Goal: Book appointment/travel/reservation

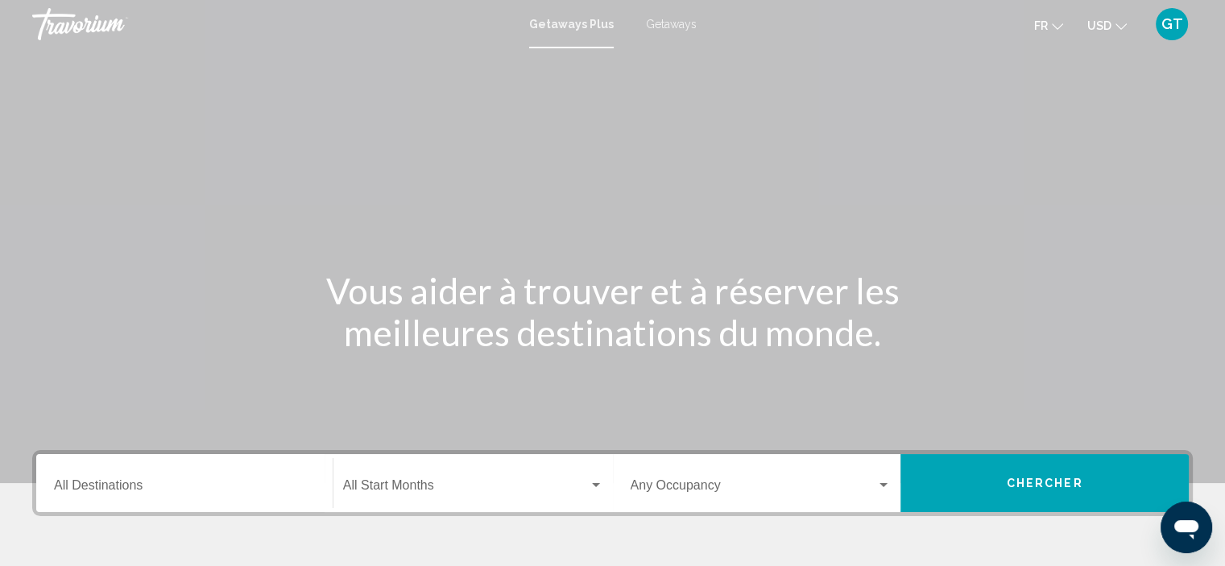
click at [1105, 28] on span "USD" at bounding box center [1099, 25] width 24 height 13
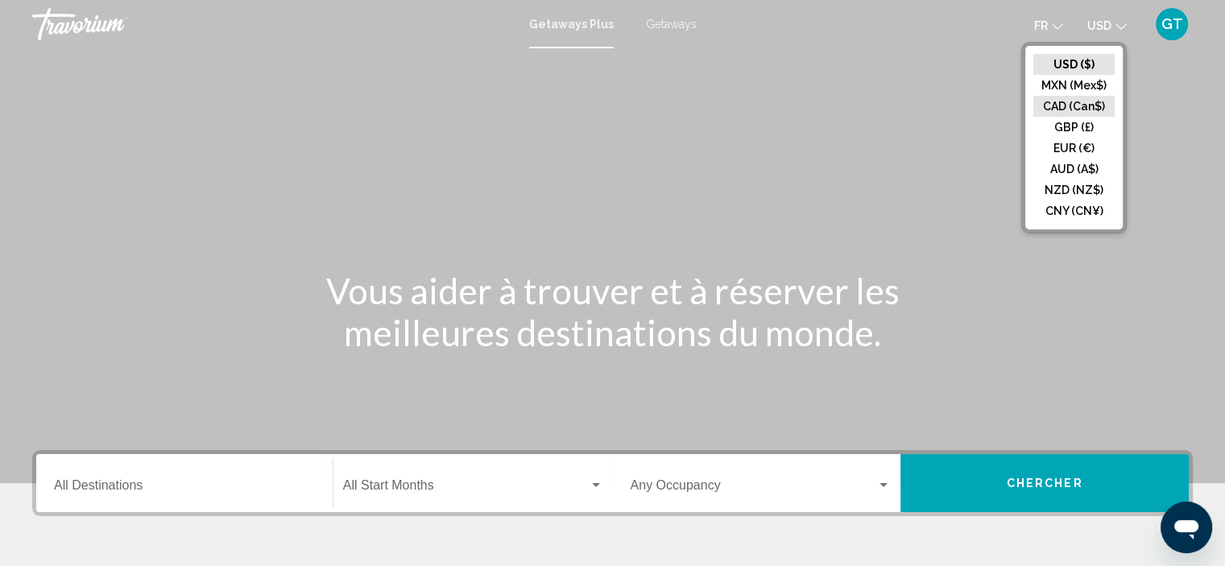
click at [1081, 104] on button "CAD (Can$)" at bounding box center [1073, 106] width 81 height 21
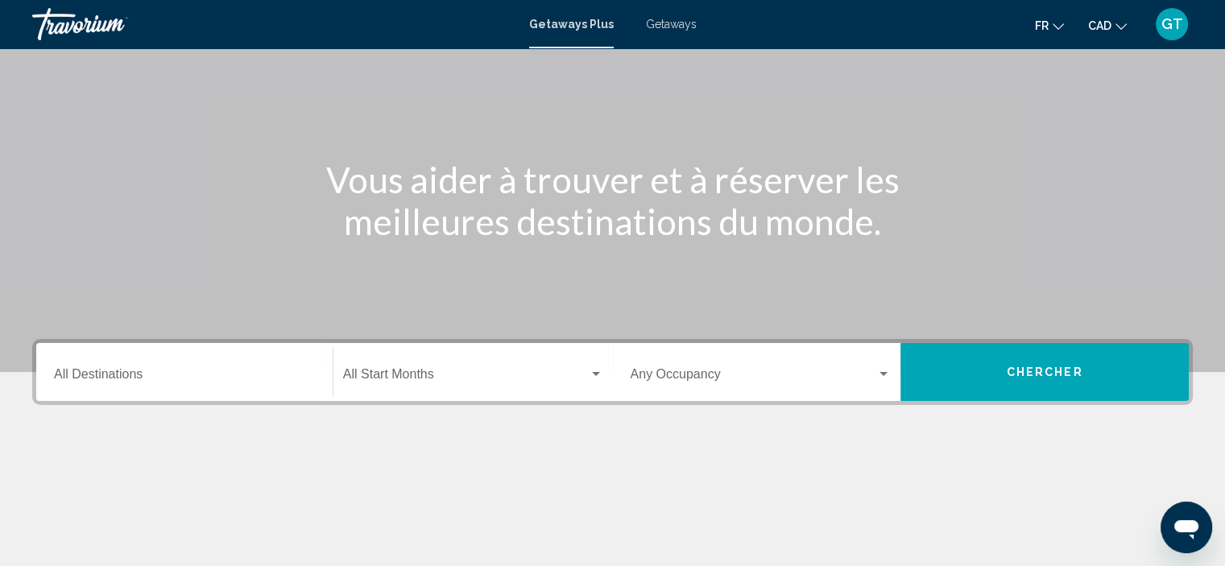
scroll to position [66, 0]
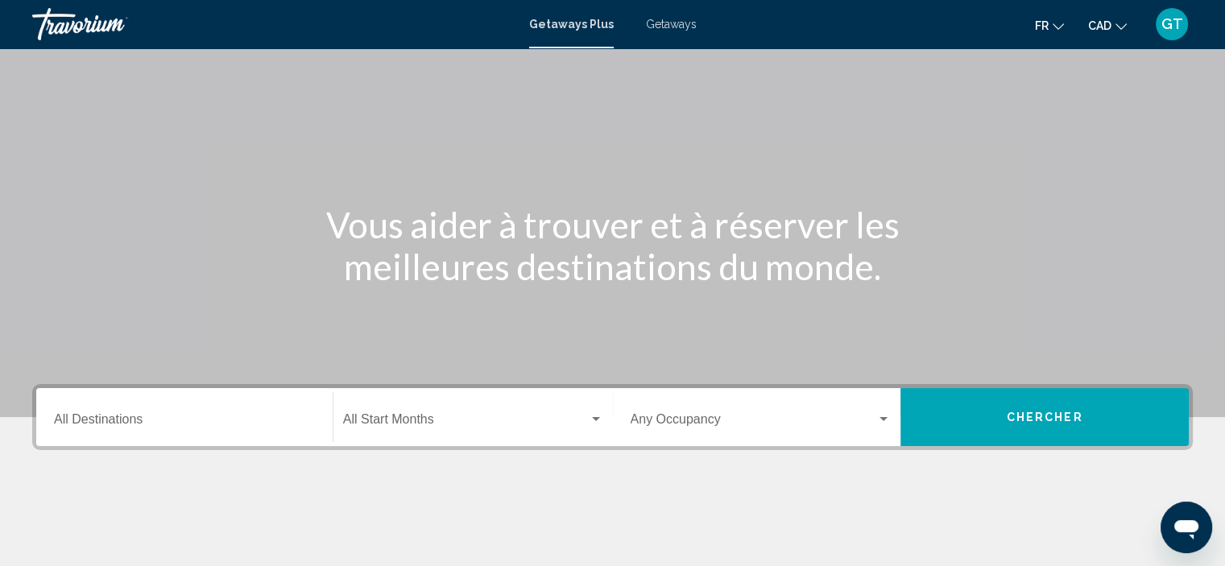
click at [663, 25] on span "Getaways" at bounding box center [671, 24] width 51 height 13
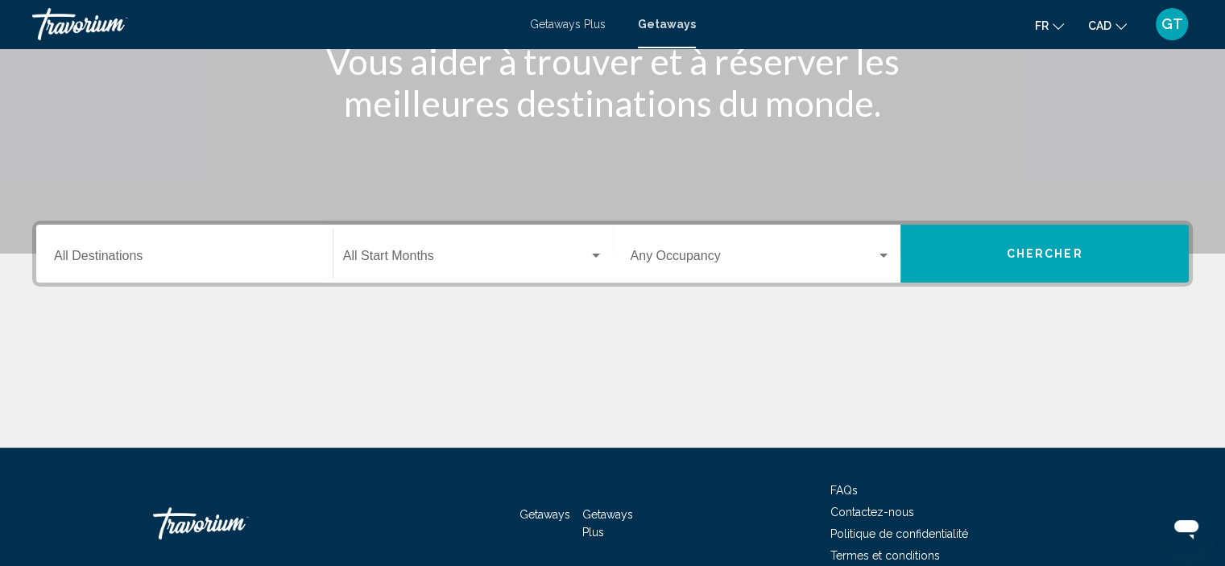
scroll to position [242, 0]
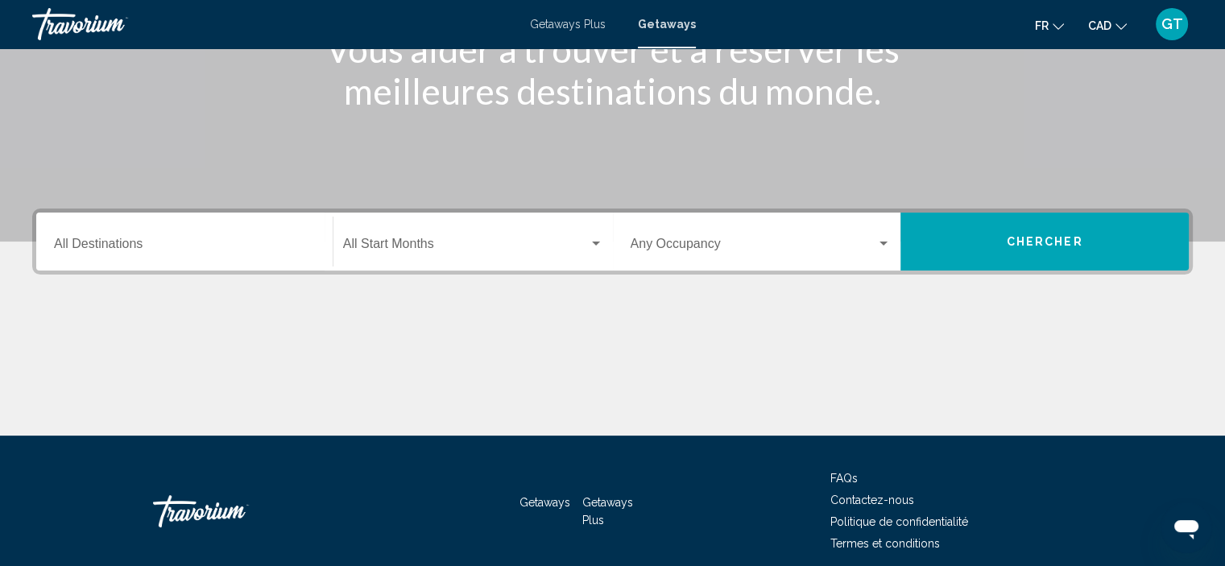
click at [554, 23] on span "Getaways Plus" at bounding box center [568, 24] width 76 height 13
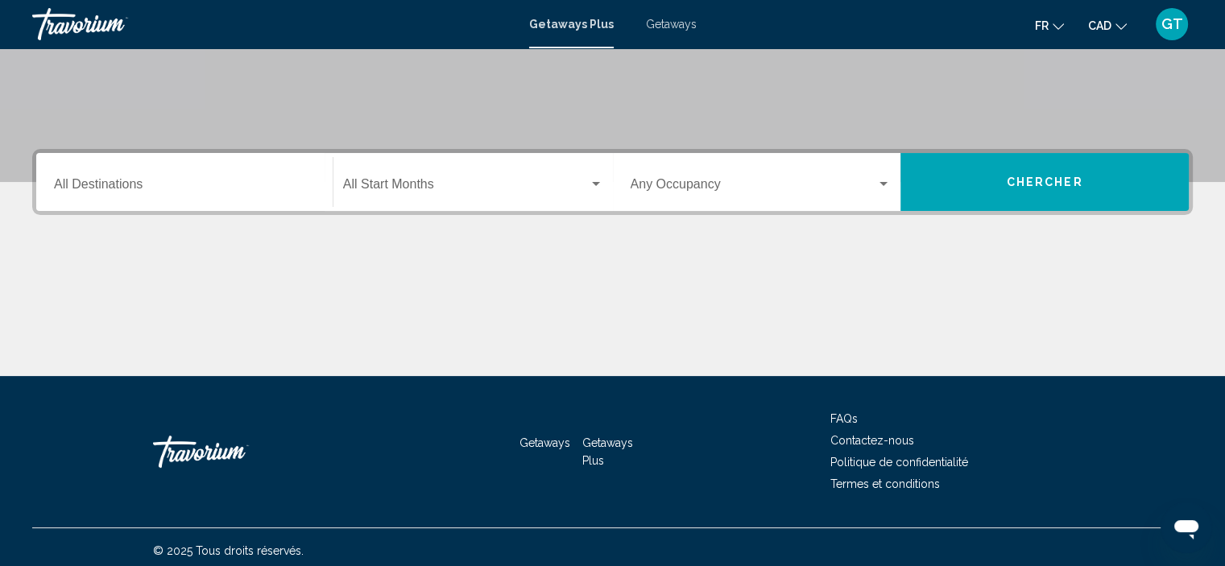
scroll to position [308, 0]
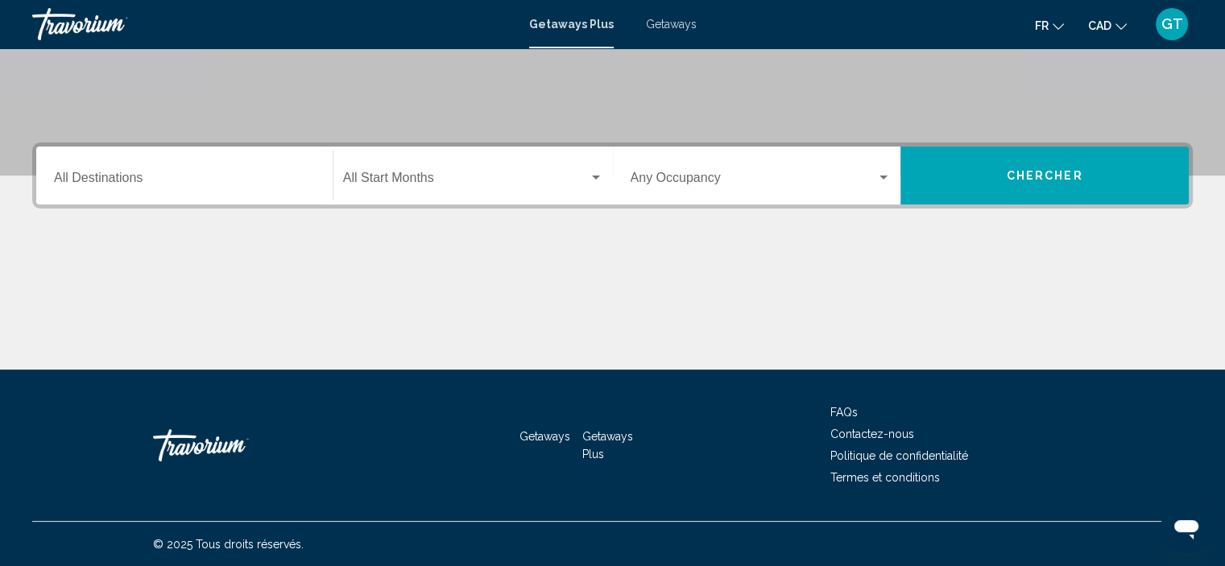
click at [180, 170] on div "Destination All Destinations" at bounding box center [184, 176] width 261 height 51
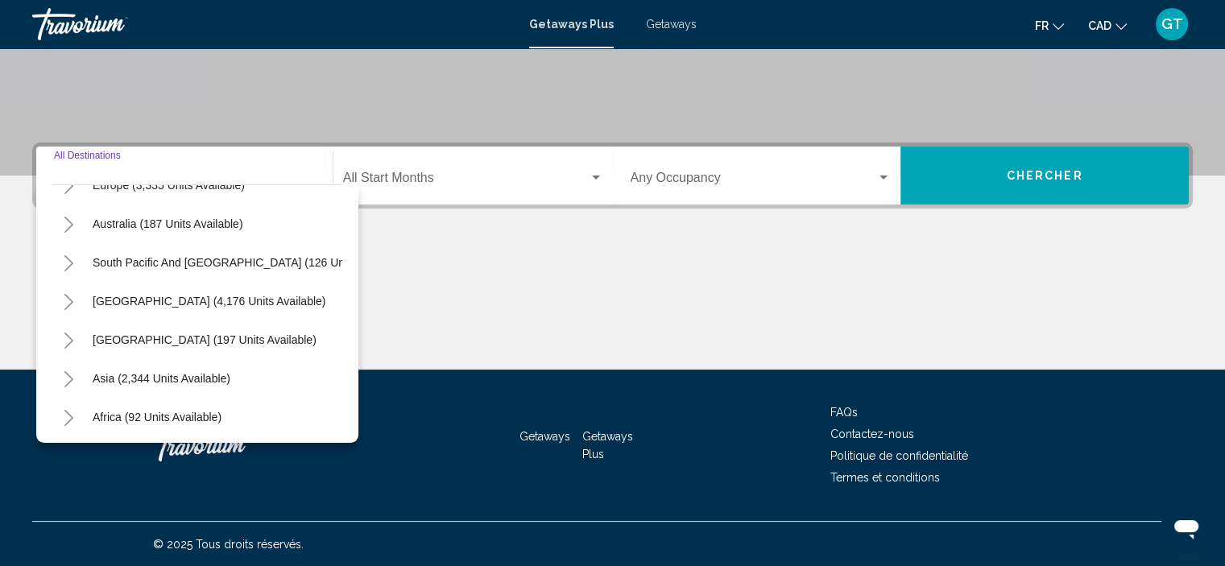
scroll to position [192, 0]
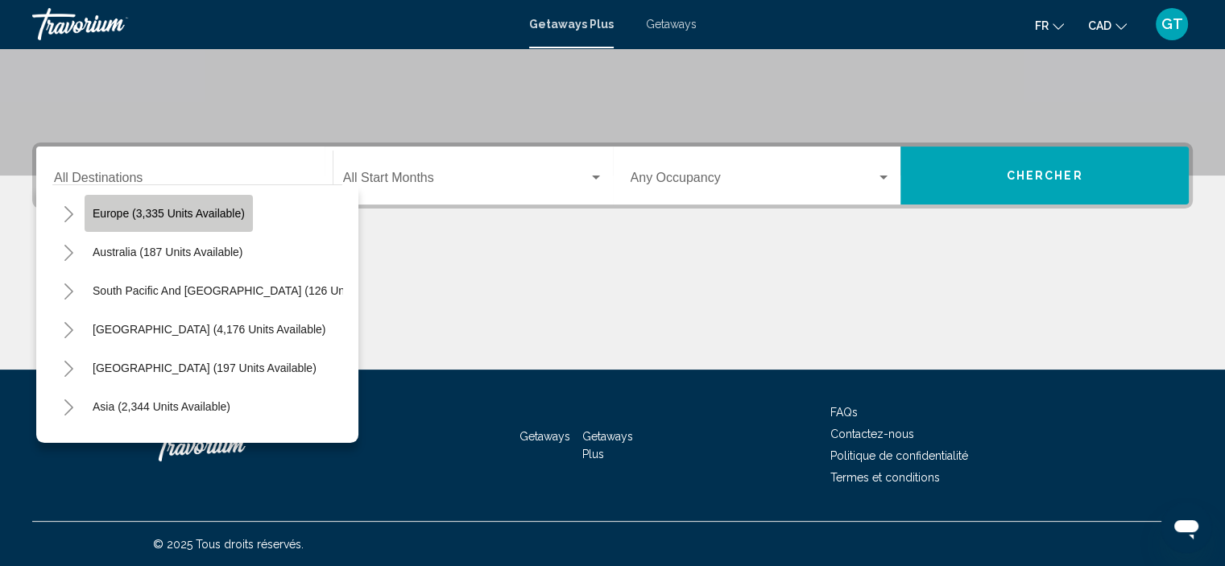
click at [189, 212] on span "Europe (3,335 units available)" at bounding box center [169, 213] width 152 height 13
type input "**********"
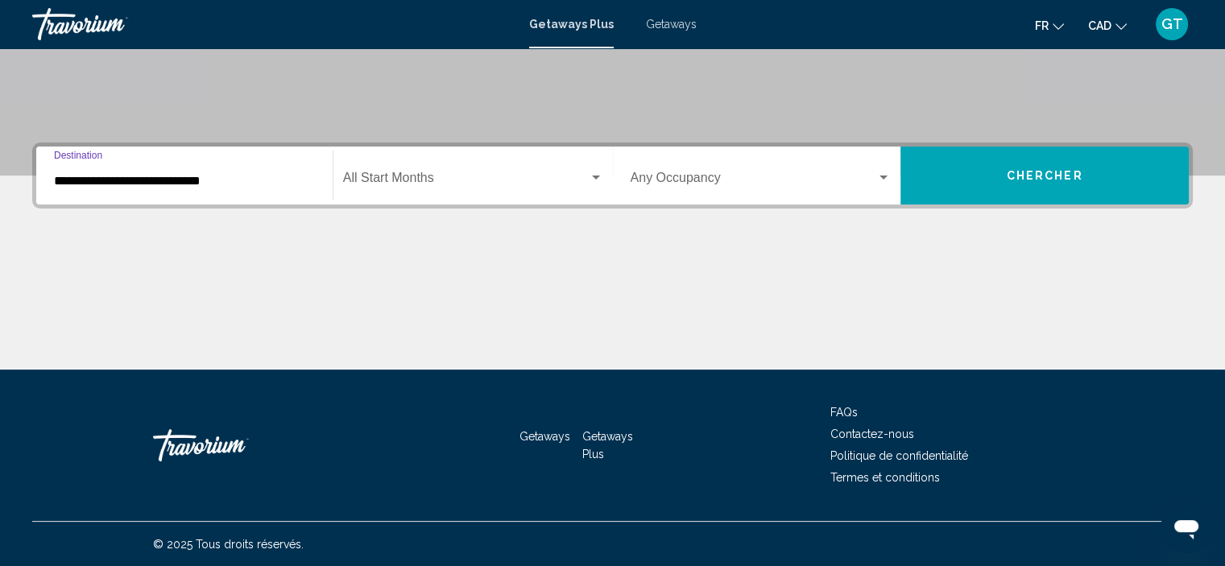
click at [407, 183] on span "Search widget" at bounding box center [466, 181] width 246 height 14
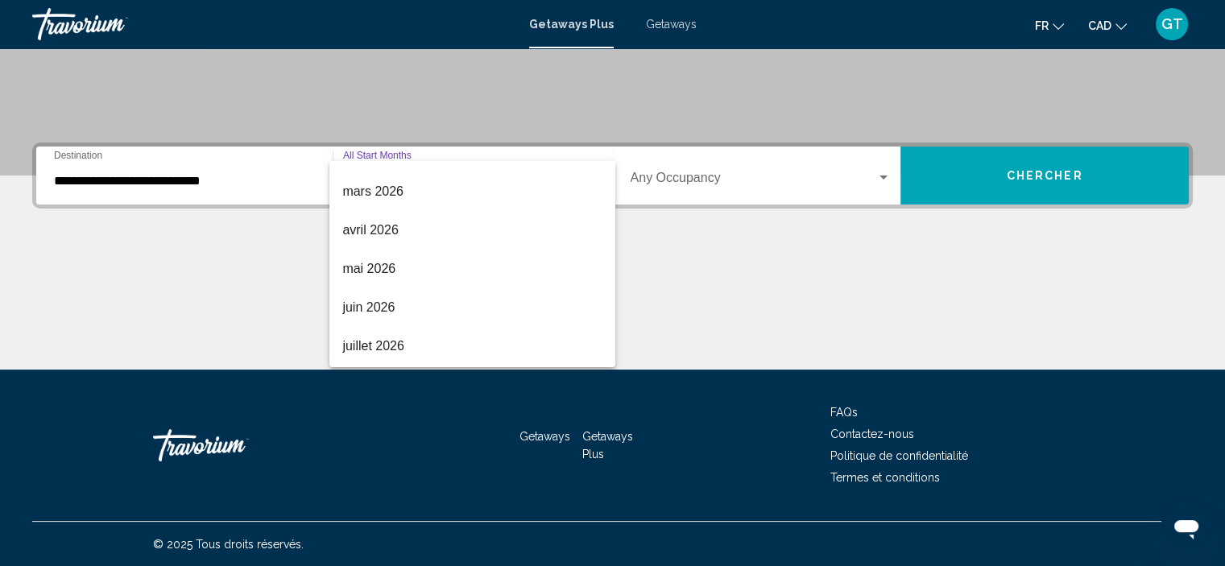
scroll to position [335, 0]
click at [376, 229] on span "mai 2026" at bounding box center [472, 232] width 260 height 39
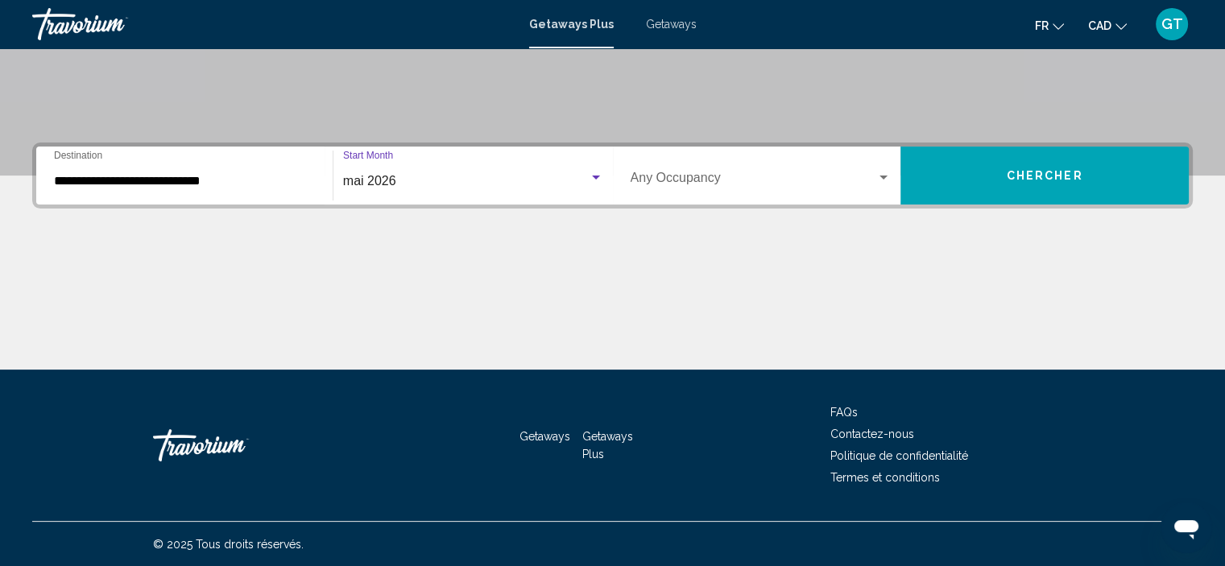
click at [882, 173] on div "Search widget" at bounding box center [883, 177] width 14 height 13
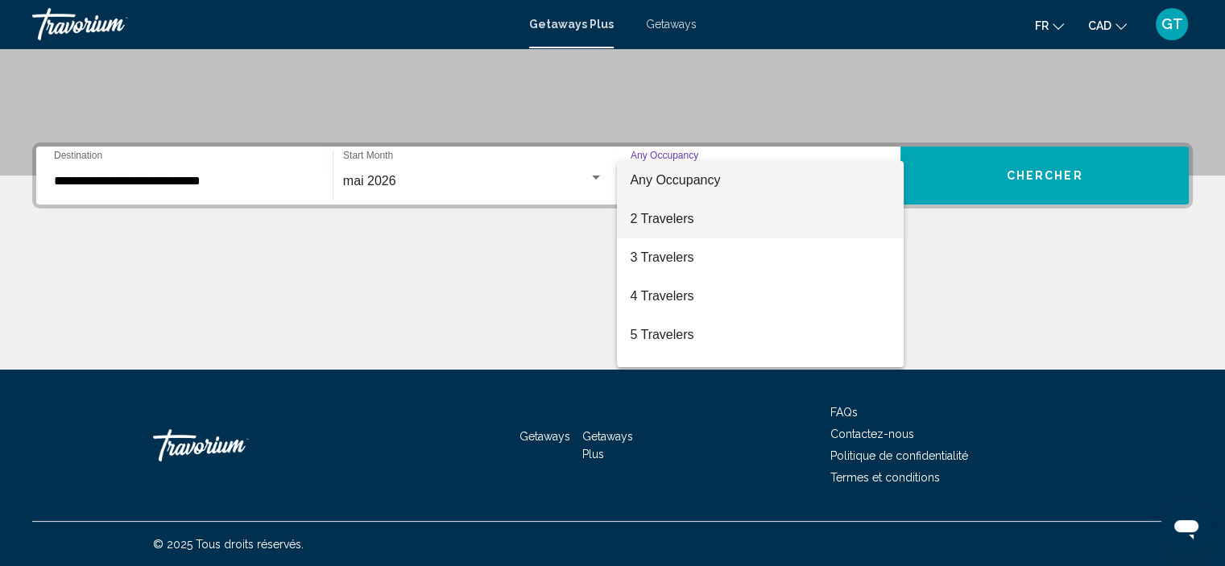
click at [684, 221] on span "2 Travelers" at bounding box center [760, 219] width 261 height 39
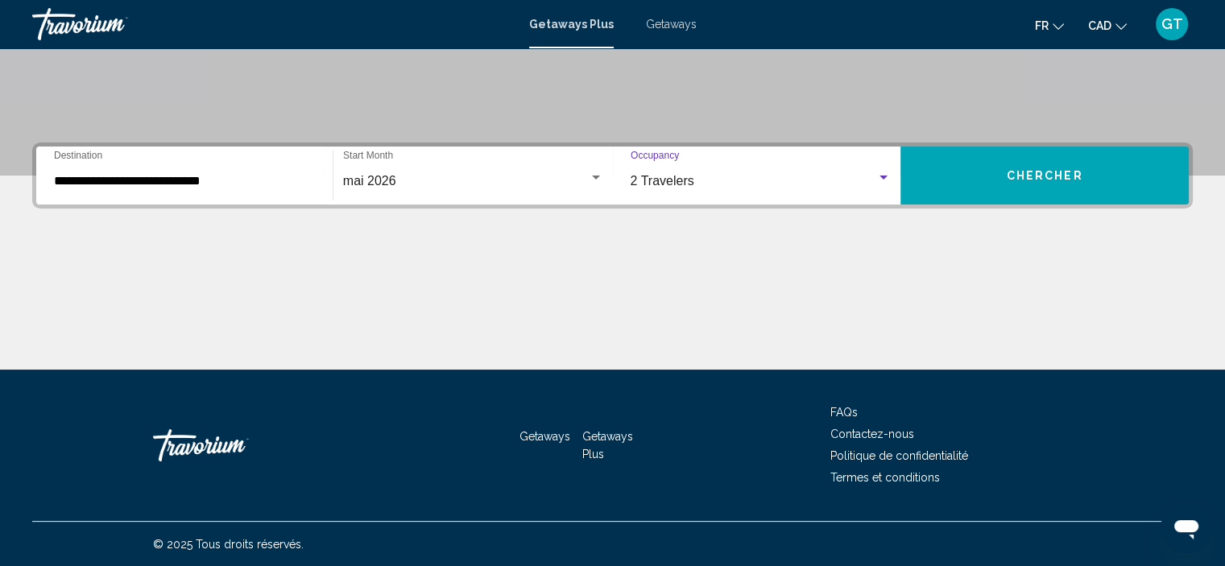
click at [1003, 183] on button "Chercher" at bounding box center [1044, 176] width 288 height 58
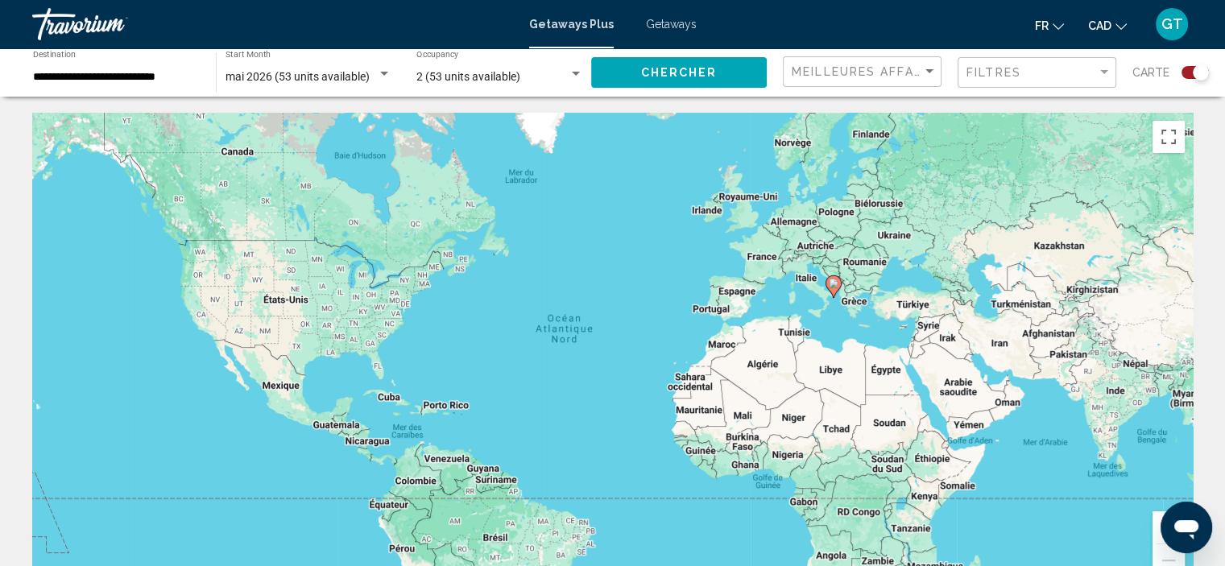
click at [812, 289] on div "Pour activer le glissement avec le clavier, appuyez sur Alt+Entrée. Une fois ce…" at bounding box center [612, 354] width 1160 height 483
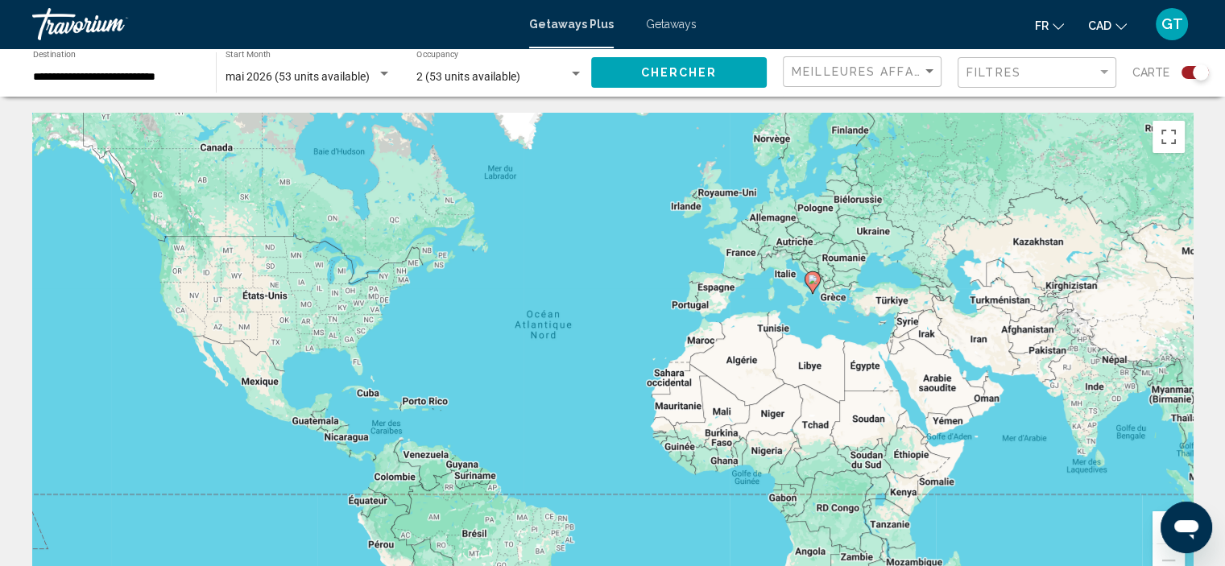
drag, startPoint x: 836, startPoint y: 287, endPoint x: 812, endPoint y: 283, distance: 24.5
click at [812, 283] on image "Main content" at bounding box center [813, 280] width 10 height 10
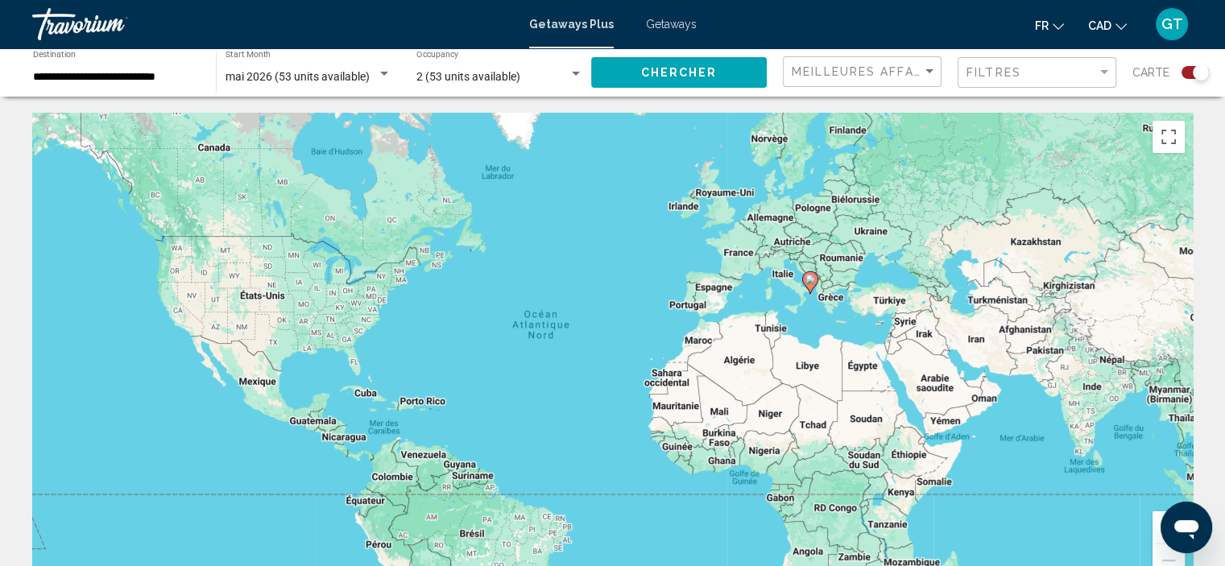
click at [665, 22] on span "Getaways" at bounding box center [671, 24] width 51 height 13
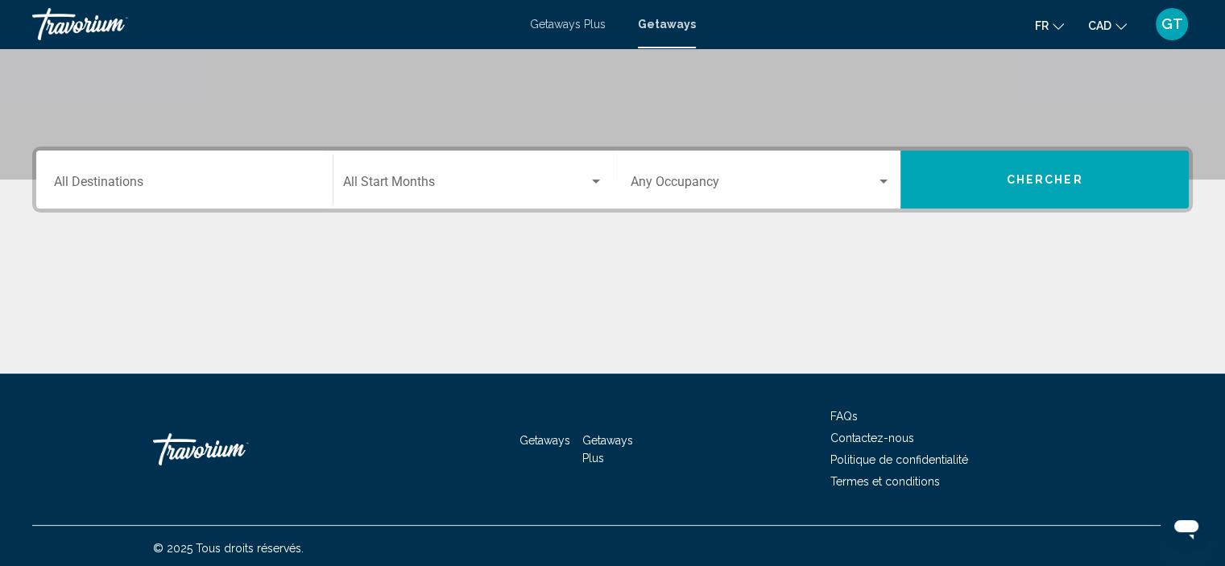
scroll to position [308, 0]
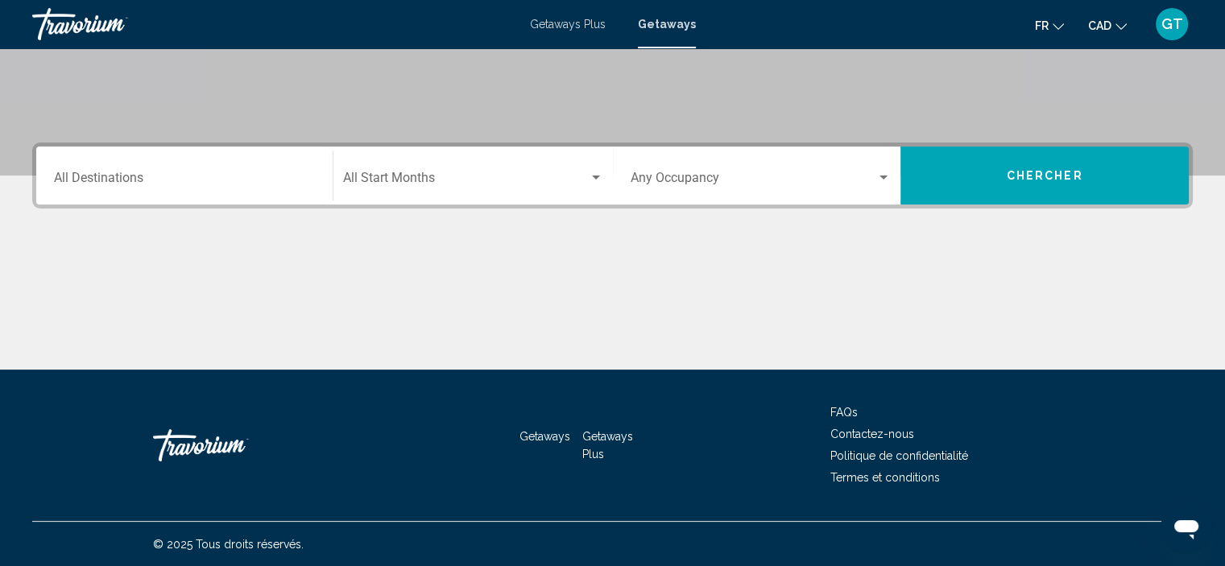
click at [253, 189] on div "Destination All Destinations" at bounding box center [184, 176] width 261 height 51
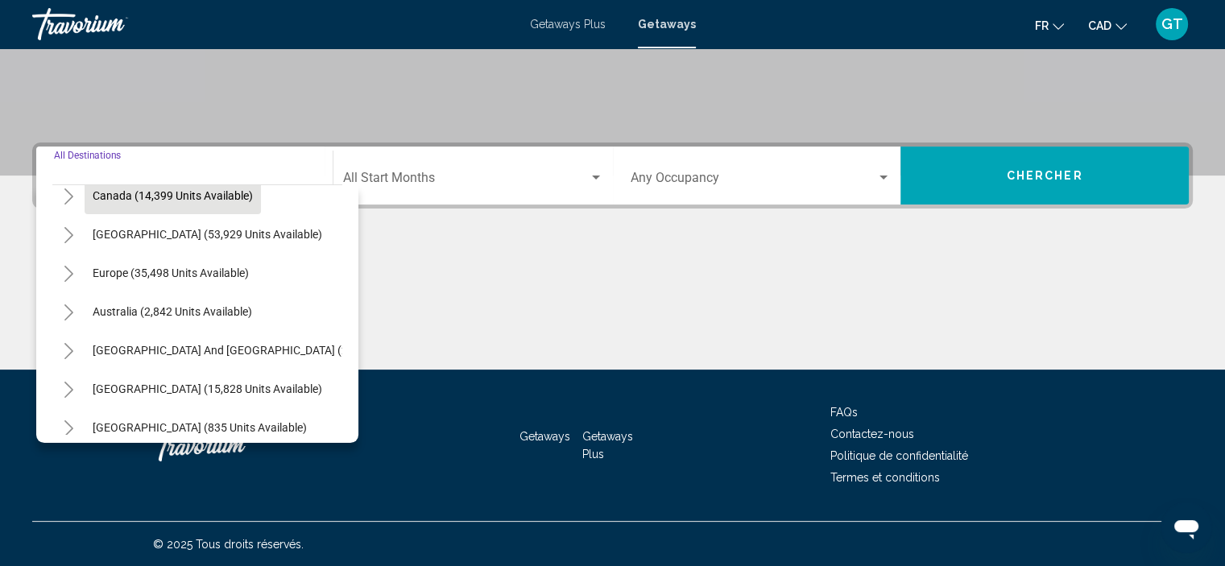
scroll to position [161, 0]
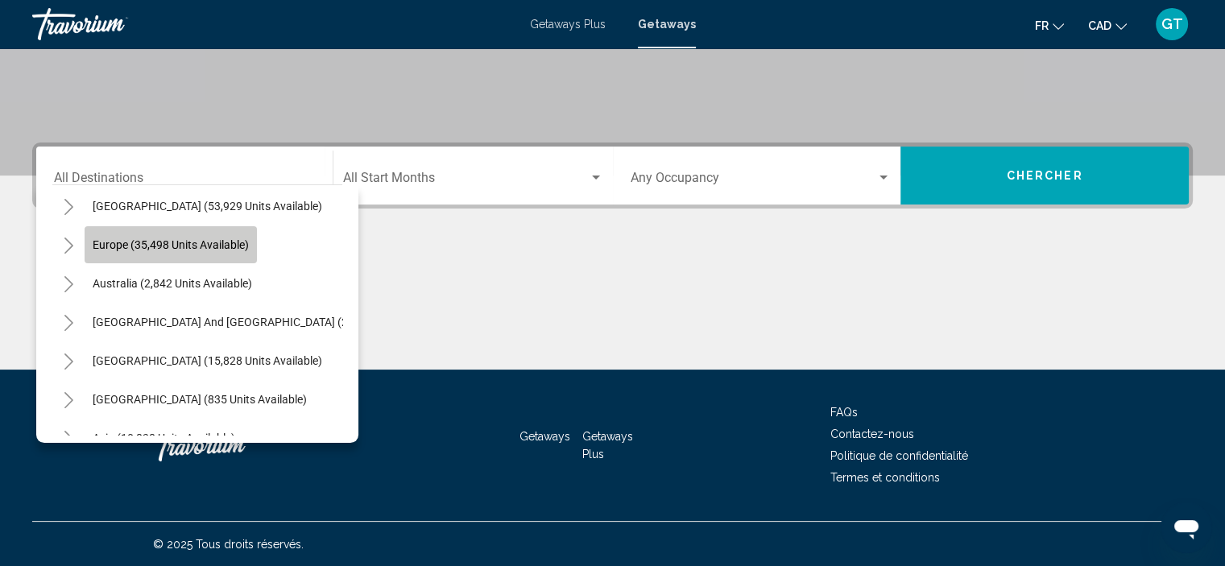
click at [209, 251] on button "Europe (35,498 units available)" at bounding box center [171, 244] width 172 height 37
type input "**********"
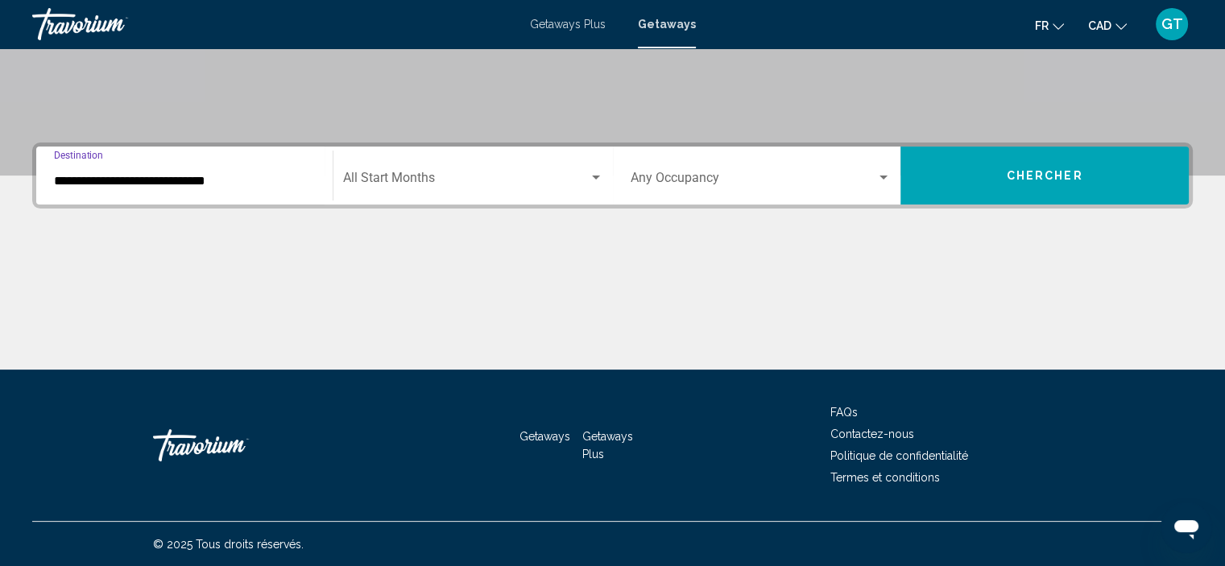
click at [454, 182] on span "Search widget" at bounding box center [466, 181] width 246 height 14
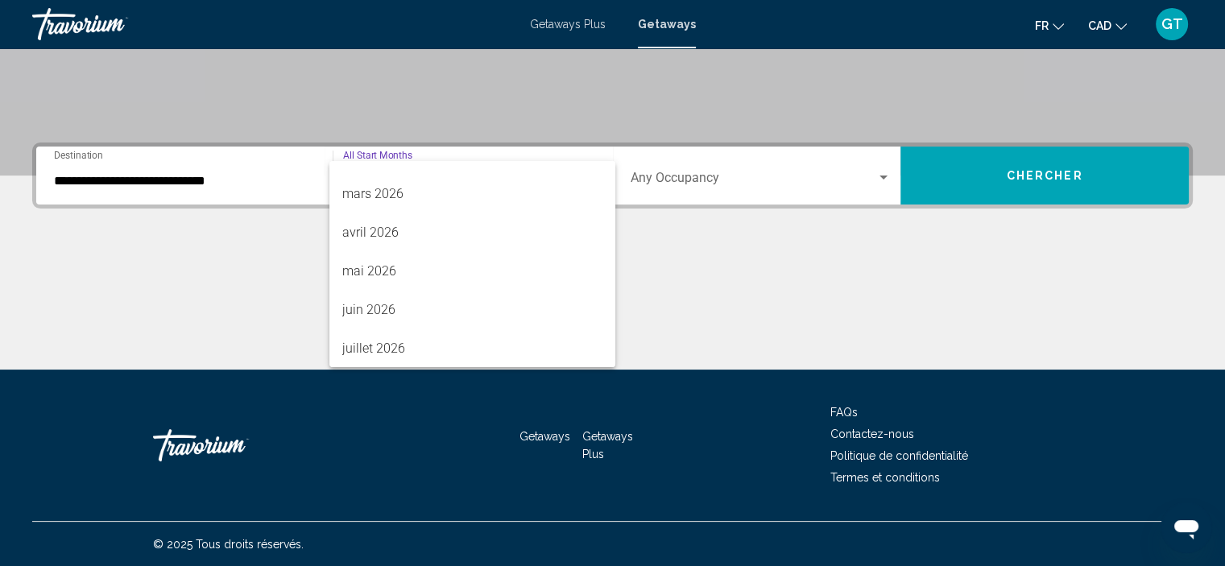
scroll to position [322, 0]
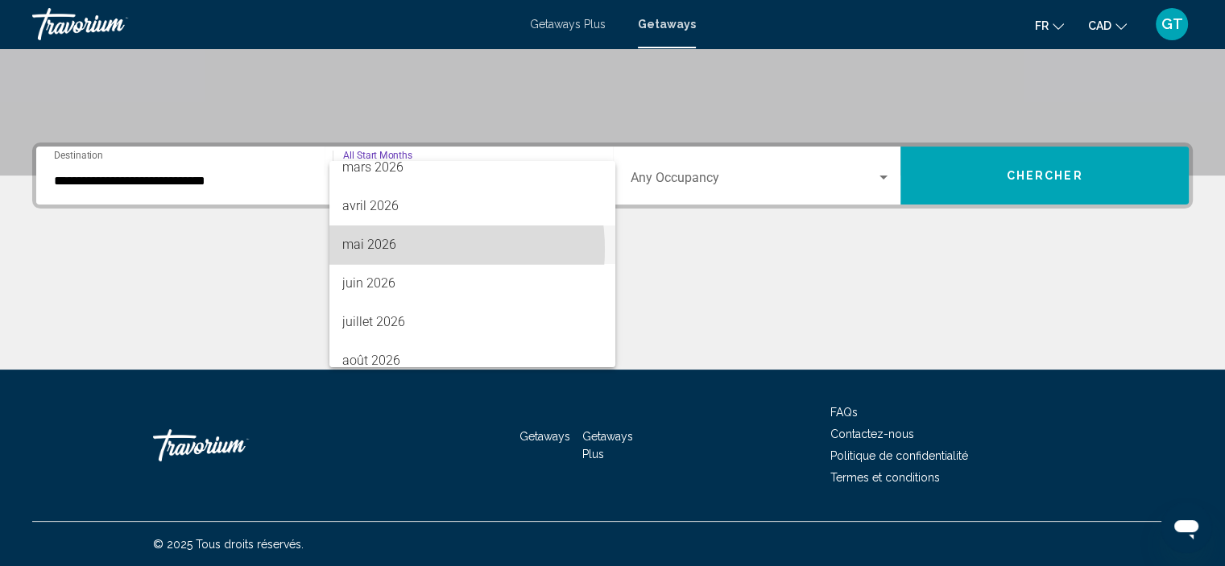
click at [400, 249] on span "mai 2026" at bounding box center [472, 244] width 260 height 39
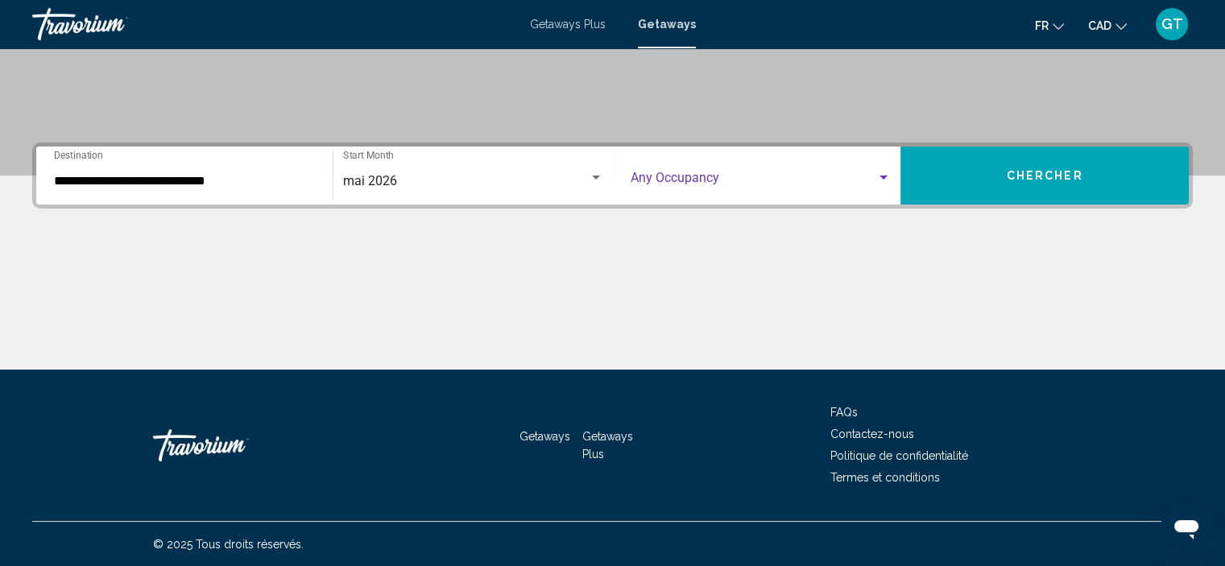
click at [886, 173] on div "Search widget" at bounding box center [883, 177] width 14 height 13
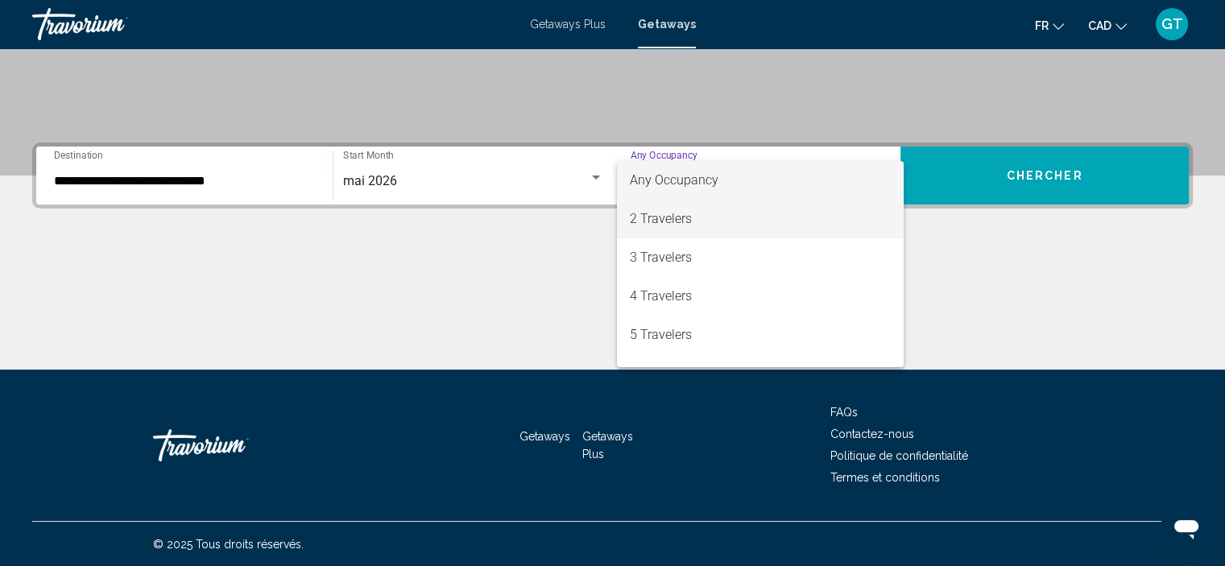
click at [721, 213] on span "2 Travelers" at bounding box center [760, 219] width 261 height 39
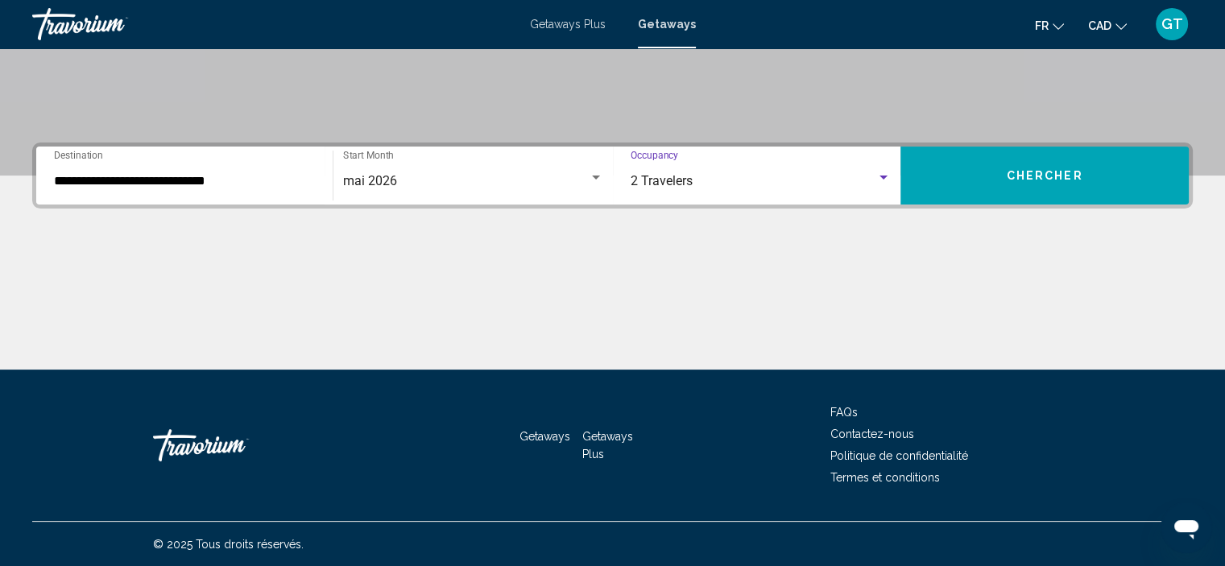
click at [1002, 184] on button "Chercher" at bounding box center [1044, 176] width 288 height 58
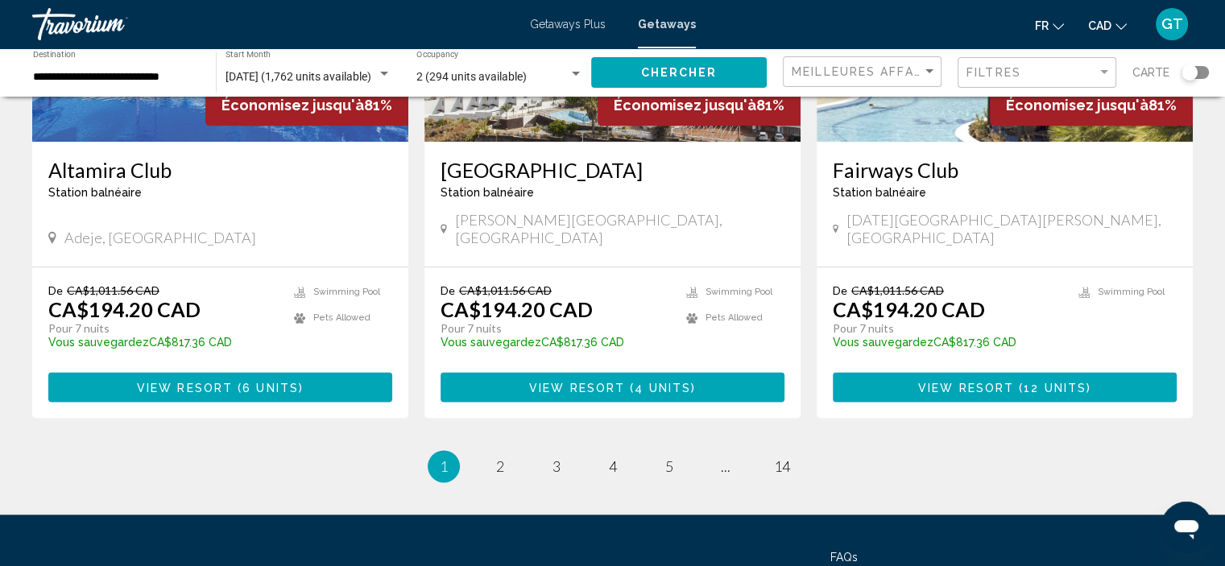
scroll to position [2081, 0]
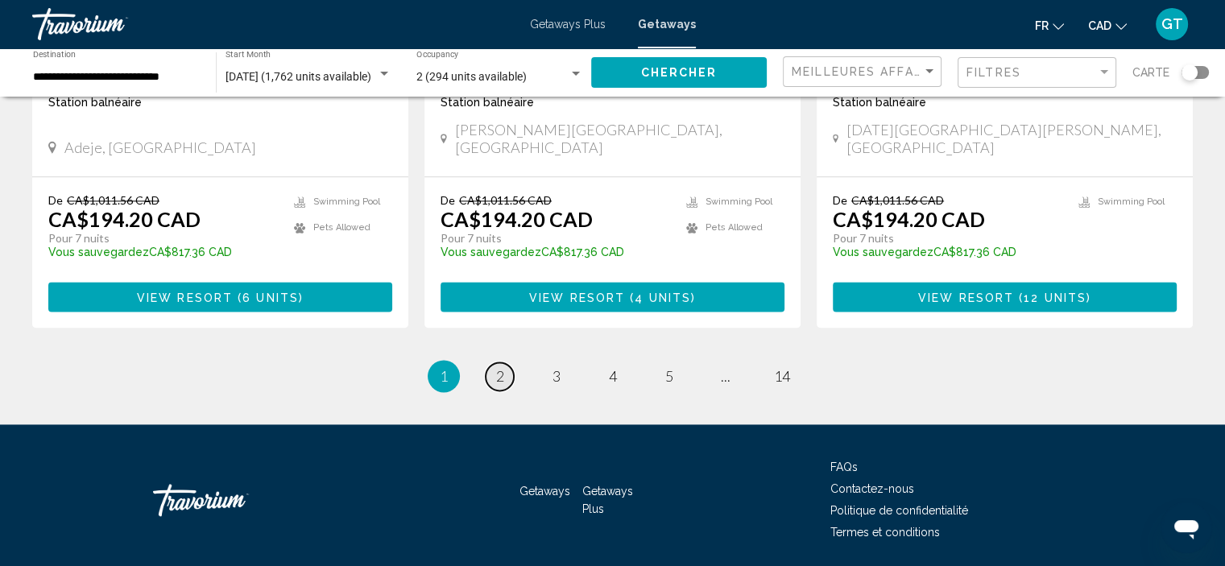
click at [498, 367] on span "2" at bounding box center [500, 376] width 8 height 18
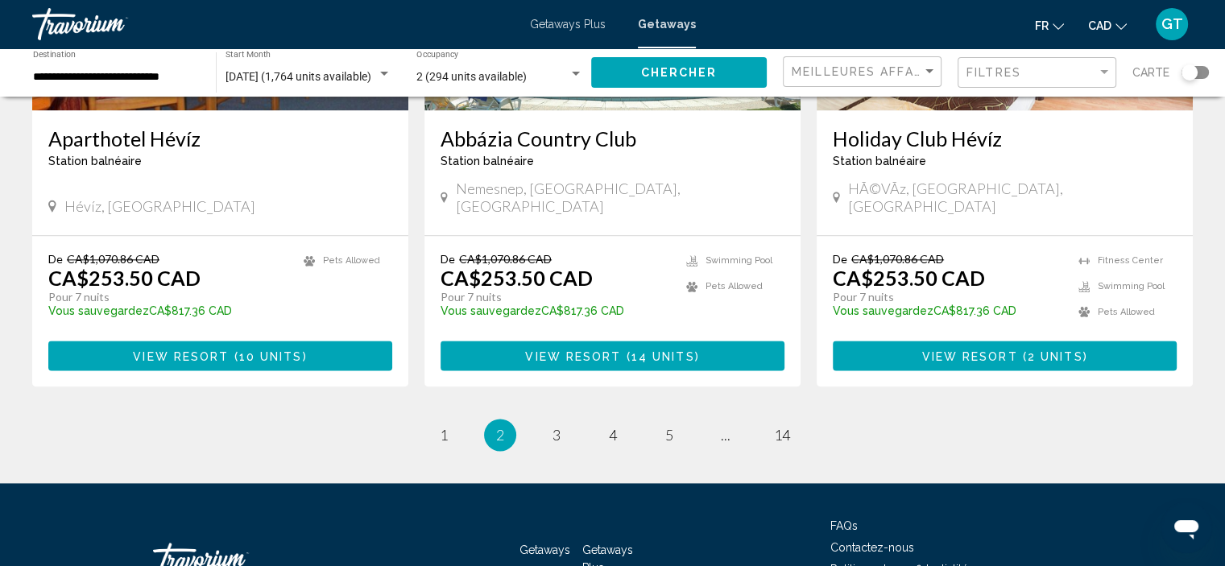
scroll to position [2013, 0]
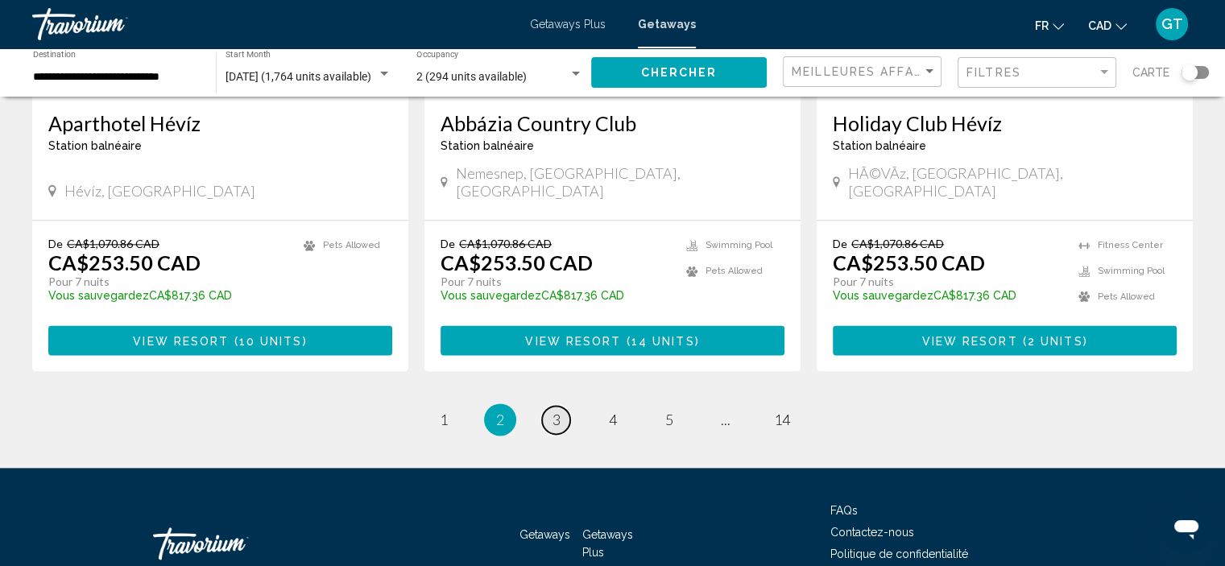
click at [563, 406] on link "page 3" at bounding box center [556, 420] width 28 height 28
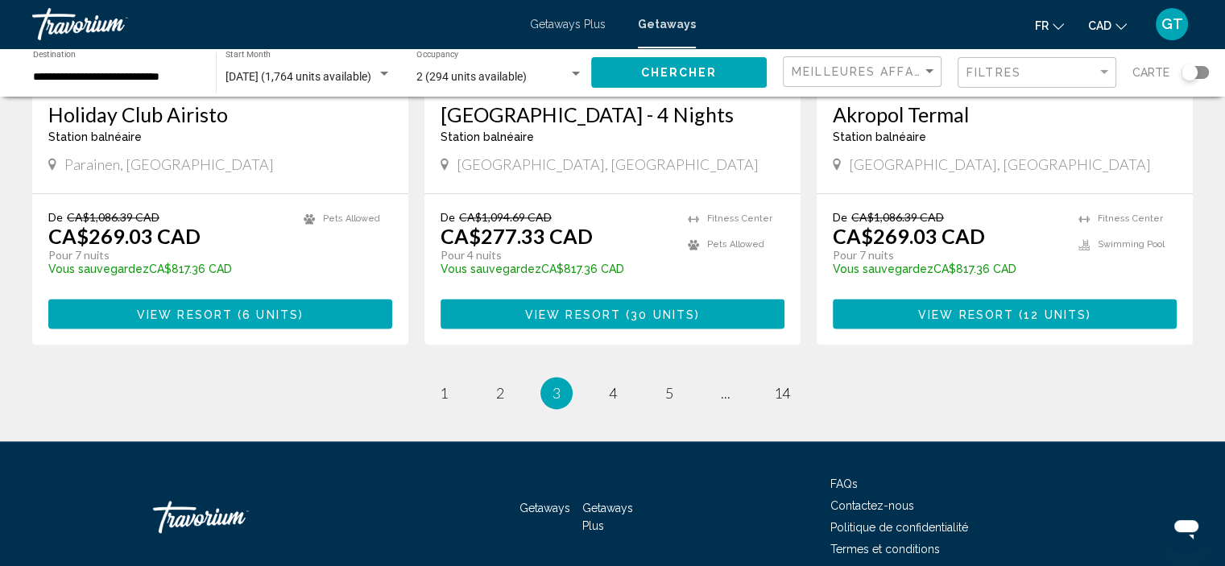
scroll to position [2081, 0]
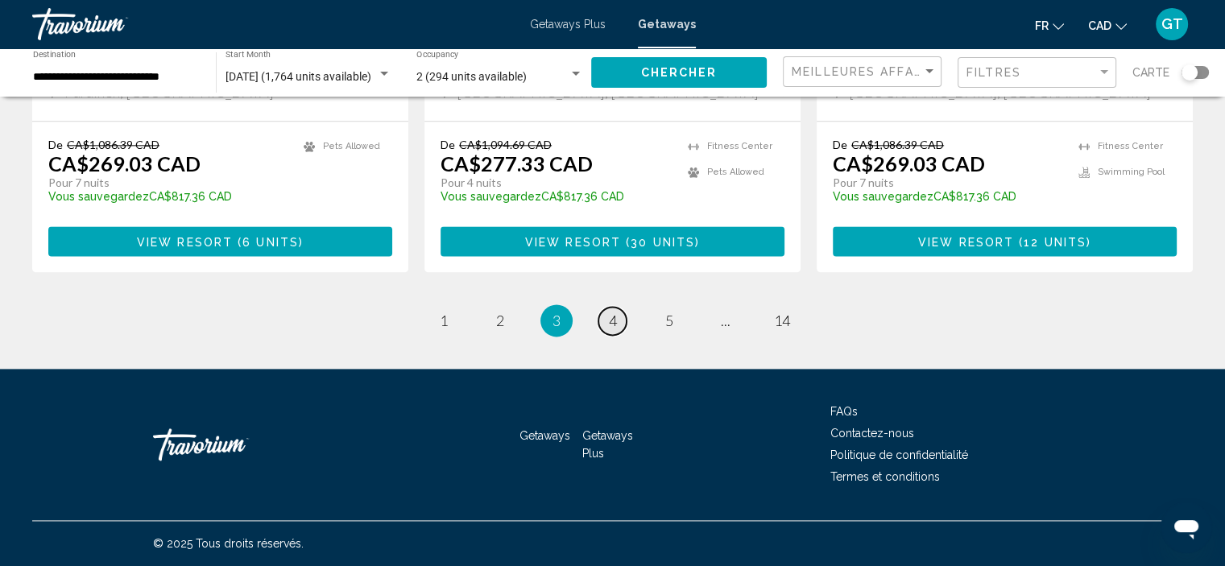
click at [615, 324] on span "4" at bounding box center [613, 321] width 8 height 18
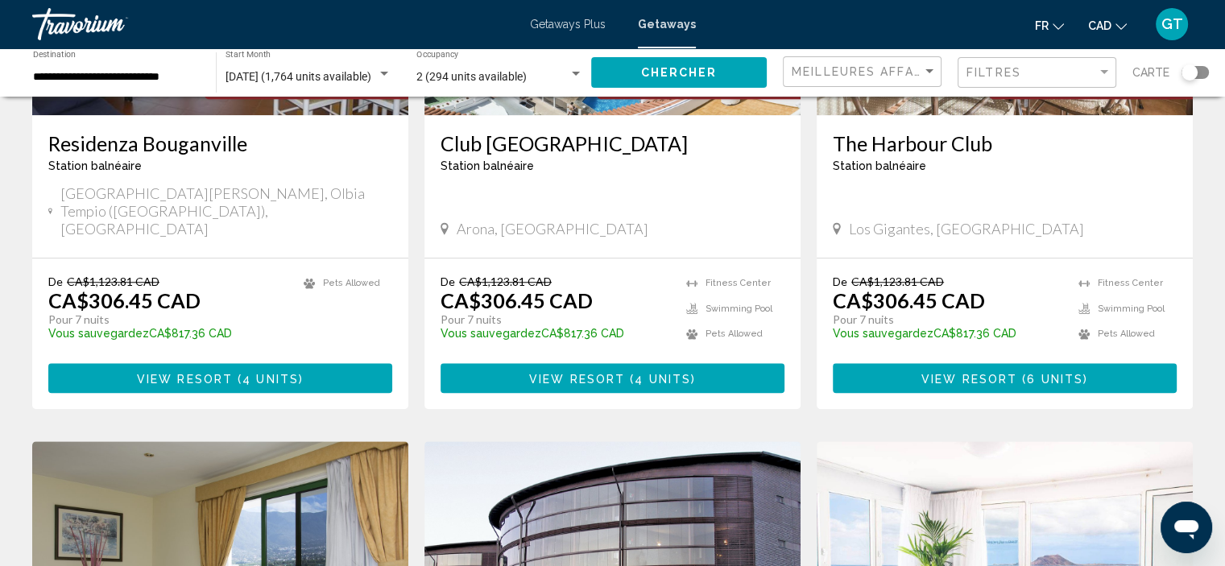
scroll to position [1449, 0]
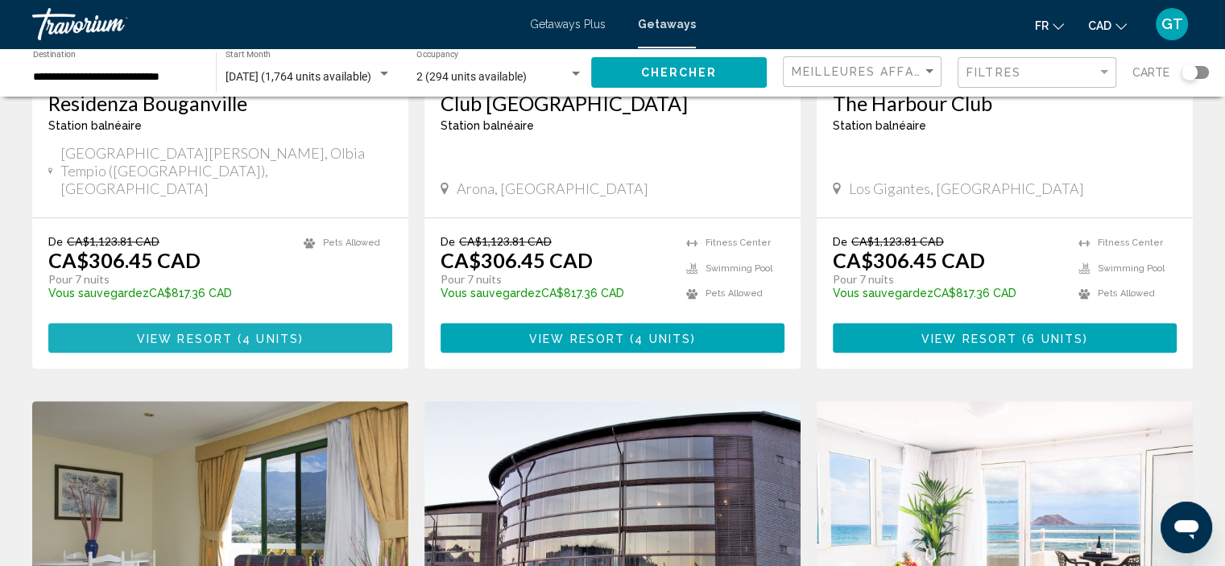
click at [254, 332] on span "4 units" at bounding box center [270, 338] width 56 height 13
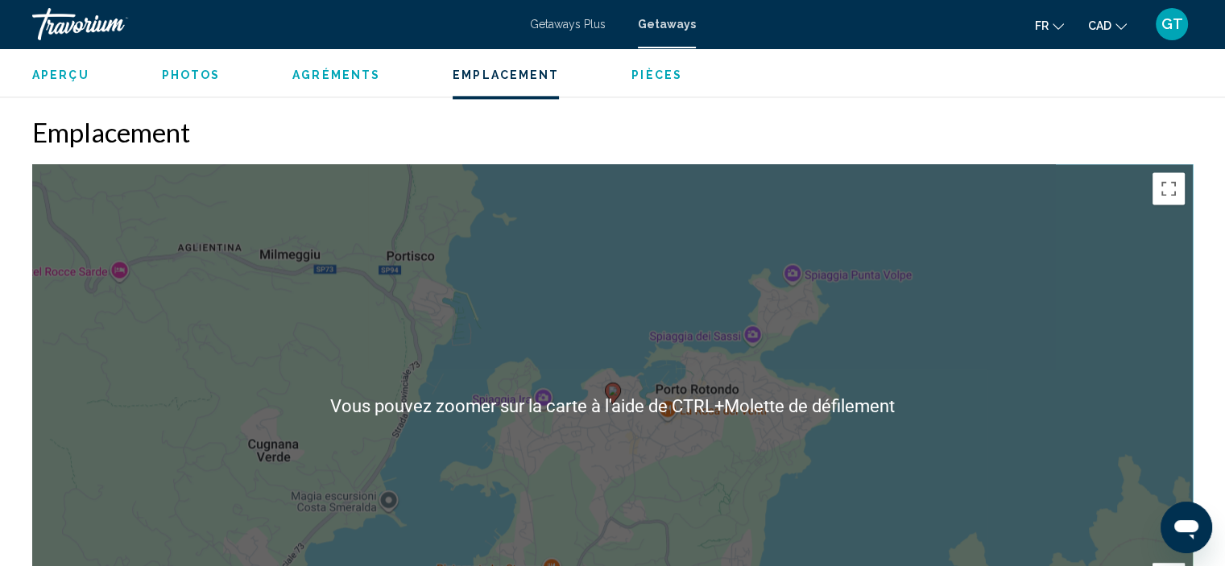
scroll to position [2261, 0]
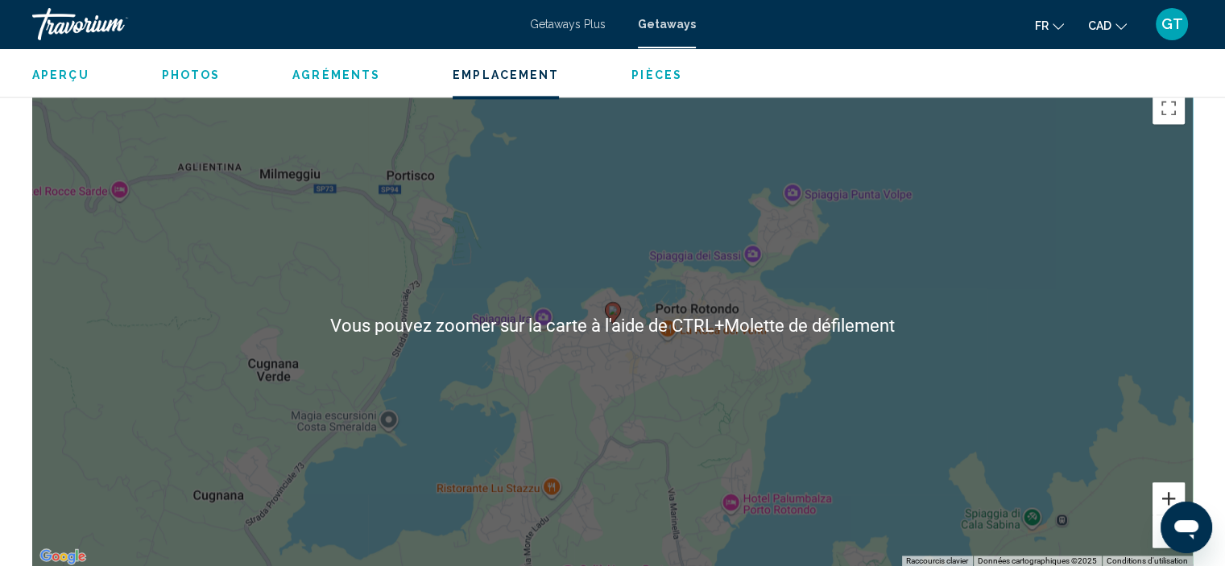
click at [1171, 482] on button "Zoom avant" at bounding box center [1168, 498] width 32 height 32
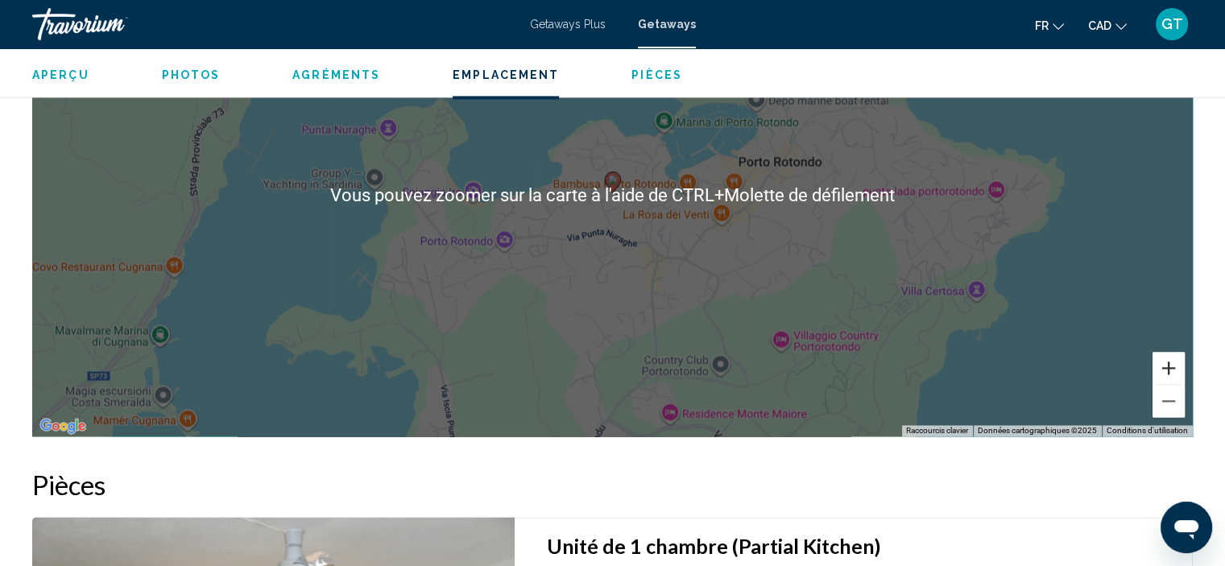
scroll to position [2341, 0]
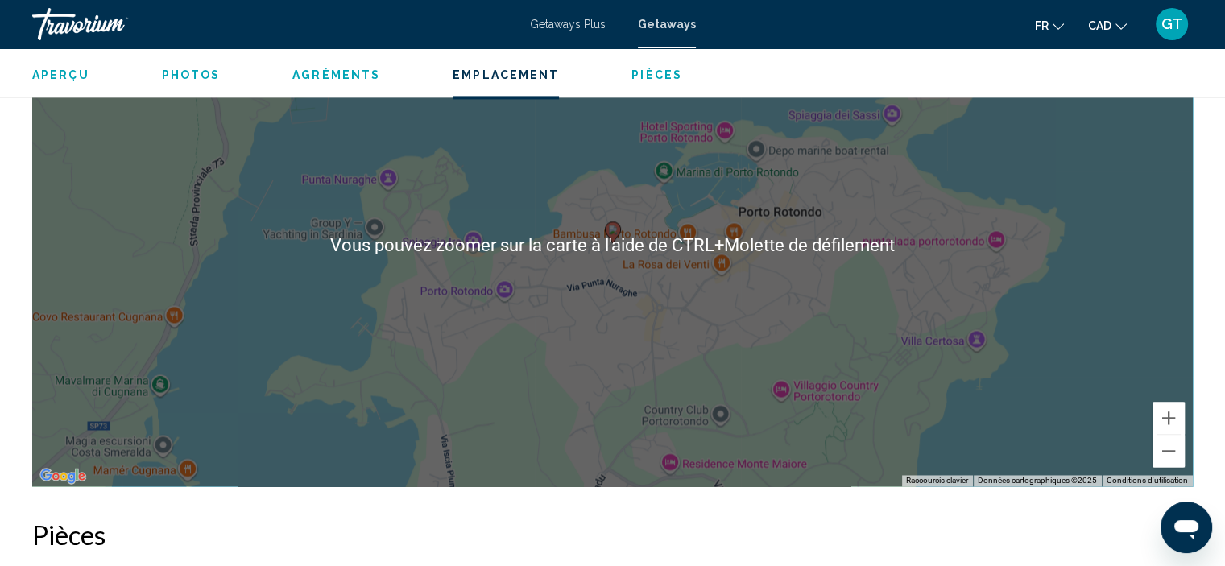
click at [914, 344] on div "Pour activer le glissement avec le clavier, appuyez sur Alt+Entrée. Une fois ce…" at bounding box center [612, 244] width 1160 height 483
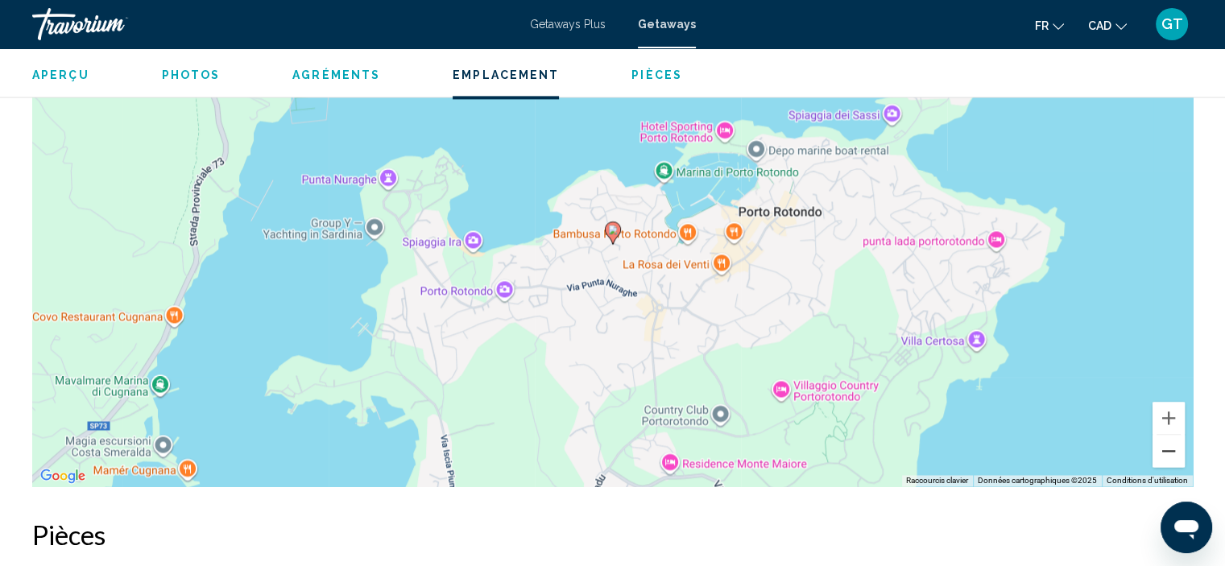
click at [1174, 435] on button "Zoom arrière" at bounding box center [1168, 451] width 32 height 32
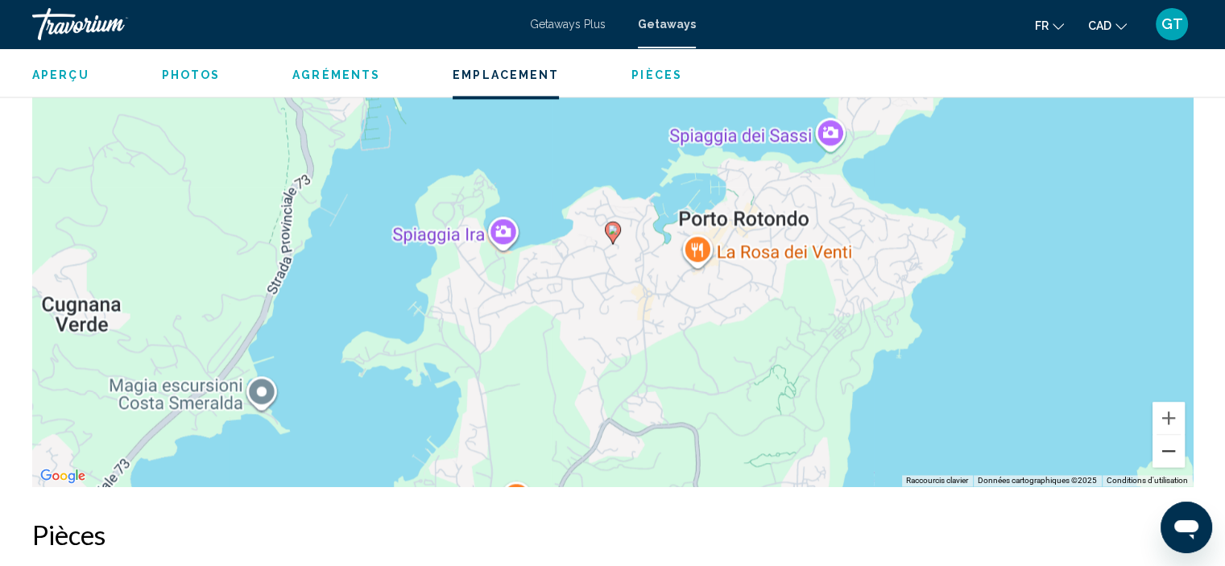
click at [1174, 435] on button "Zoom arrière" at bounding box center [1168, 451] width 32 height 32
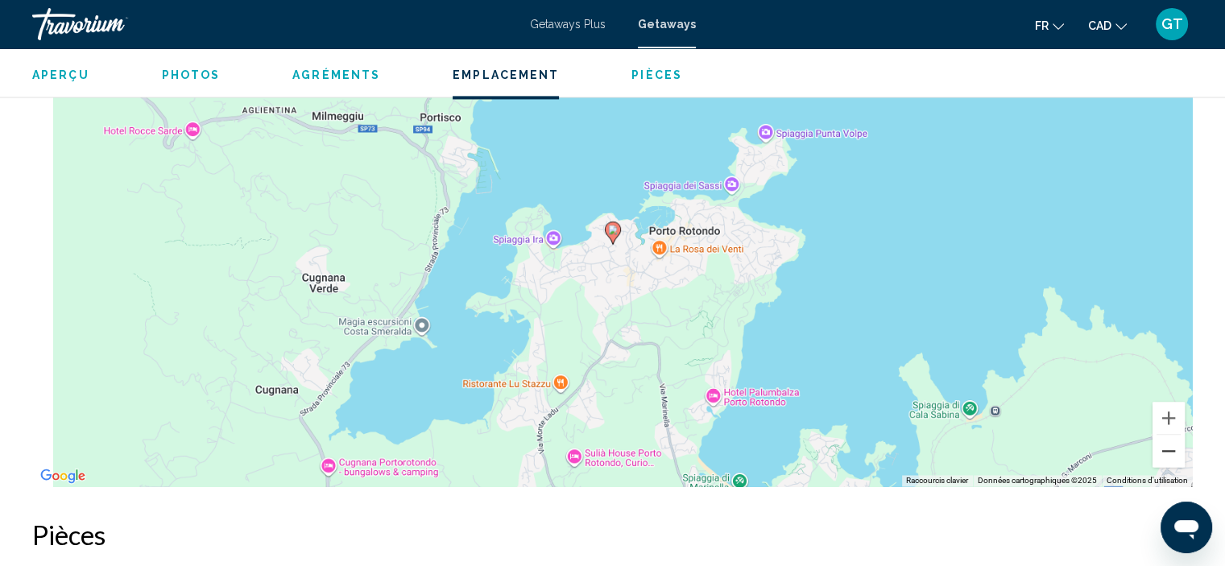
click at [1174, 435] on button "Zoom arrière" at bounding box center [1168, 451] width 32 height 32
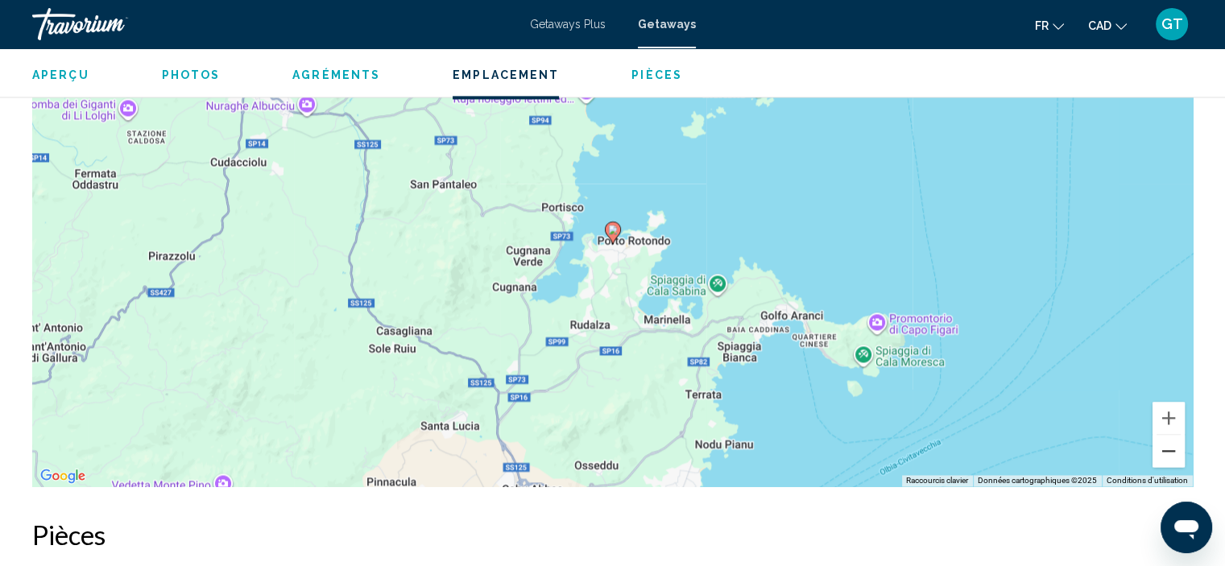
click at [1174, 435] on button "Zoom arrière" at bounding box center [1168, 451] width 32 height 32
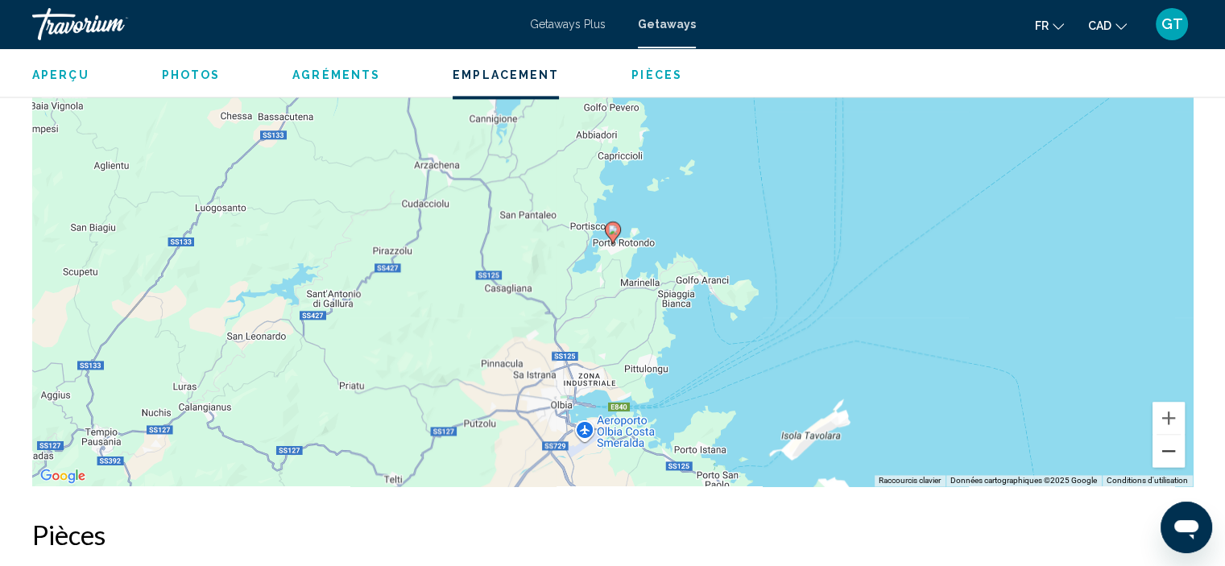
click at [1174, 435] on button "Zoom arrière" at bounding box center [1168, 451] width 32 height 32
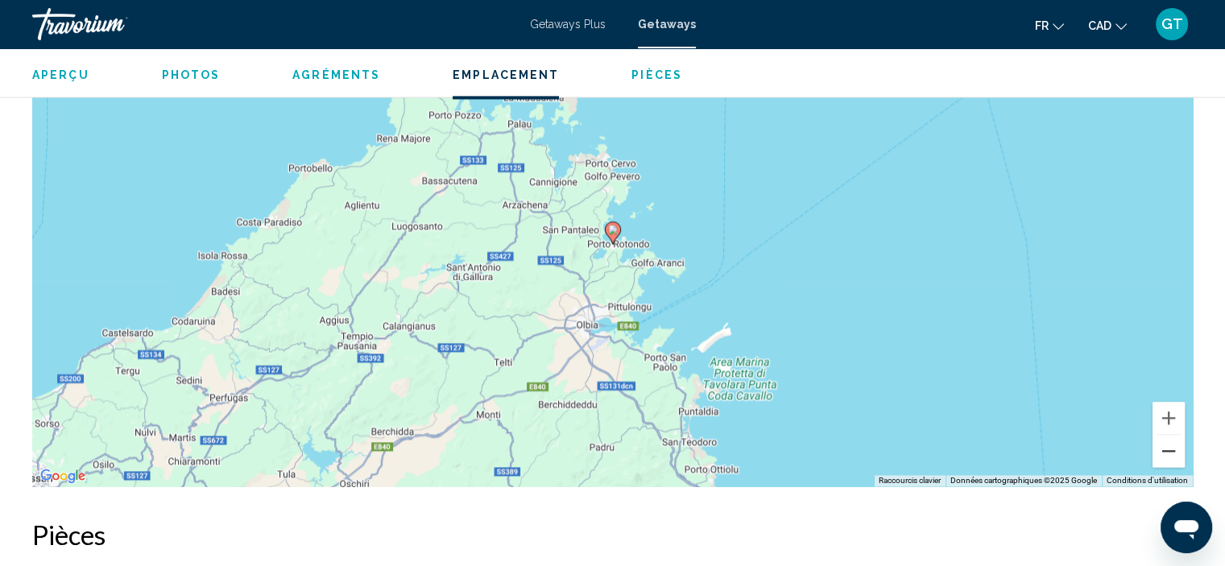
click at [1174, 435] on button "Zoom arrière" at bounding box center [1168, 451] width 32 height 32
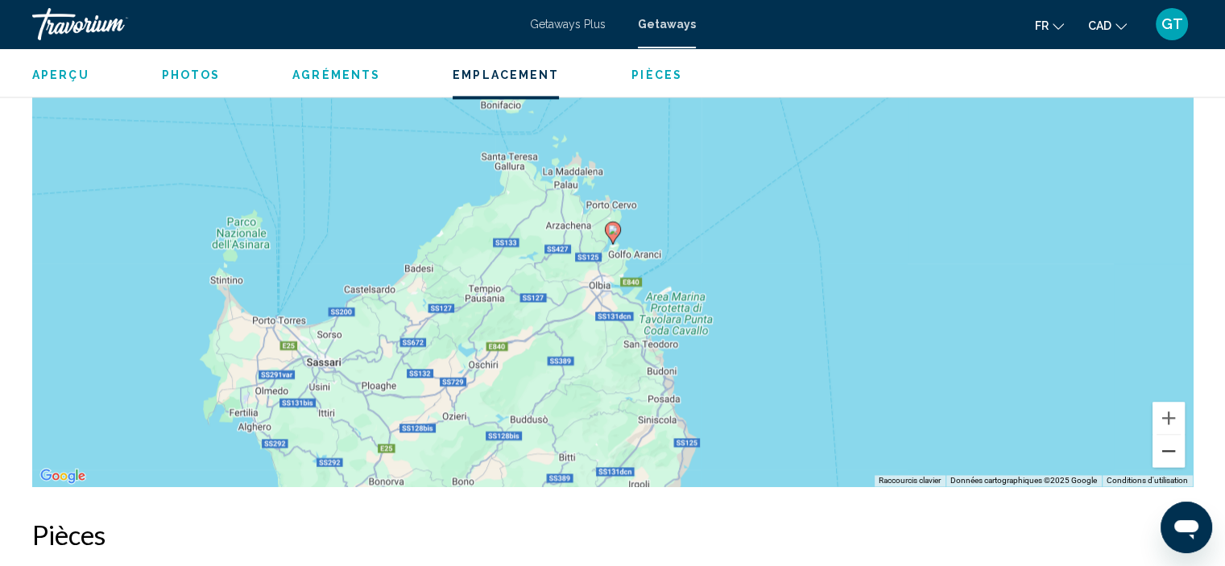
click at [1170, 435] on button "Zoom arrière" at bounding box center [1168, 451] width 32 height 32
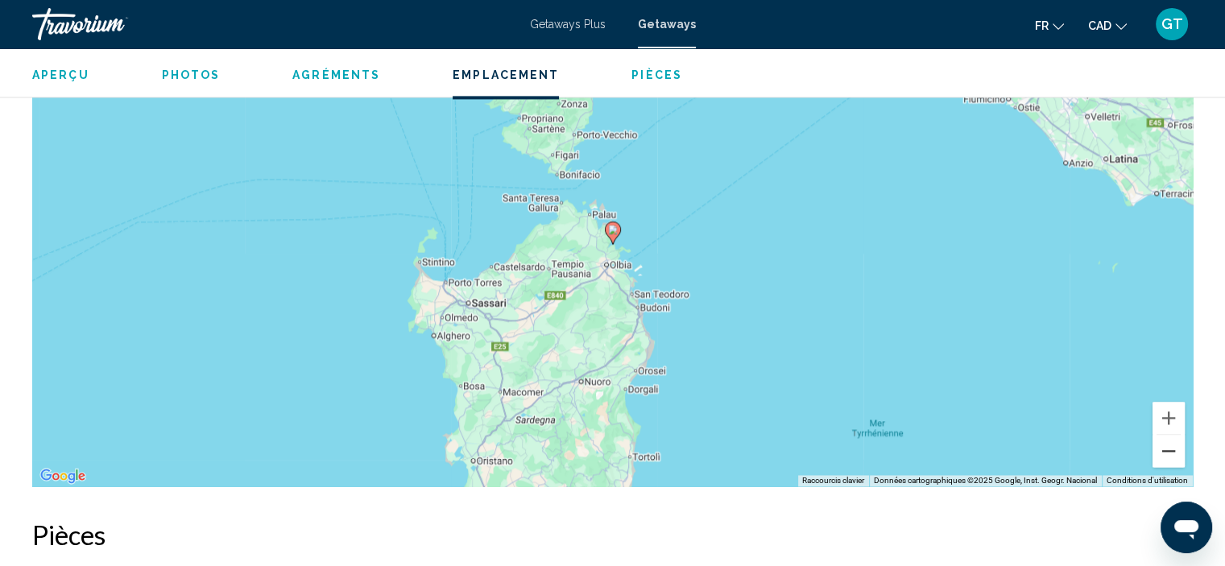
click at [1169, 435] on button "Zoom arrière" at bounding box center [1168, 451] width 32 height 32
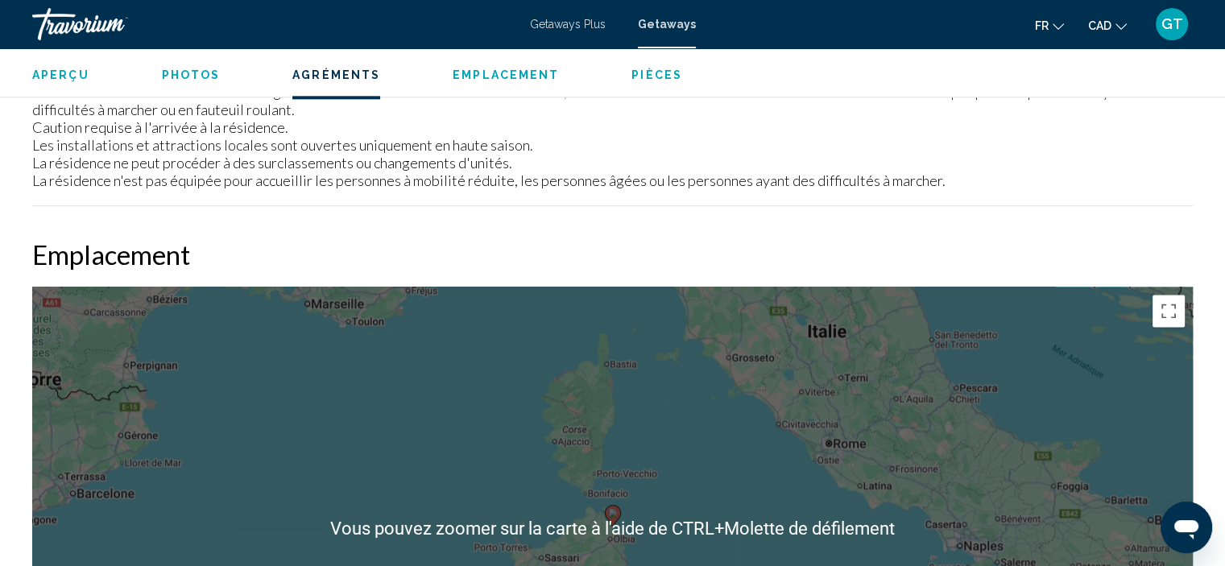
scroll to position [2019, 0]
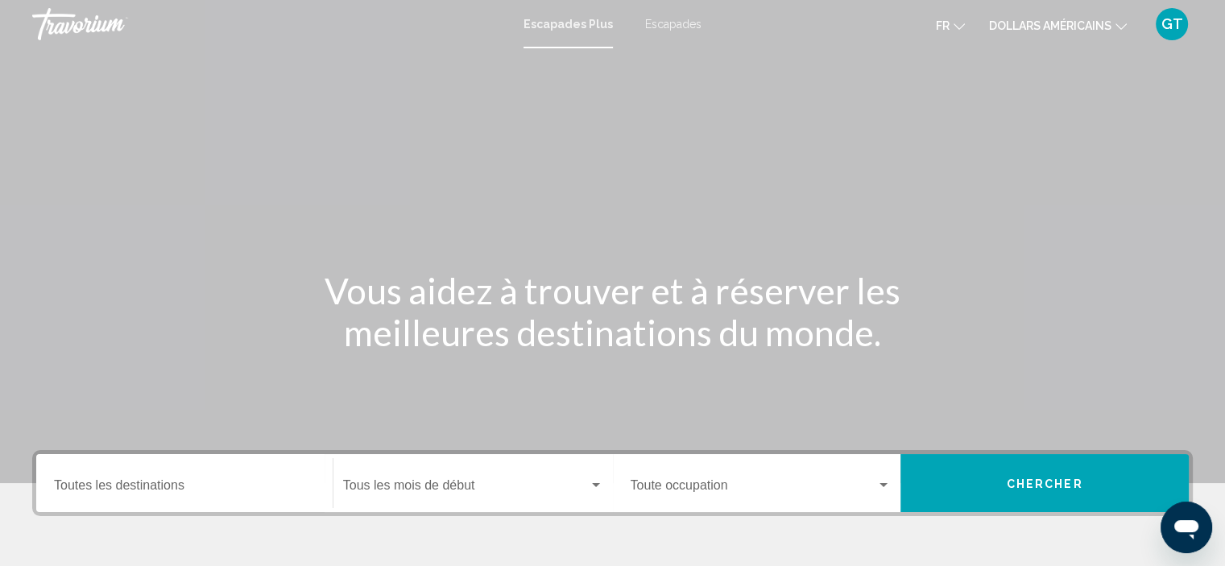
click at [1040, 27] on font "dollars américains" at bounding box center [1050, 25] width 122 height 13
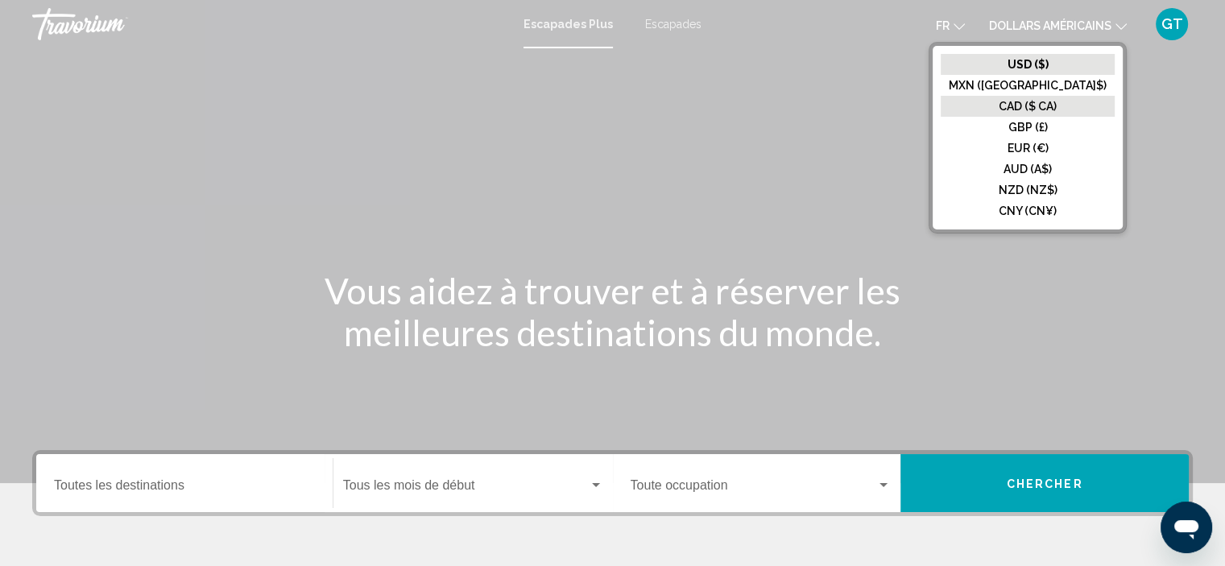
click at [1056, 101] on font "CAD ($ CA)" at bounding box center [1027, 106] width 58 height 13
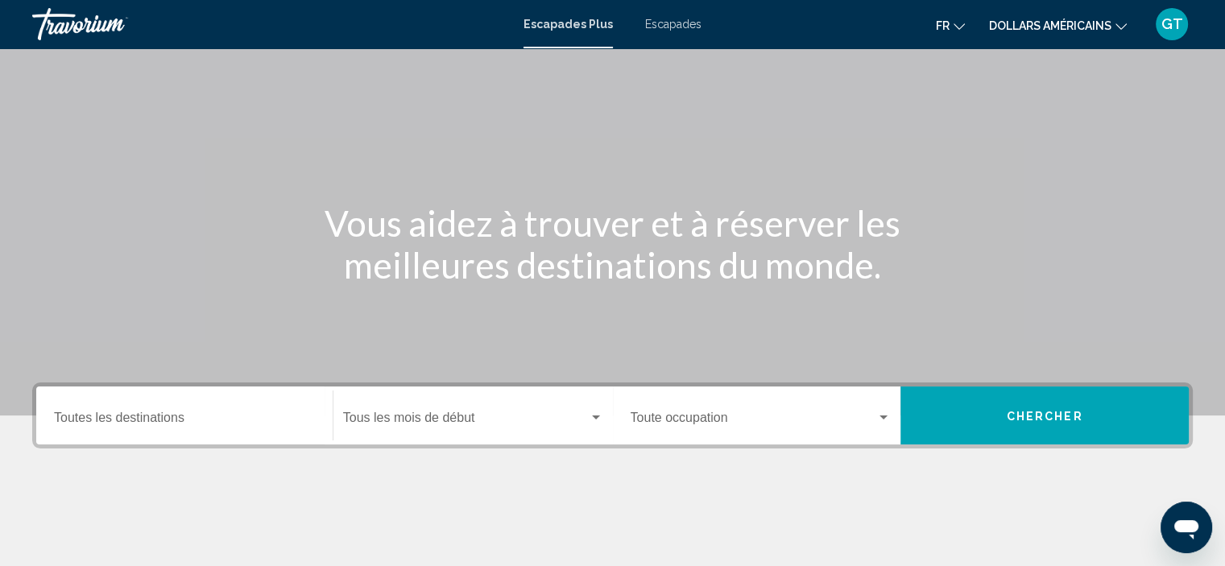
scroll to position [308, 0]
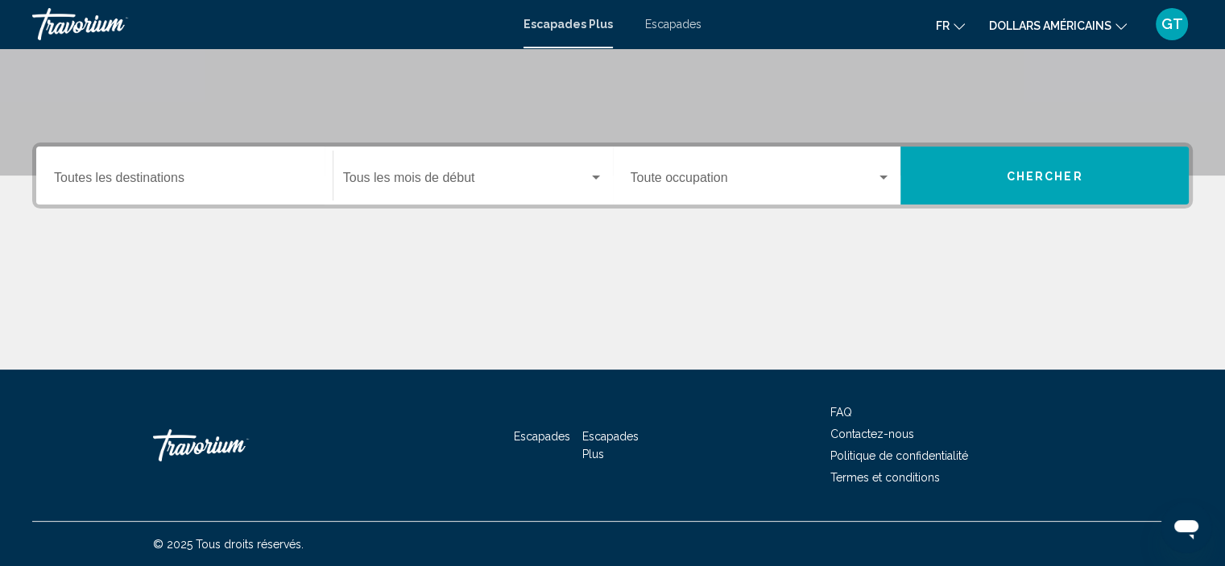
click at [208, 163] on div "Destination Toutes les destinations" at bounding box center [184, 176] width 261 height 51
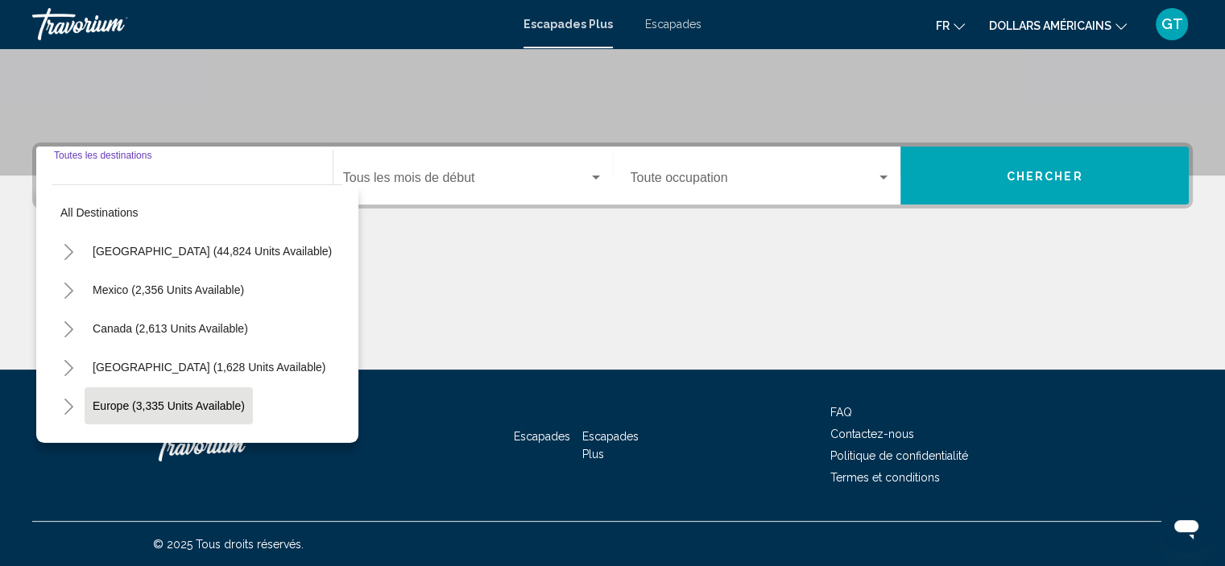
click at [164, 399] on span "Europe (3,335 units available)" at bounding box center [169, 405] width 152 height 13
type input "**********"
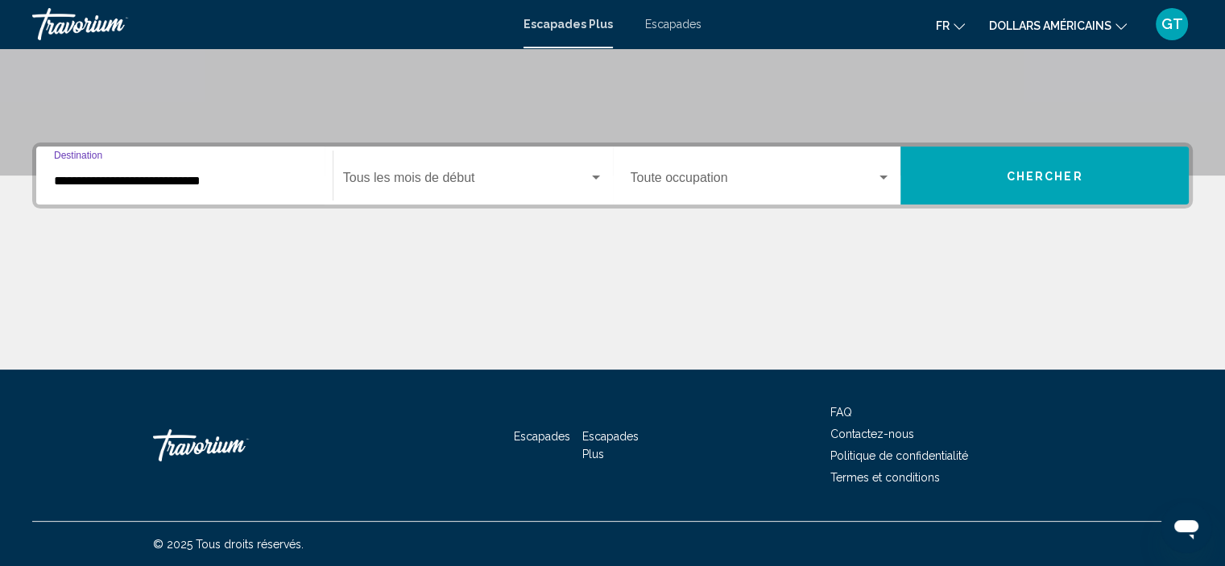
click at [592, 176] on div "Widget de recherche" at bounding box center [596, 178] width 8 height 4
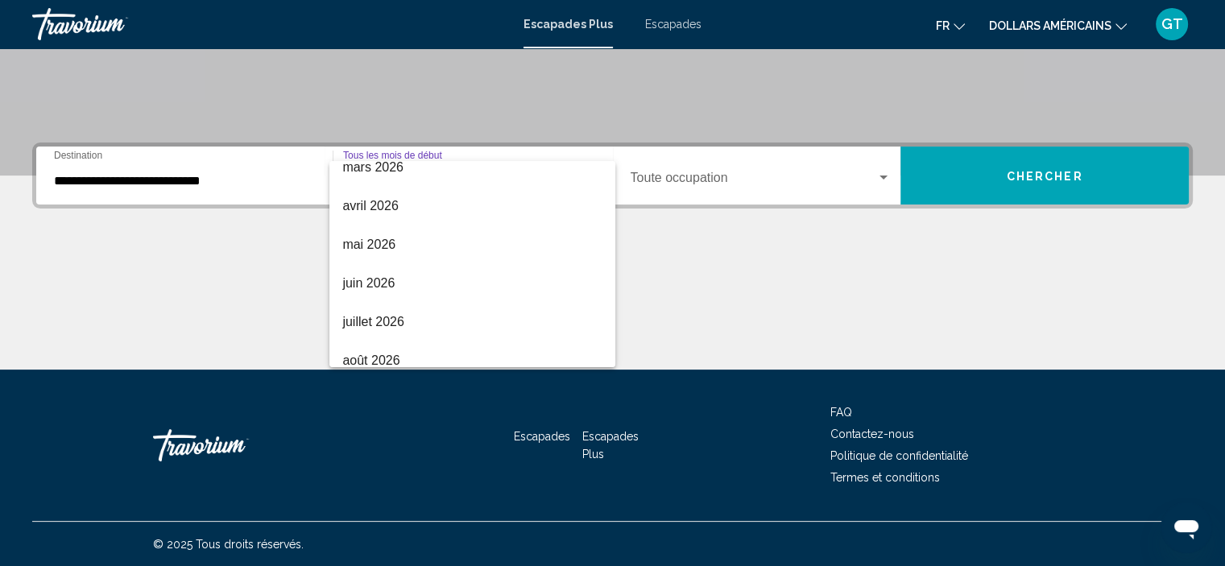
scroll to position [335, 0]
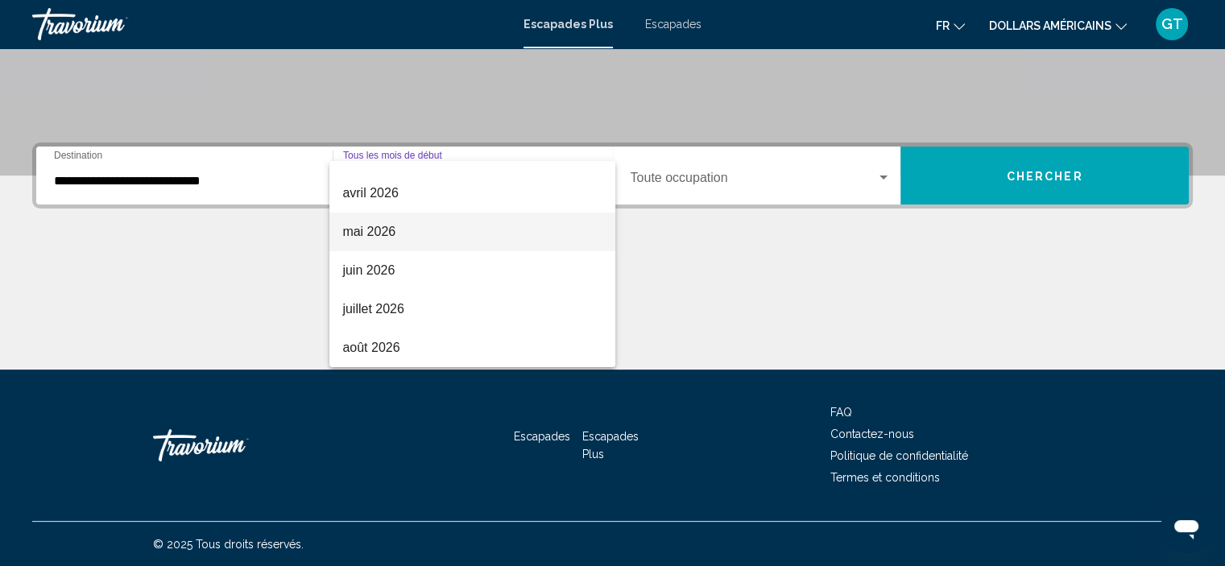
click at [370, 232] on font "mai 2026" at bounding box center [368, 232] width 53 height 14
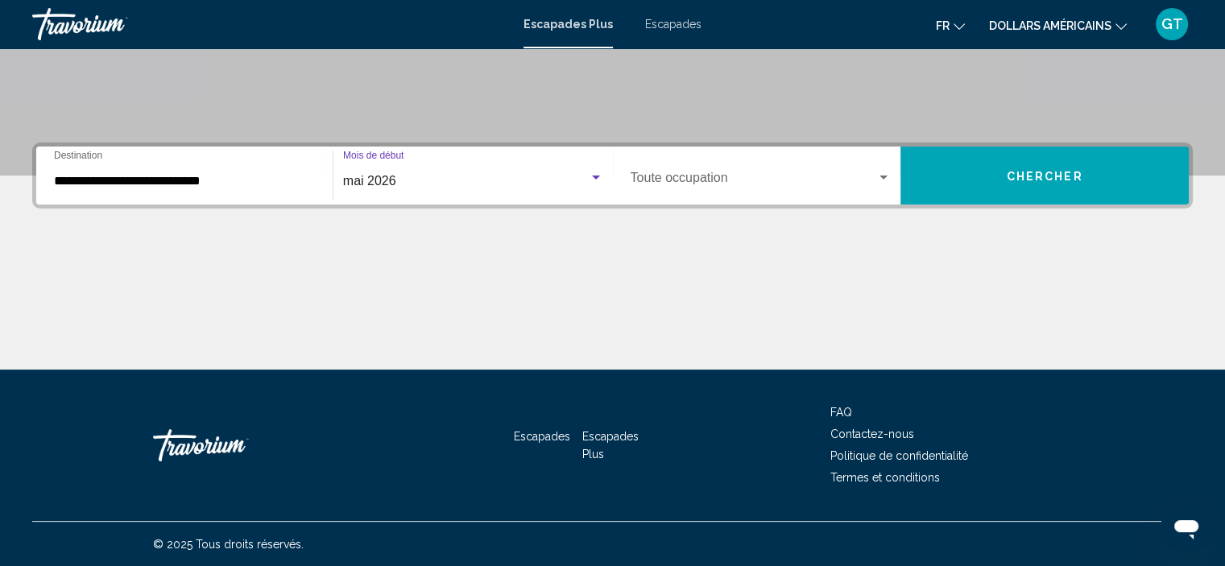
click at [882, 174] on div "Widget de recherche" at bounding box center [883, 177] width 14 height 13
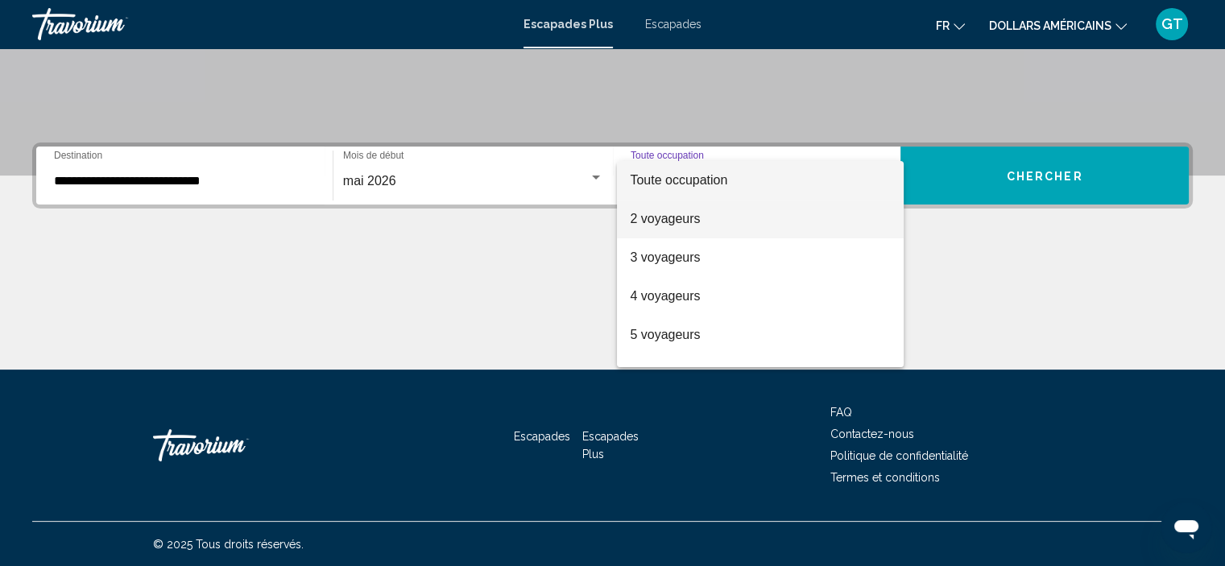
click at [706, 216] on span "2 voyageurs" at bounding box center [760, 219] width 261 height 39
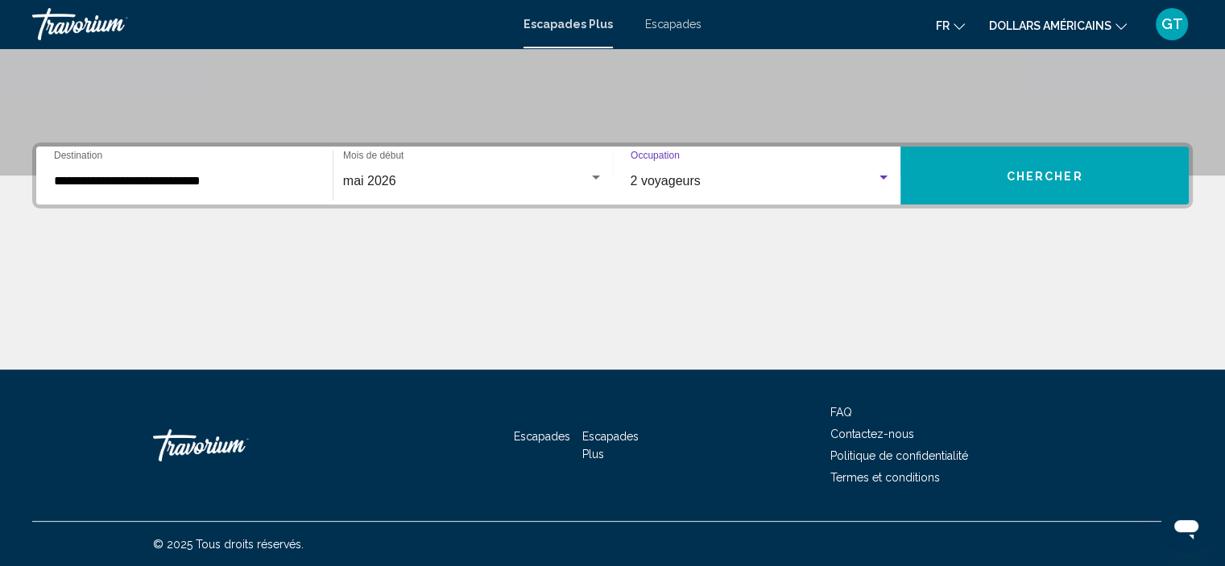
click at [1064, 180] on font "Chercher" at bounding box center [1044, 176] width 76 height 13
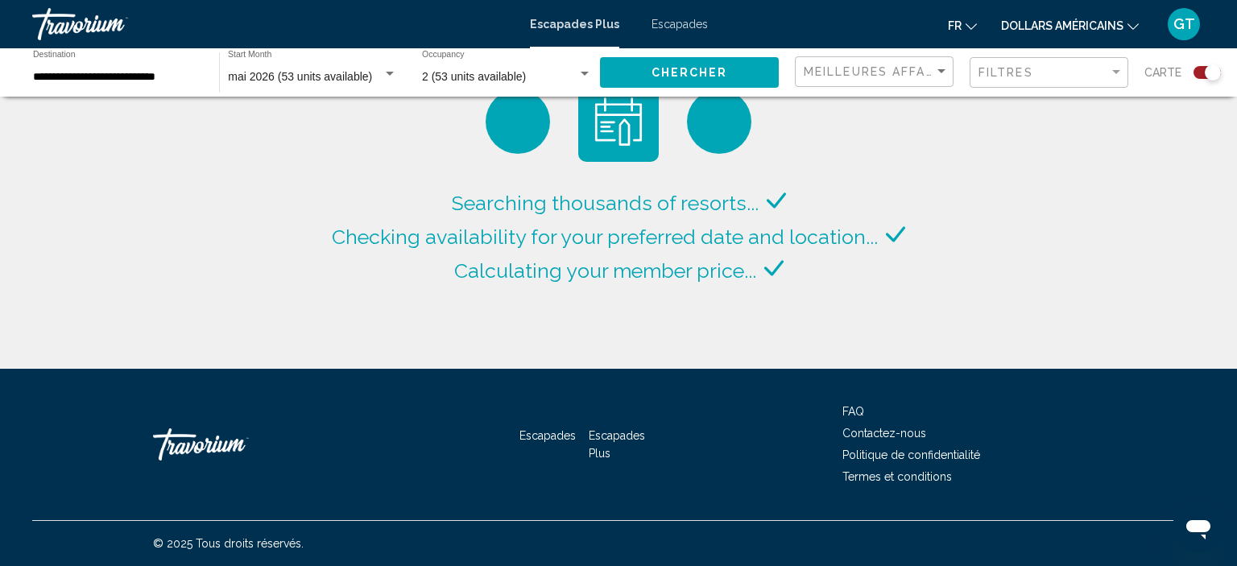
click at [670, 26] on font "Escapades" at bounding box center [679, 24] width 56 height 13
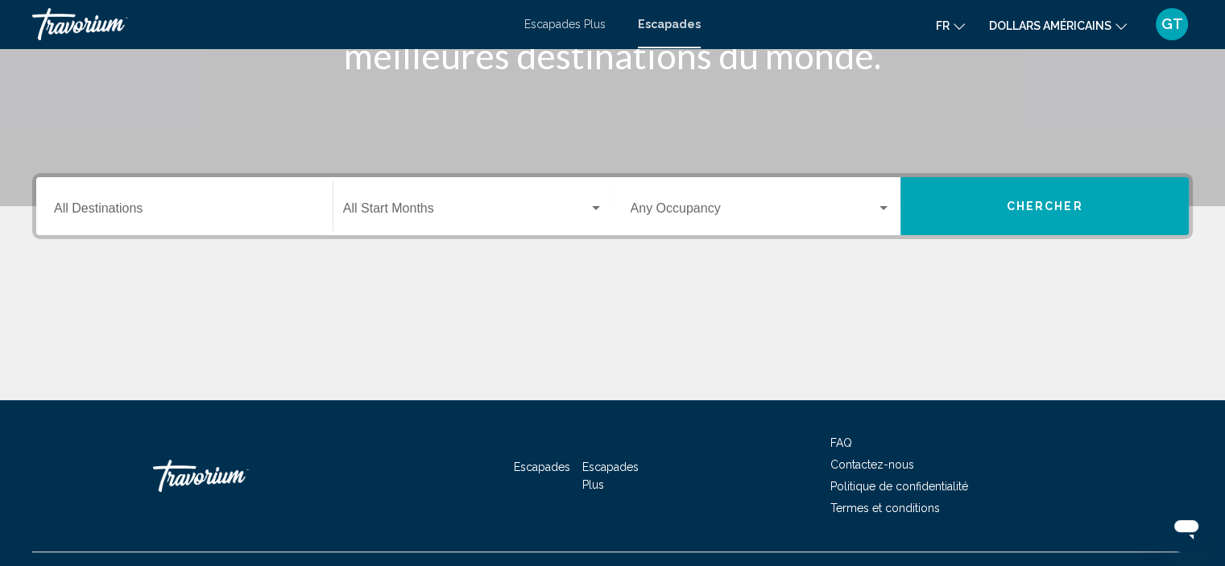
scroll to position [308, 0]
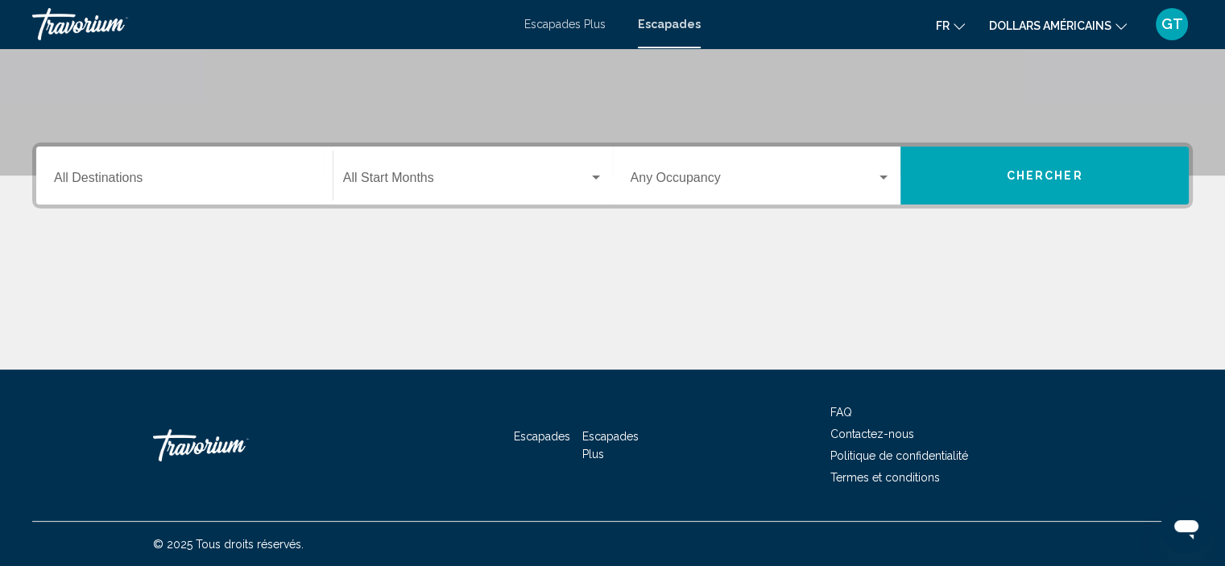
click at [191, 174] on input "Destination All Destinations" at bounding box center [184, 181] width 261 height 14
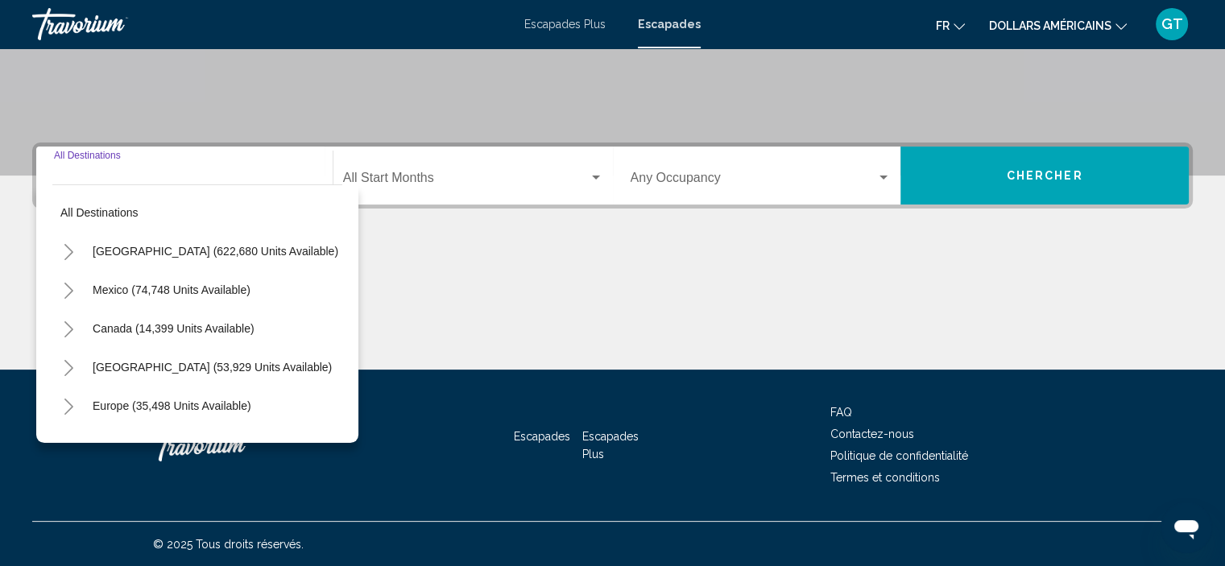
click at [1053, 23] on font "dollars américains" at bounding box center [1050, 25] width 122 height 13
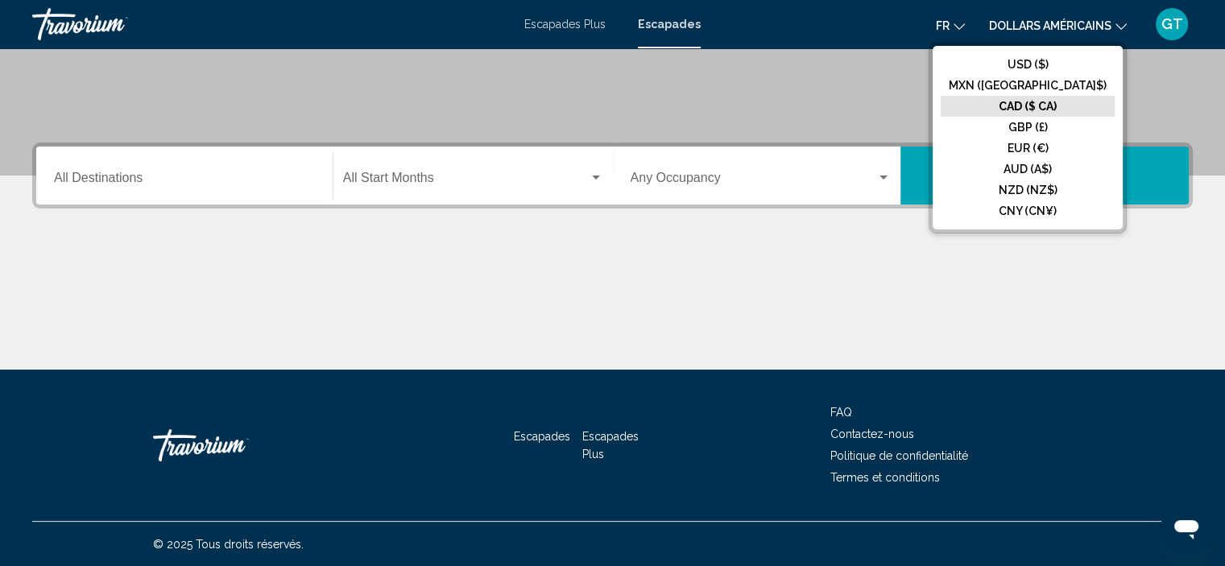
click at [1056, 104] on font "CAD ($ CA)" at bounding box center [1027, 106] width 58 height 13
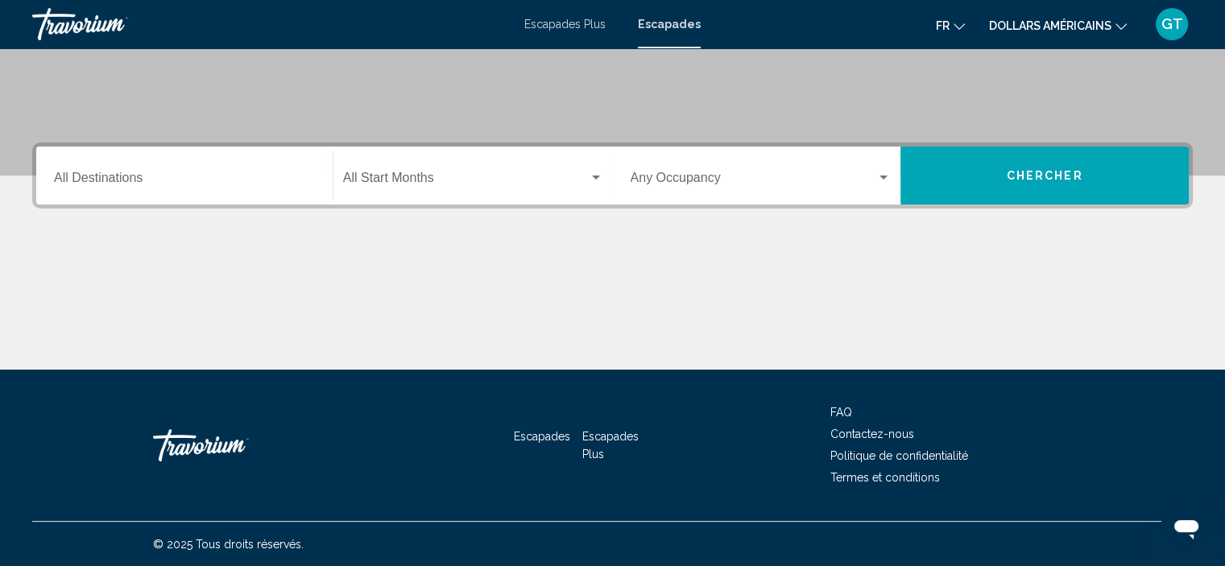
scroll to position [147, 0]
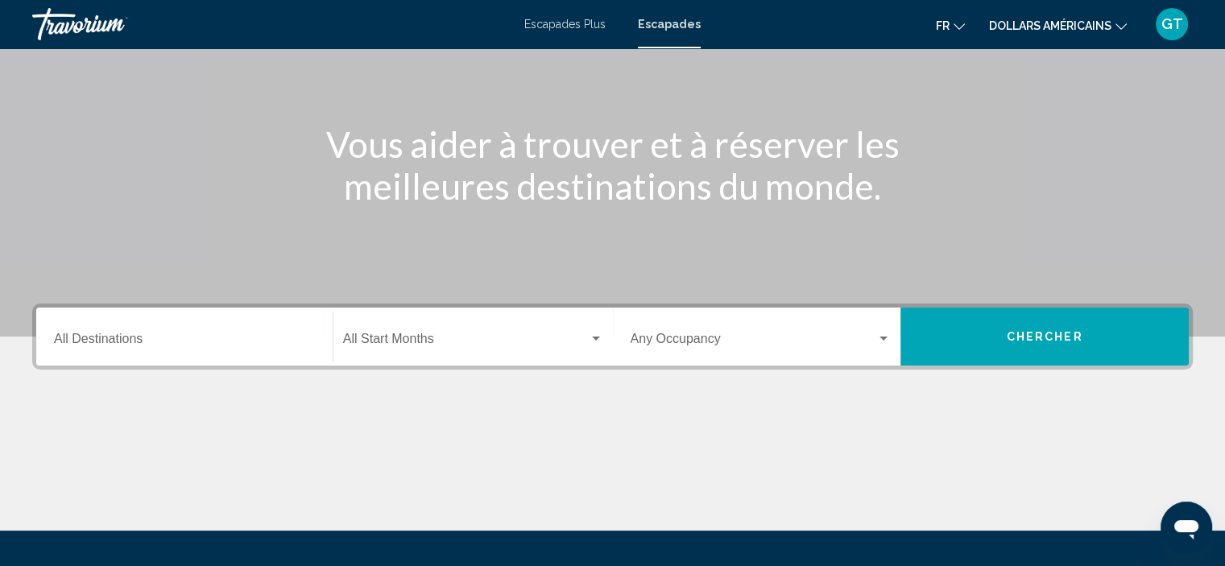
click at [667, 25] on font "Escapades" at bounding box center [669, 24] width 63 height 13
click at [939, 25] on font "fr" at bounding box center [943, 25] width 14 height 13
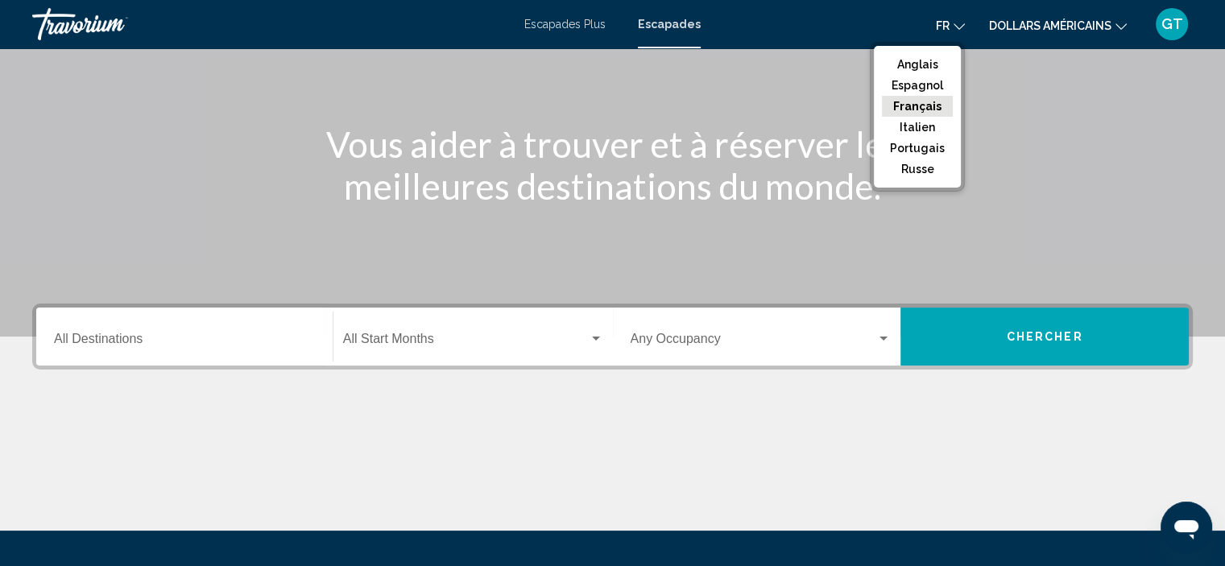
click at [928, 101] on font "Français" at bounding box center [917, 106] width 48 height 13
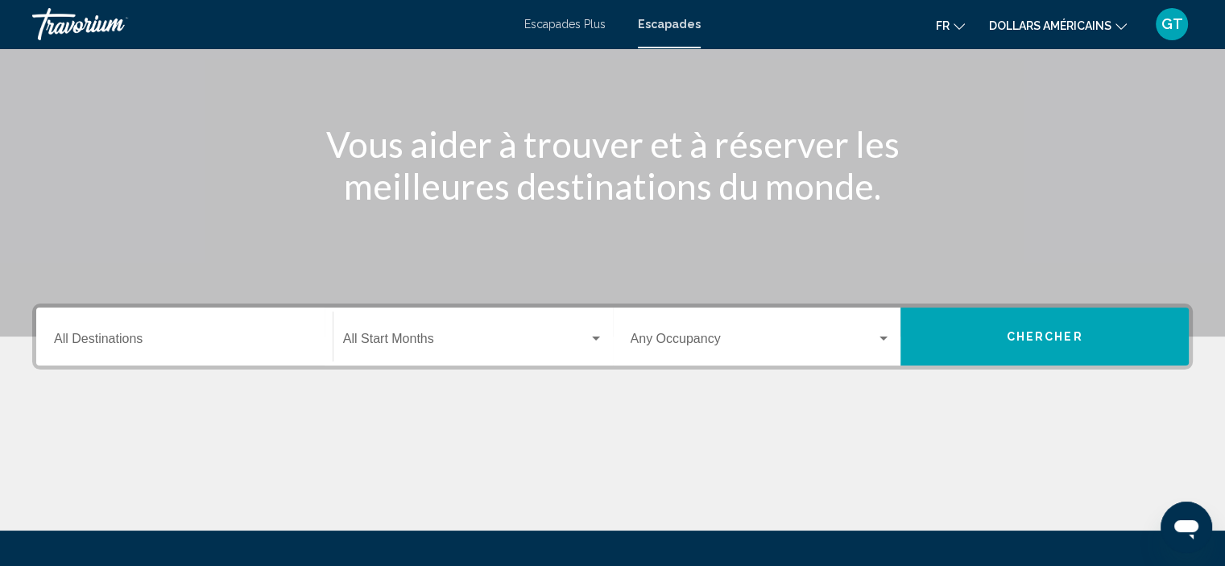
click at [1122, 23] on icon "Changer de devise" at bounding box center [1120, 26] width 11 height 11
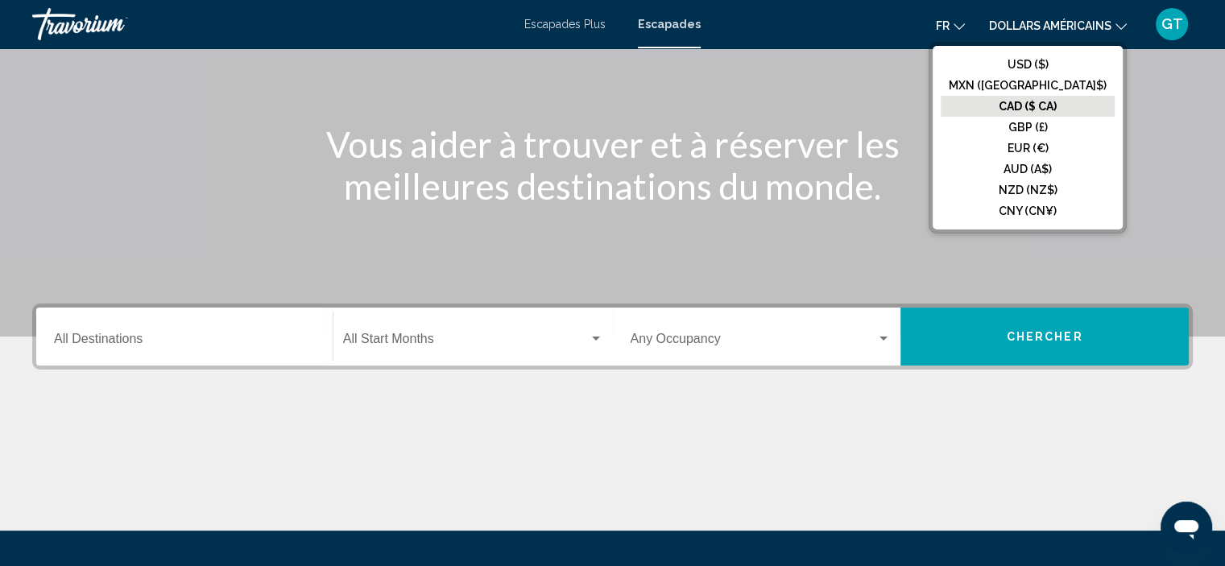
click at [1092, 105] on button "CAD ($ CA)" at bounding box center [1027, 106] width 174 height 21
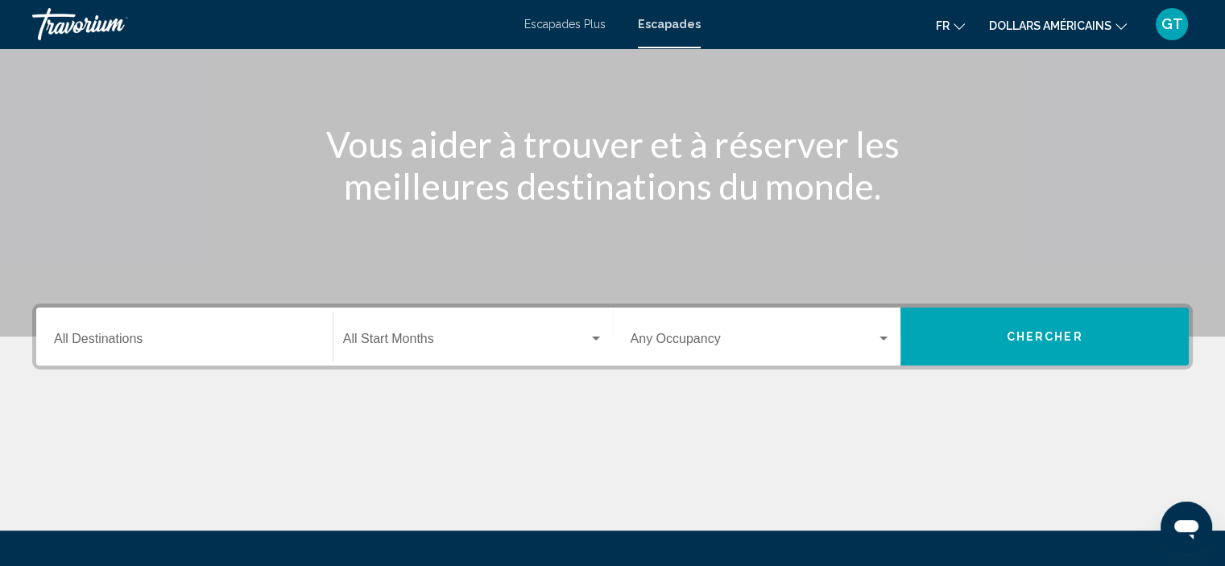
click at [1092, 105] on div "Contenu principal" at bounding box center [612, 94] width 1225 height 483
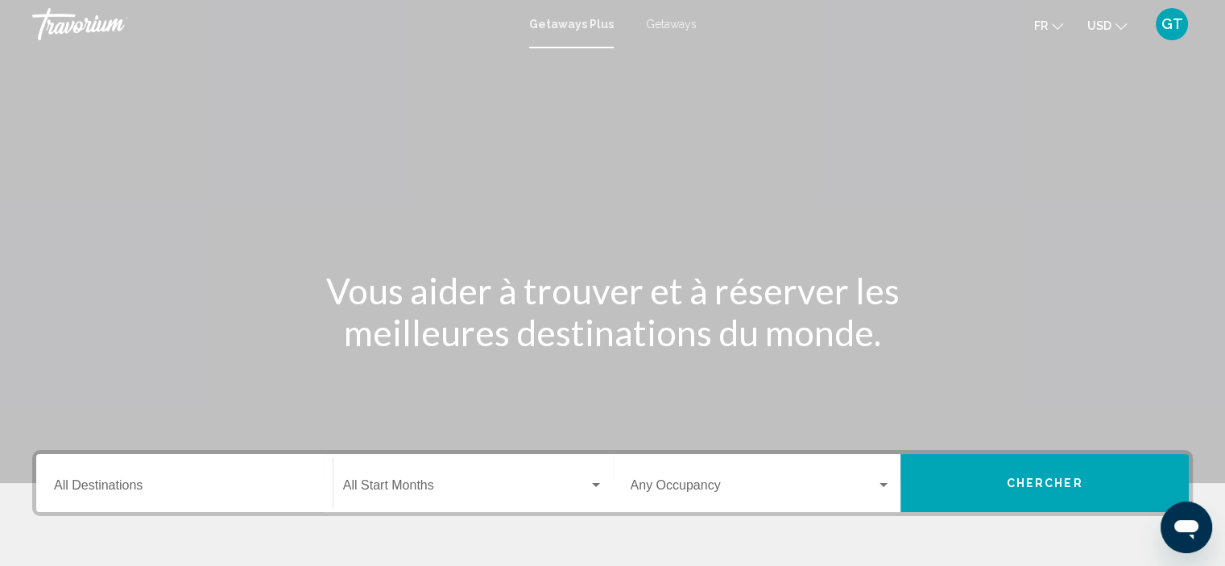
click at [671, 25] on span "Getaways" at bounding box center [671, 24] width 51 height 13
click at [1107, 23] on span "USD" at bounding box center [1099, 25] width 24 height 13
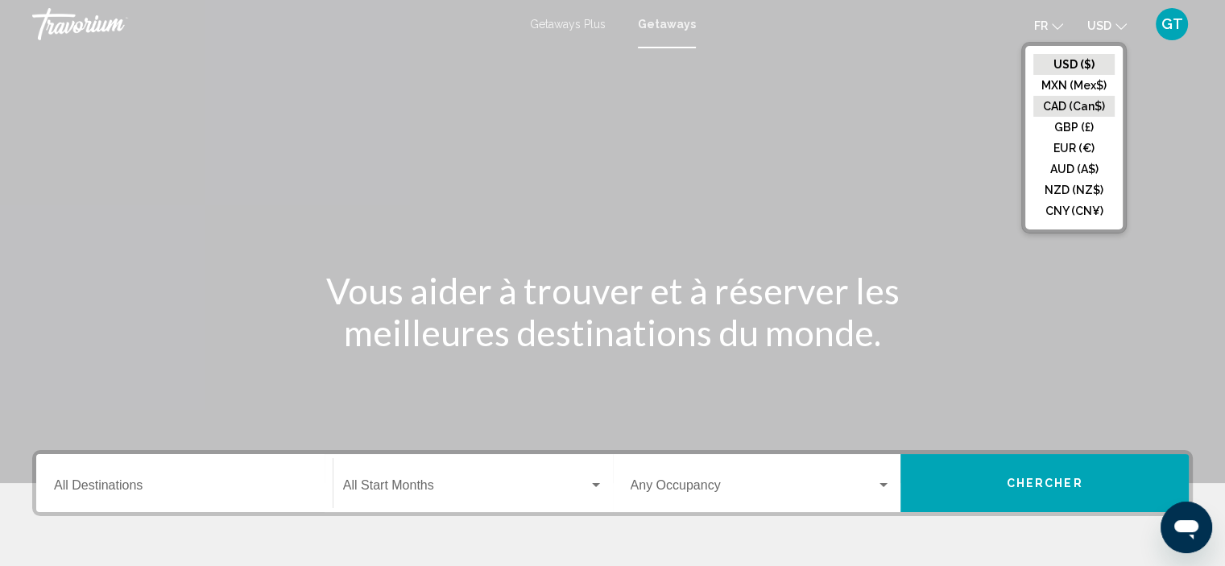
click at [1076, 105] on button "CAD (Can$)" at bounding box center [1073, 106] width 81 height 21
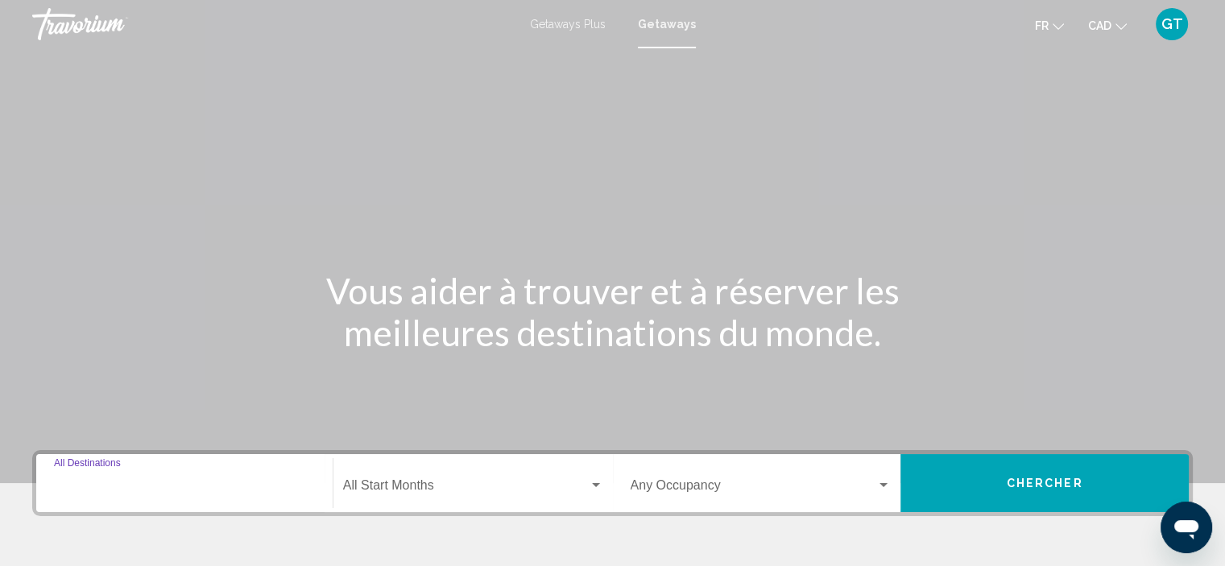
click at [167, 492] on input "Destination All Destinations" at bounding box center [184, 488] width 261 height 14
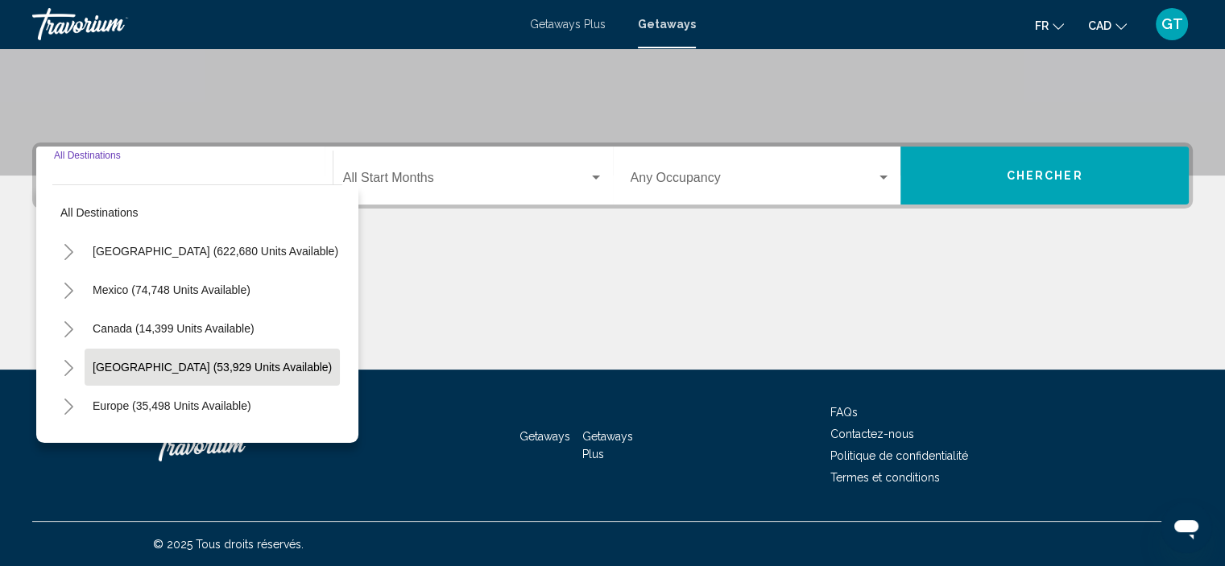
scroll to position [81, 0]
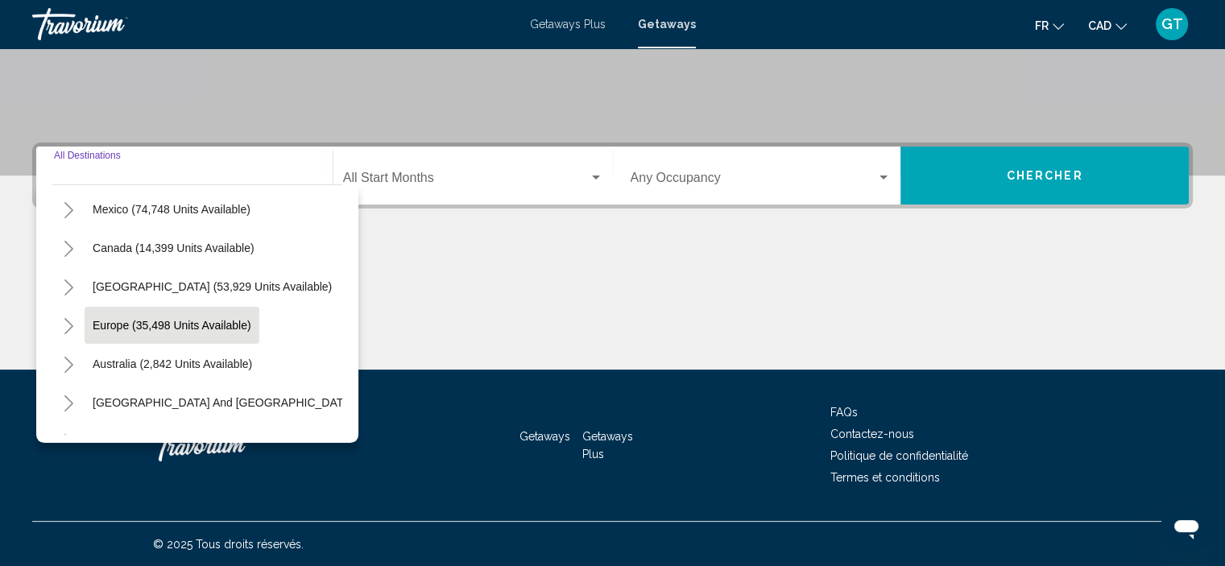
click at [168, 325] on span "Europe (35,498 units available)" at bounding box center [172, 325] width 159 height 13
type input "**********"
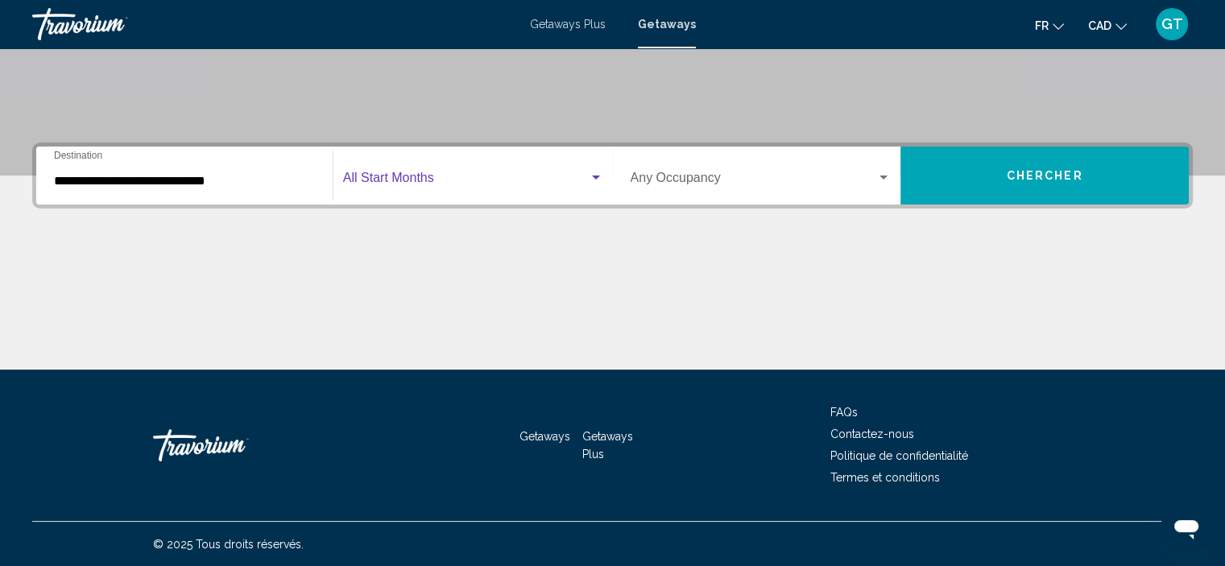
click at [596, 179] on div "Search widget" at bounding box center [596, 177] width 14 height 13
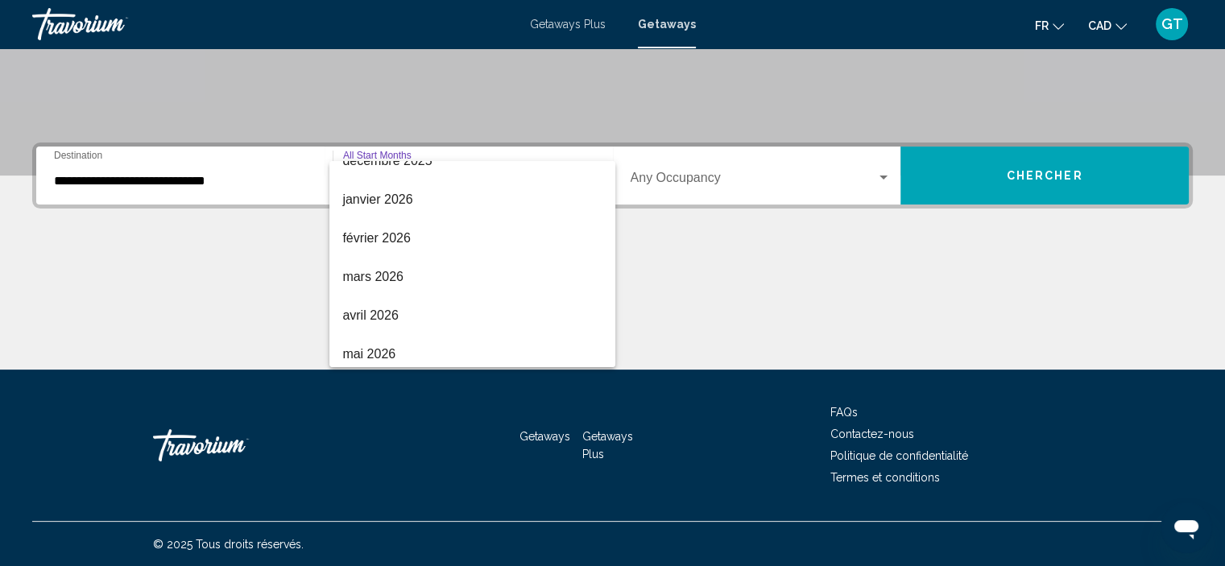
scroll to position [242, 0]
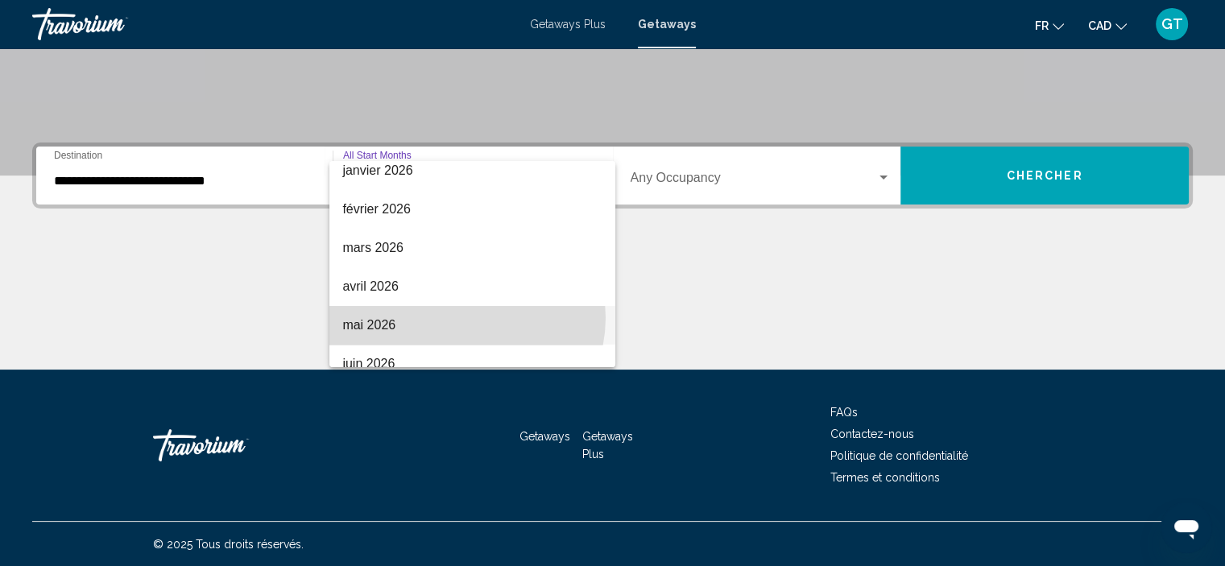
click at [461, 317] on span "mai 2026" at bounding box center [472, 325] width 260 height 39
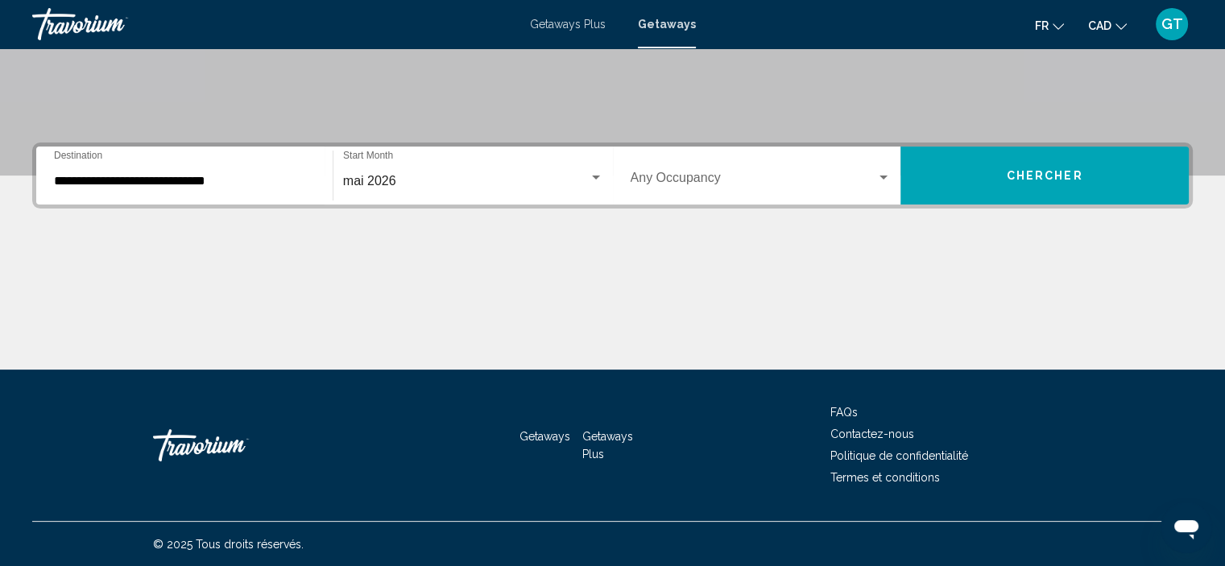
click at [798, 192] on div "Occupancy Any Occupancy" at bounding box center [760, 176] width 261 height 51
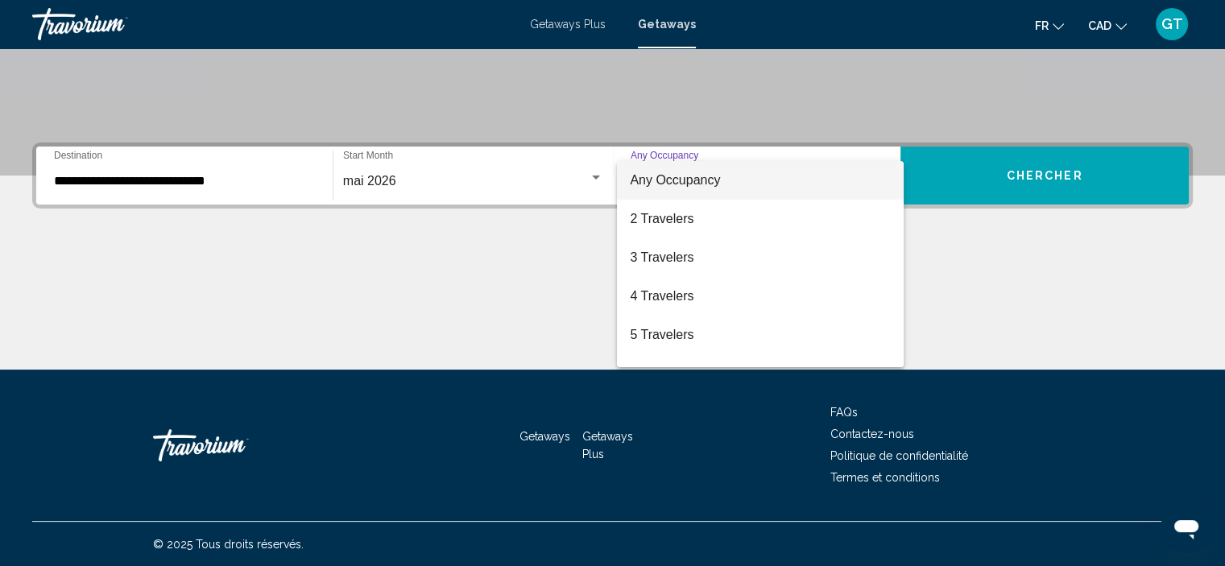
click at [684, 181] on span "Any Occupancy" at bounding box center [675, 180] width 90 height 14
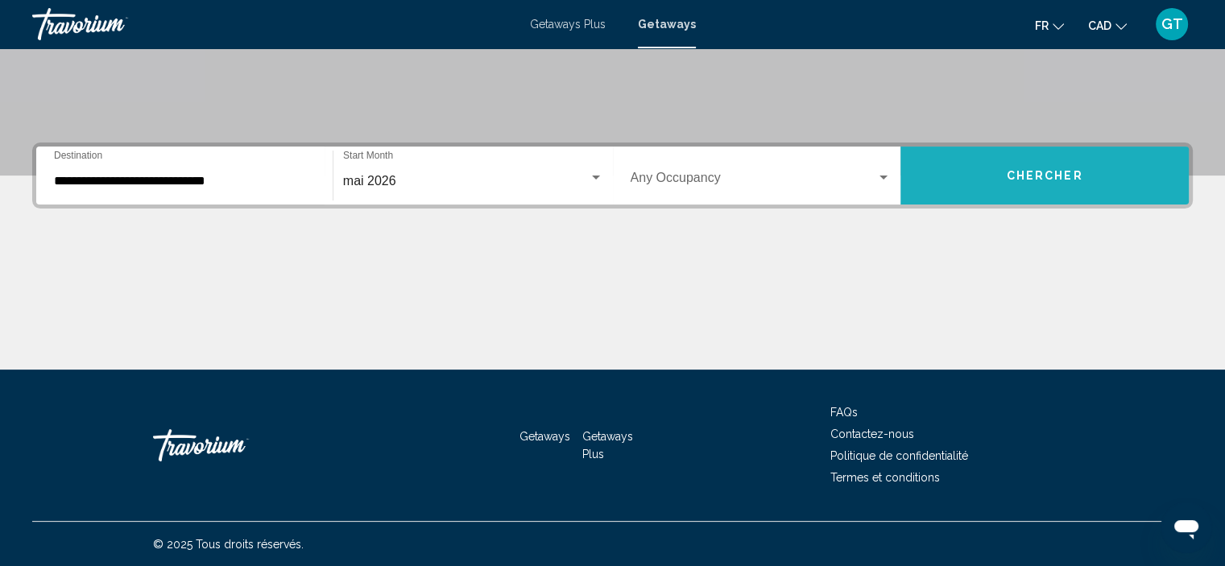
click at [1097, 176] on button "Chercher" at bounding box center [1044, 176] width 288 height 58
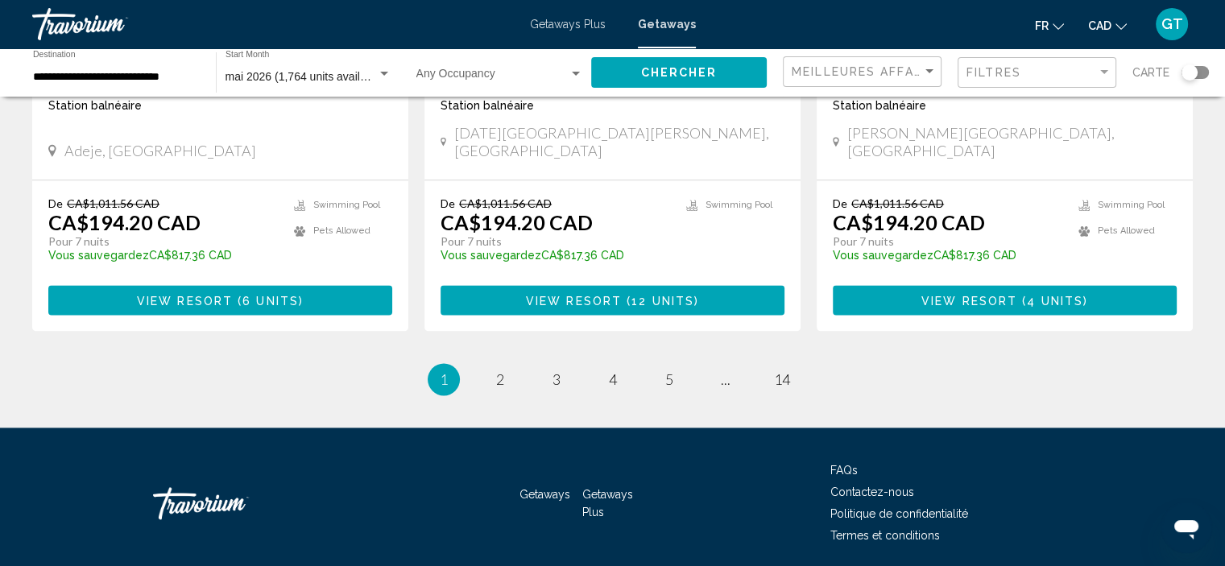
scroll to position [2081, 0]
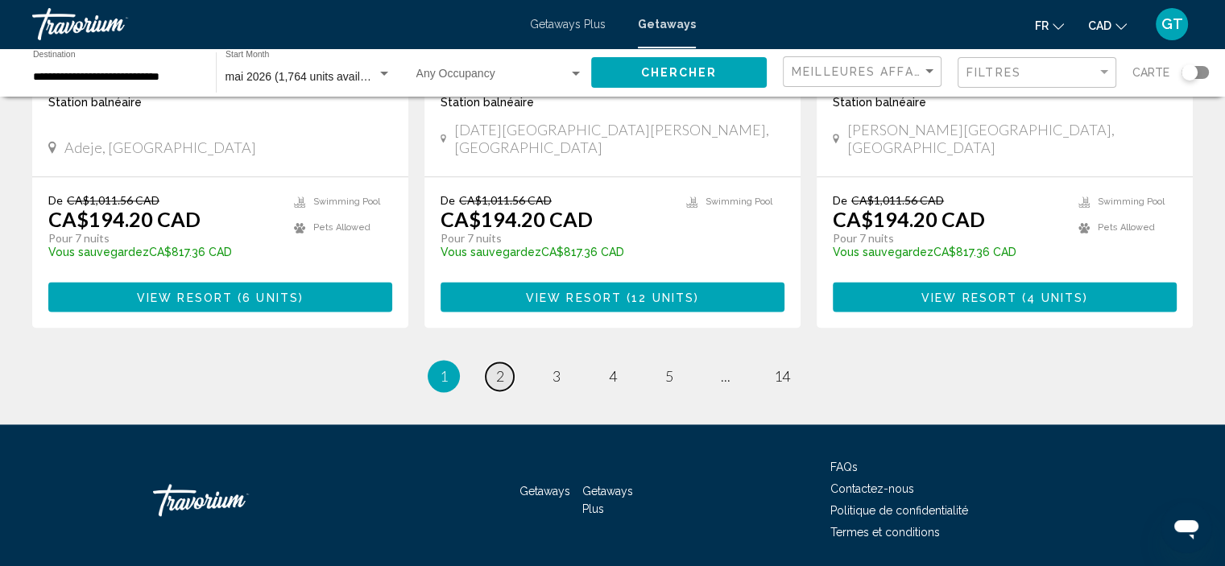
click at [498, 367] on span "2" at bounding box center [500, 376] width 8 height 18
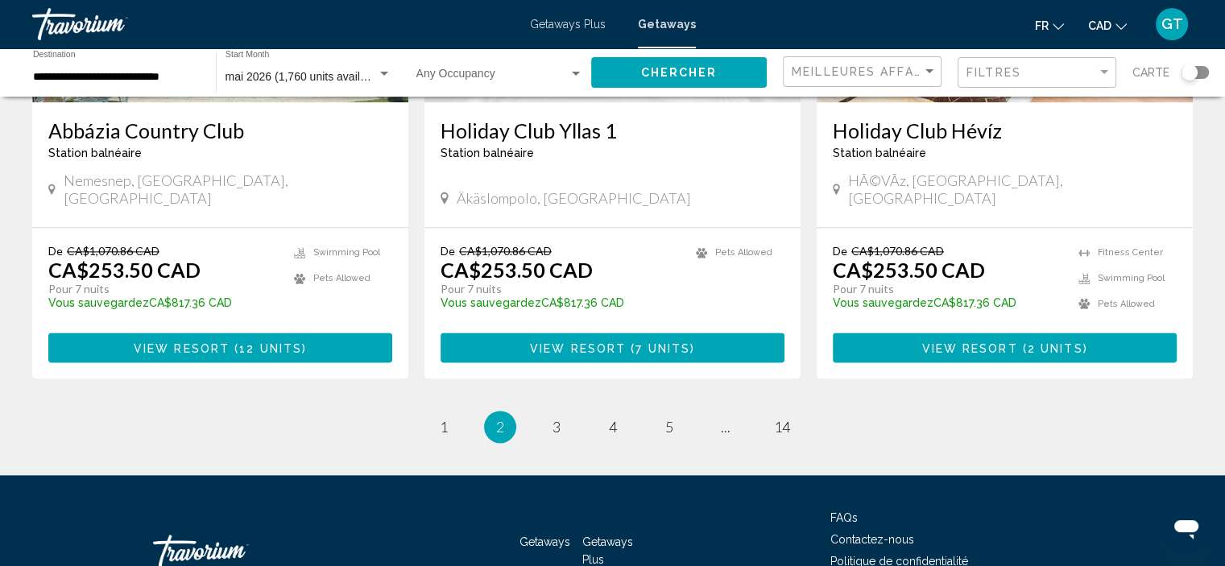
scroll to position [2056, 0]
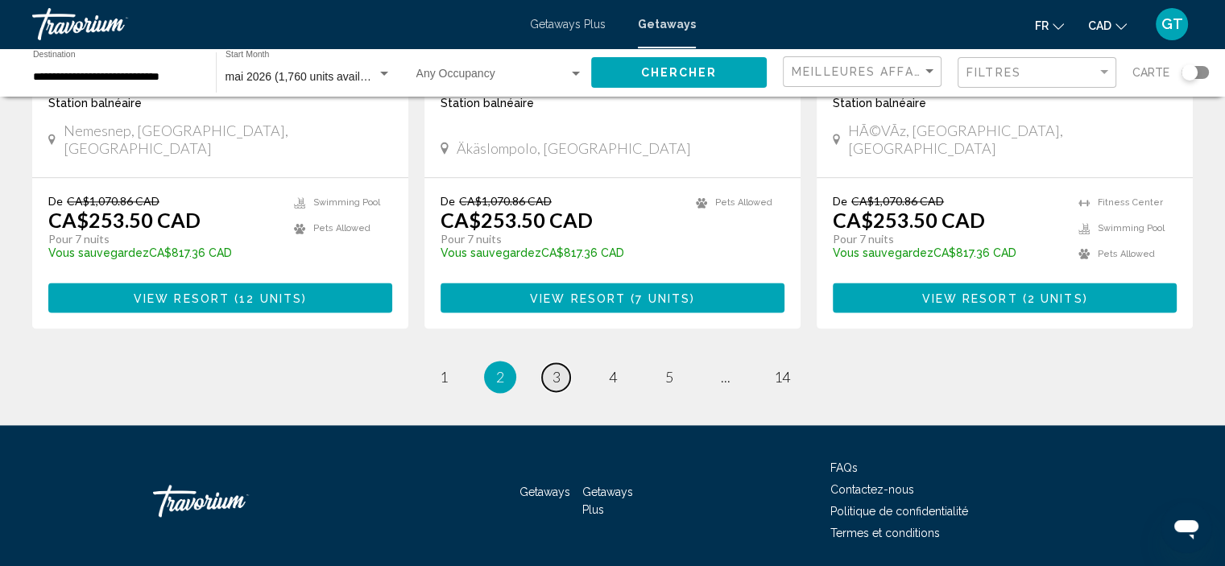
click at [563, 363] on link "page 3" at bounding box center [556, 377] width 28 height 28
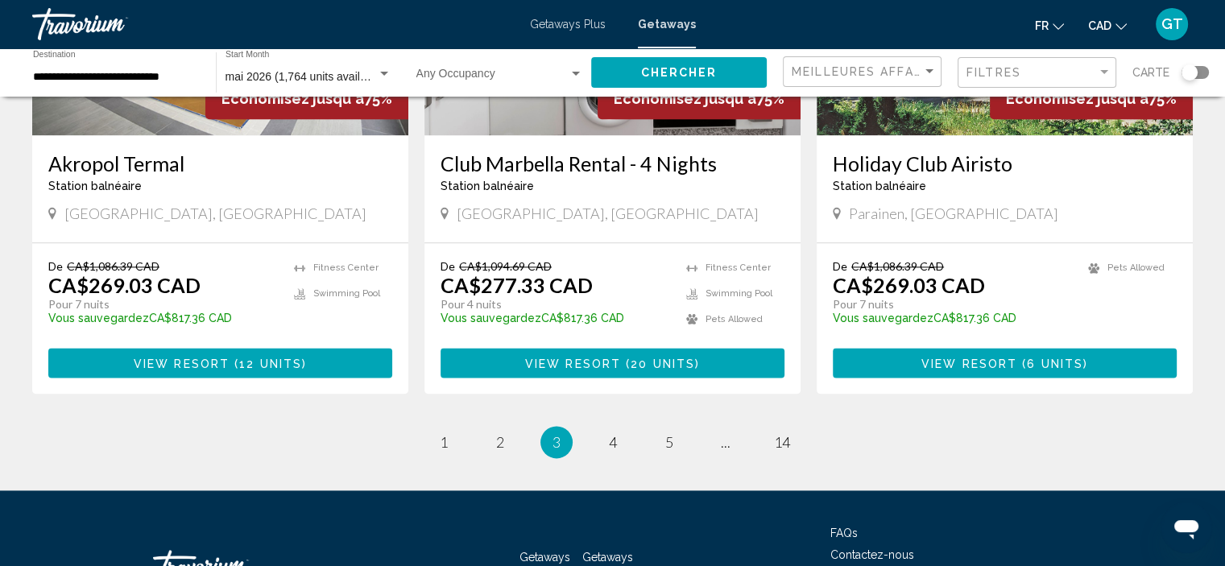
scroll to position [2081, 0]
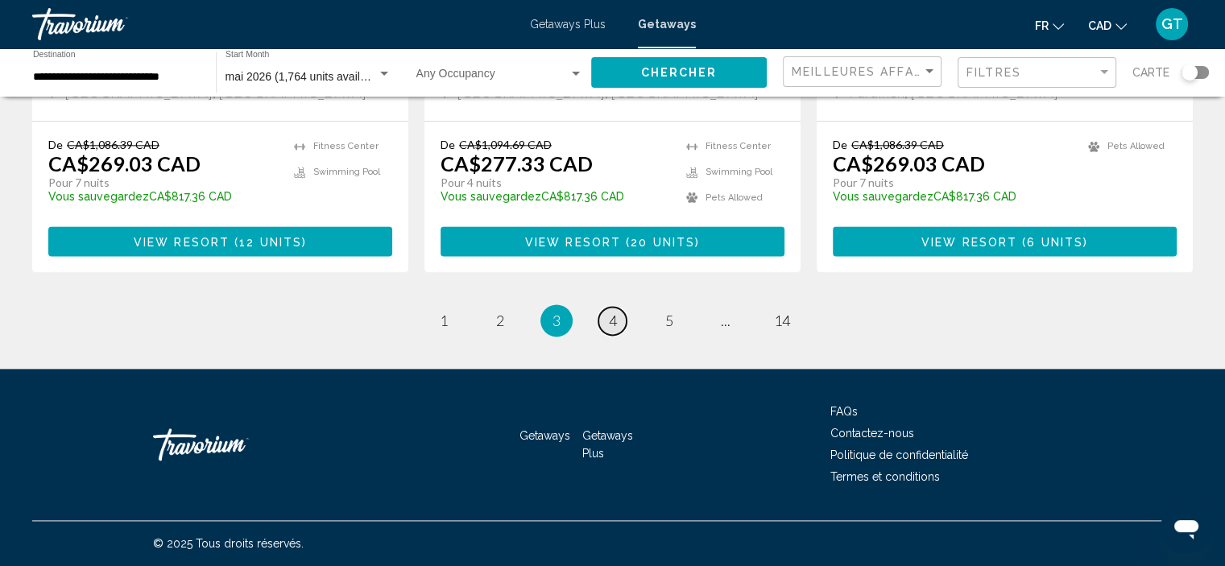
click at [612, 320] on span "4" at bounding box center [613, 321] width 8 height 18
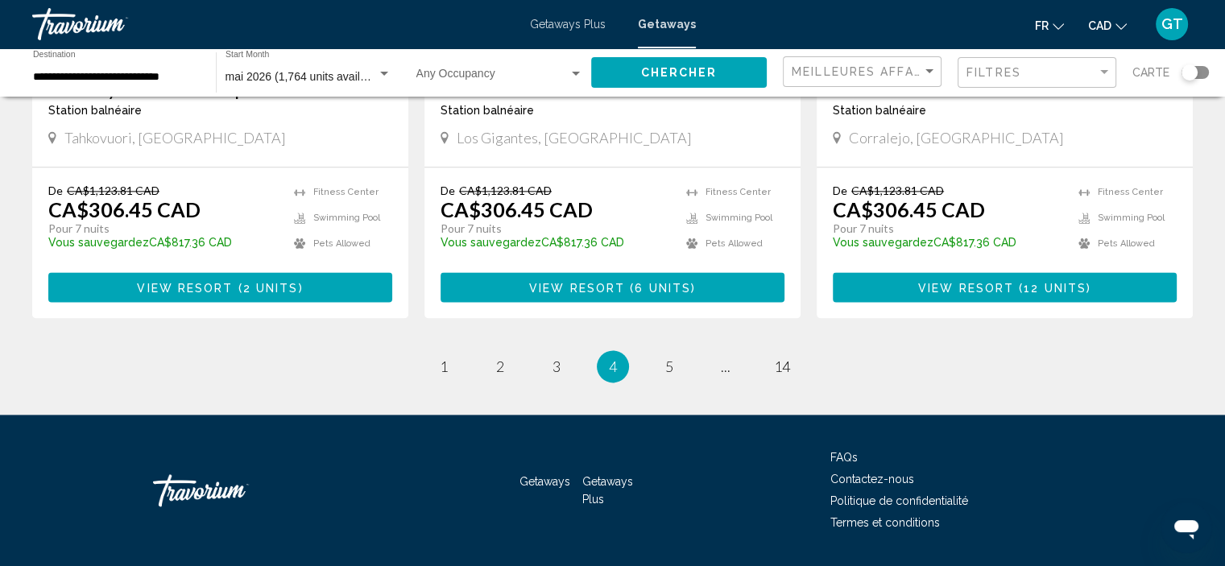
scroll to position [2081, 0]
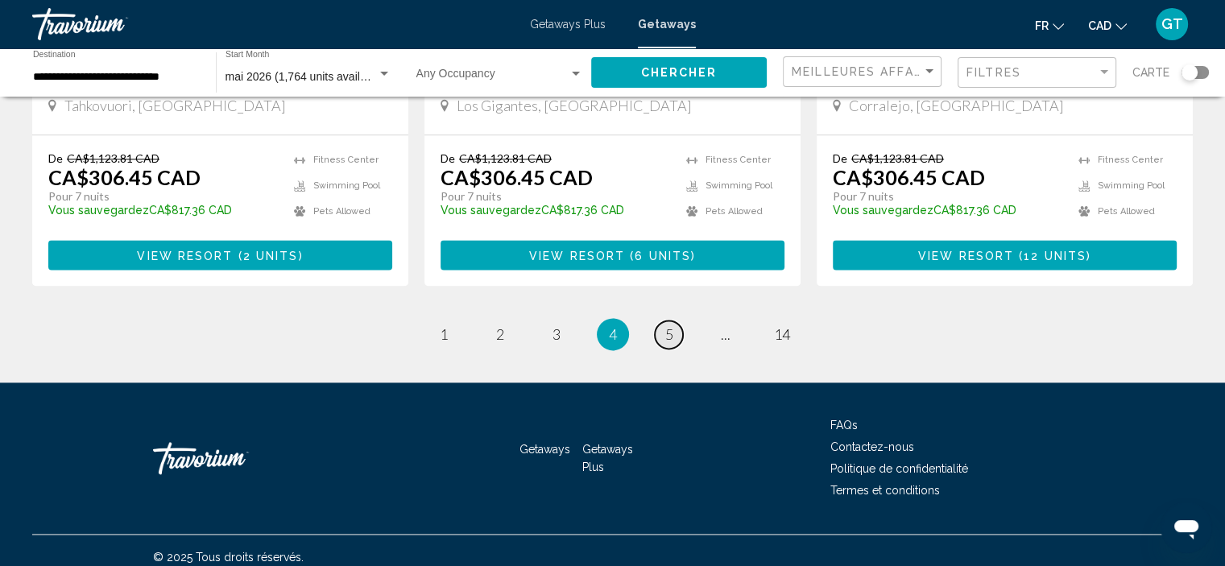
click at [673, 325] on link "page 5" at bounding box center [669, 334] width 28 height 28
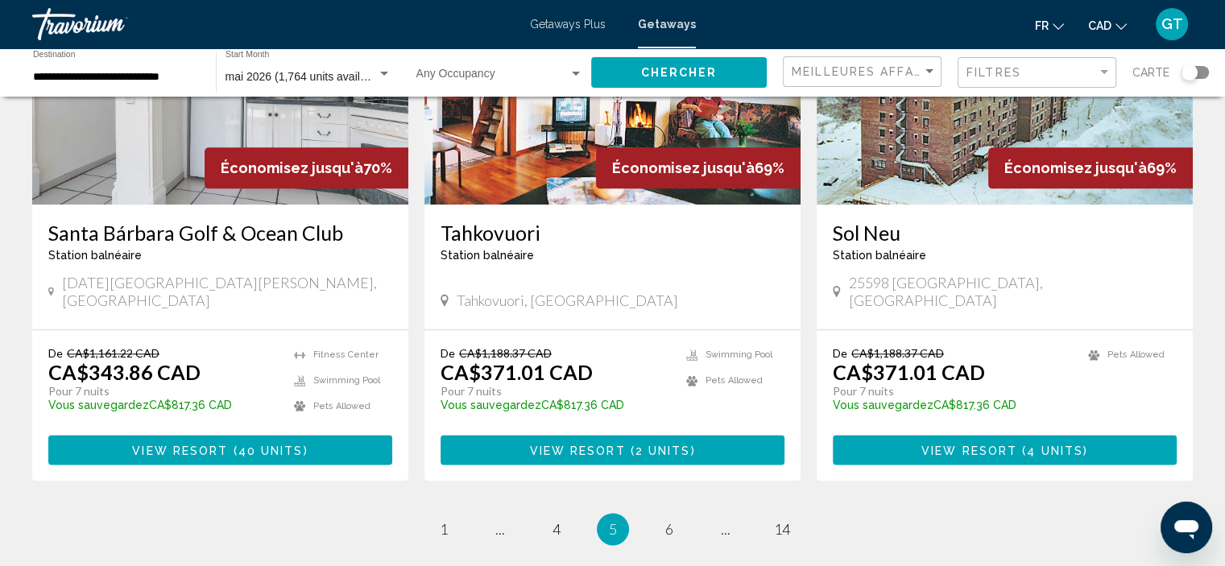
scroll to position [2056, 0]
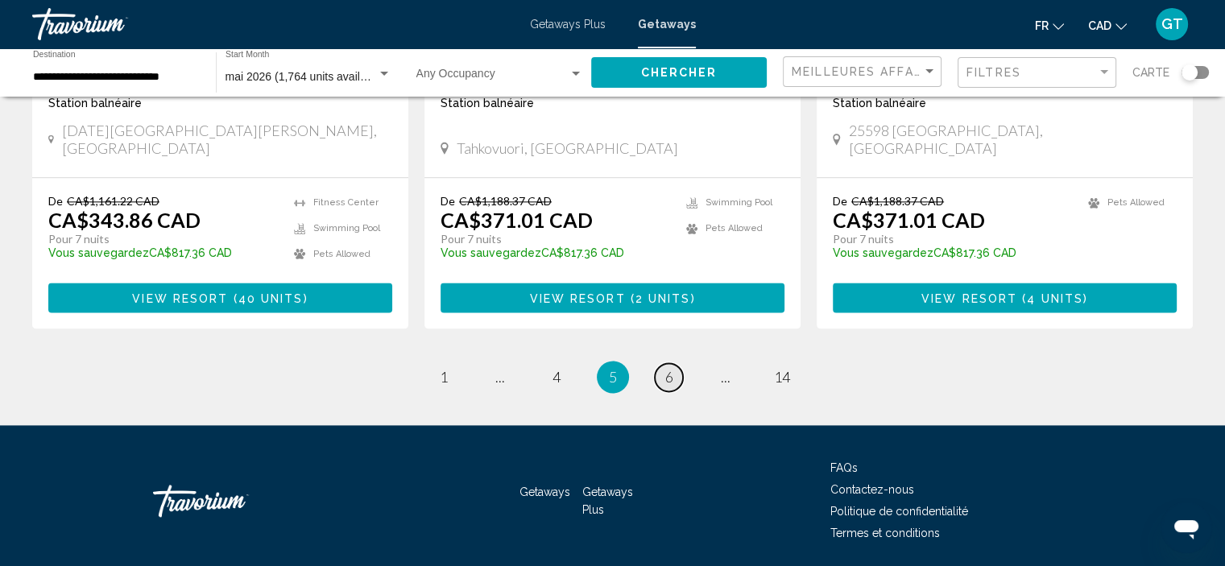
click at [667, 368] on span "6" at bounding box center [669, 377] width 8 height 18
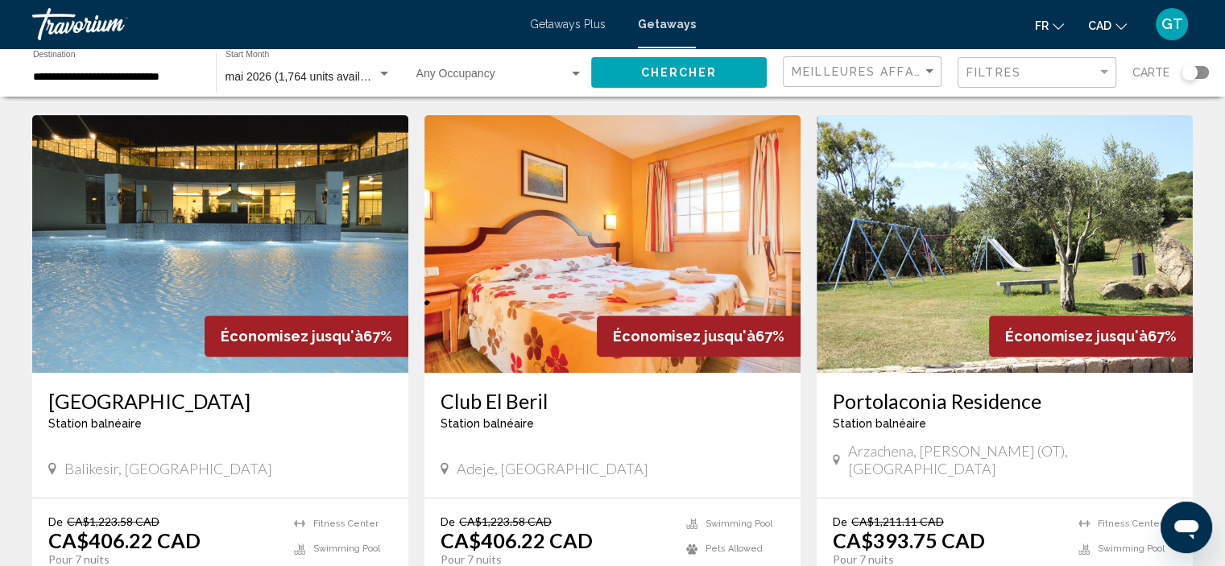
scroll to position [644, 0]
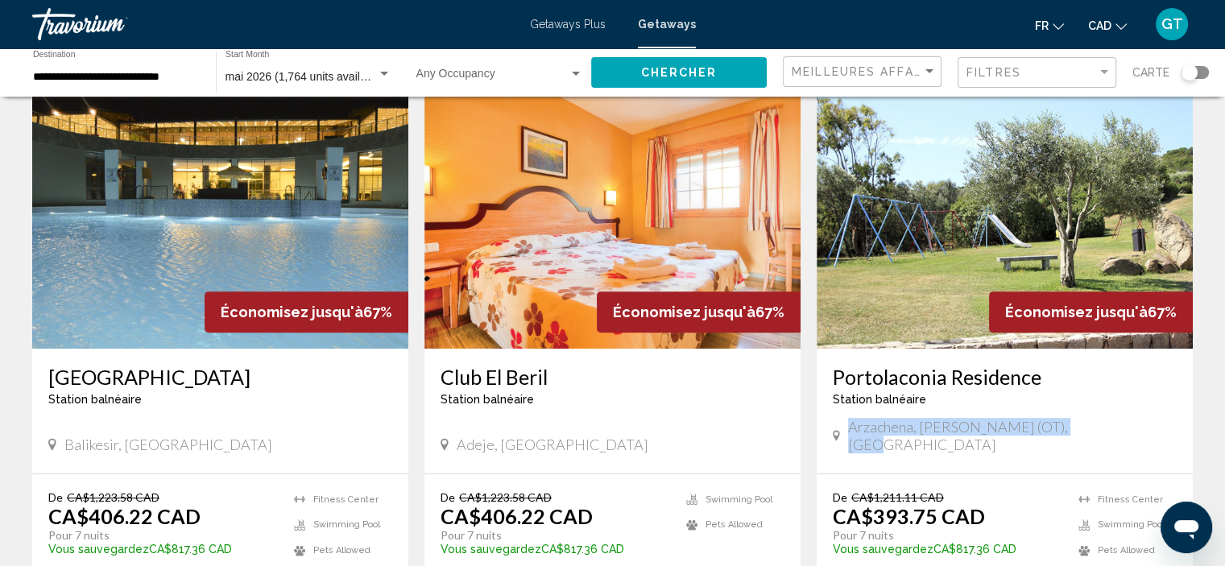
drag, startPoint x: 847, startPoint y: 409, endPoint x: 1069, endPoint y: 403, distance: 222.3
click at [1069, 418] on div "Arzachena, Olbia Tempio (OT), Italy" at bounding box center [1005, 435] width 344 height 35
copy span "Arzachena, Olbia Tempio (OT), Italy"
click at [1061, 418] on span "Arzachena, Olbia Tempio (OT), Italy" at bounding box center [1012, 435] width 329 height 35
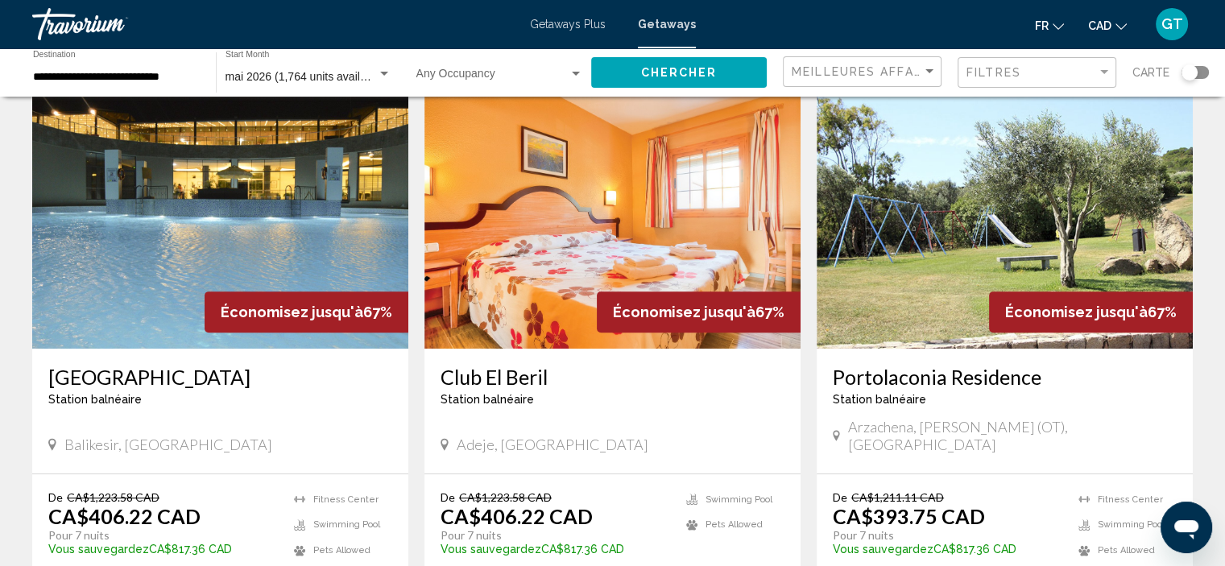
click at [1061, 418] on span "Arzachena, Olbia Tempio (OT), Italy" at bounding box center [1012, 435] width 329 height 35
drag, startPoint x: 1001, startPoint y: 410, endPoint x: 849, endPoint y: 410, distance: 152.2
click at [849, 418] on span "Arzachena, Olbia Tempio (OT), Italy" at bounding box center [1012, 435] width 329 height 35
copy span "Arzachena, Olbia Tempio"
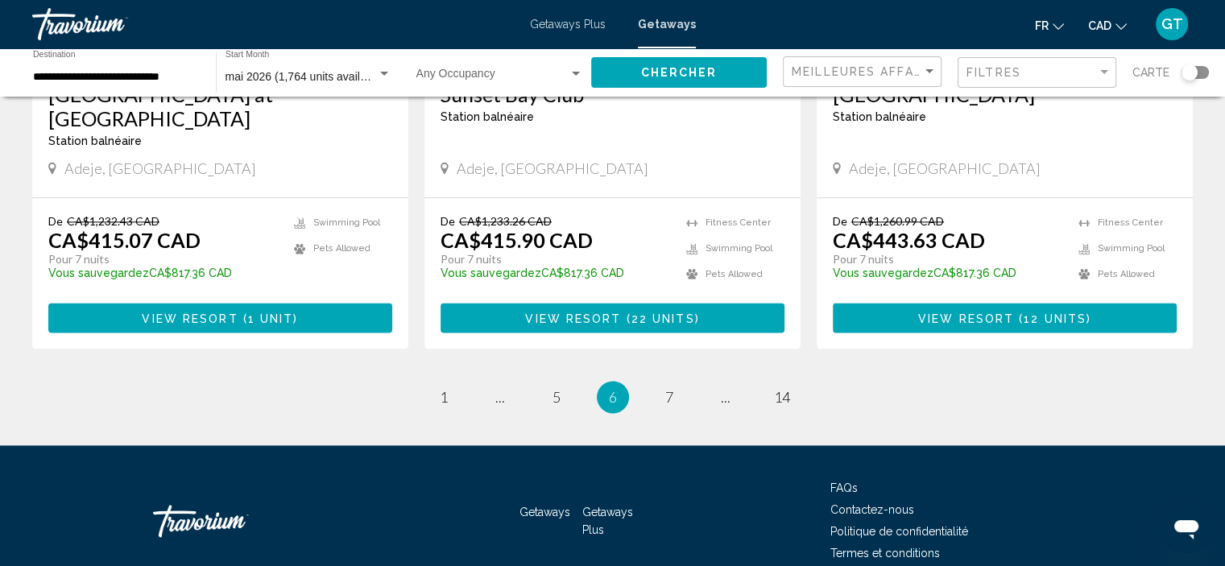
scroll to position [2068, 0]
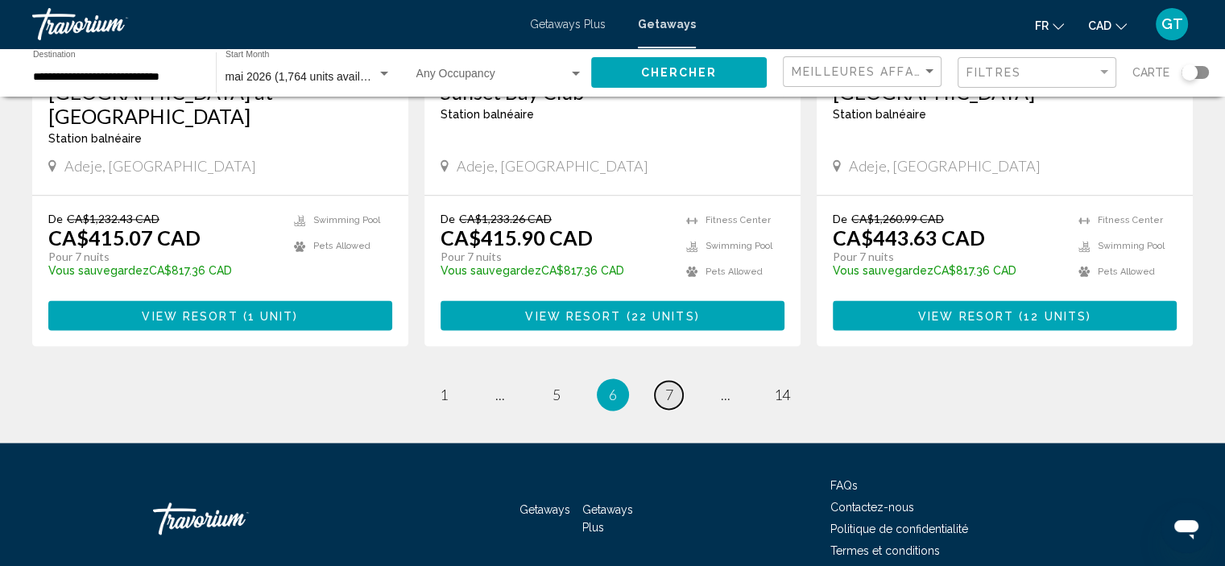
click at [668, 386] on span "7" at bounding box center [669, 395] width 8 height 18
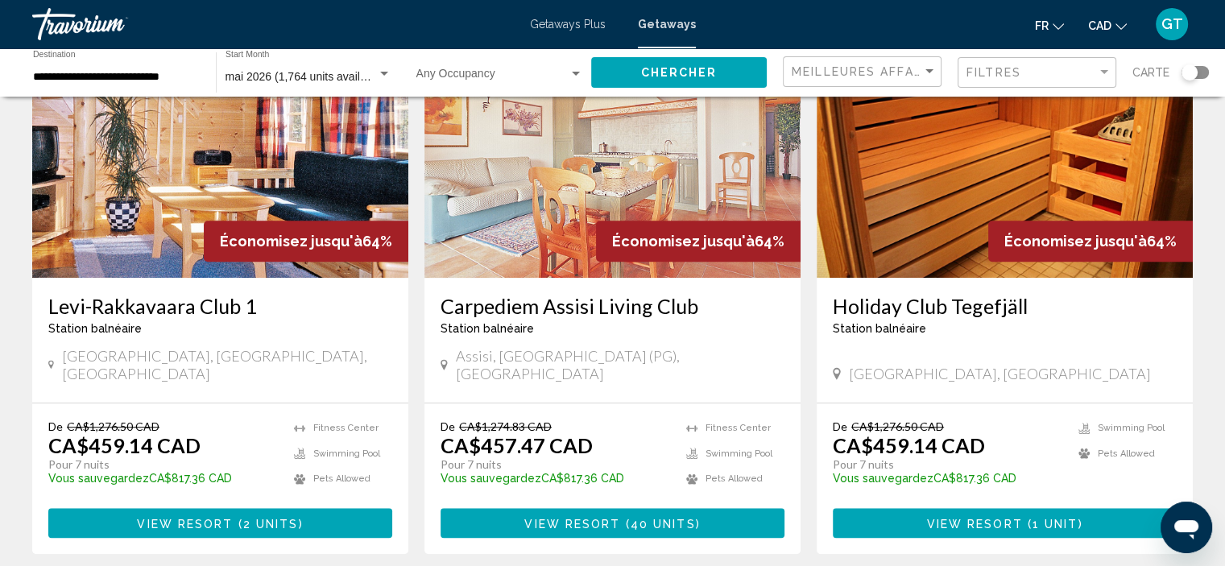
scroll to position [1288, 0]
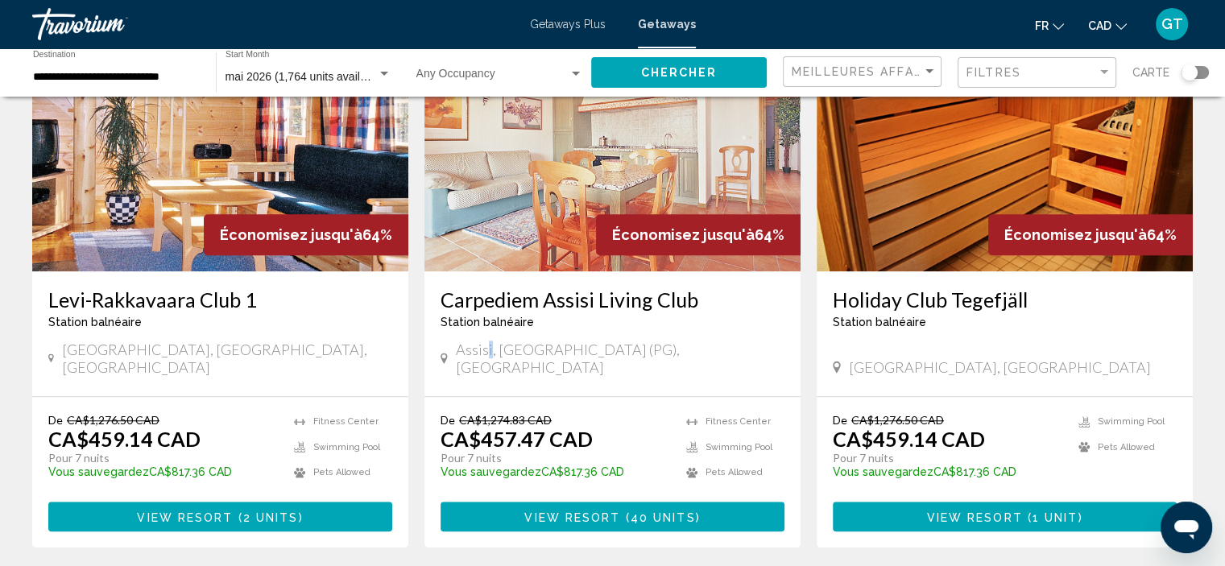
click at [485, 341] on span "Assisi, Perugia (PG), Italy" at bounding box center [620, 358] width 329 height 35
click at [509, 341] on div "Assisi, Perugia (PG), Italy" at bounding box center [612, 360] width 344 height 39
drag, startPoint x: 610, startPoint y: 312, endPoint x: 459, endPoint y: 311, distance: 151.4
click at [459, 341] on div "Assisi, Perugia (PG), Italy" at bounding box center [612, 358] width 344 height 35
copy span "Assisi, Perugia (PG), Italy"
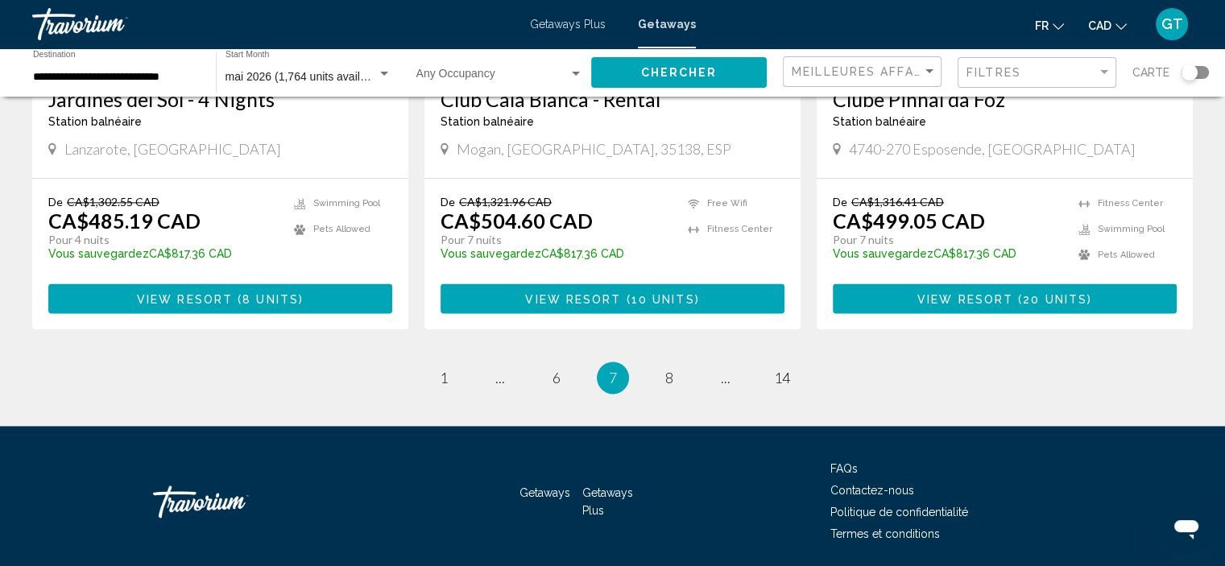
scroll to position [2056, 0]
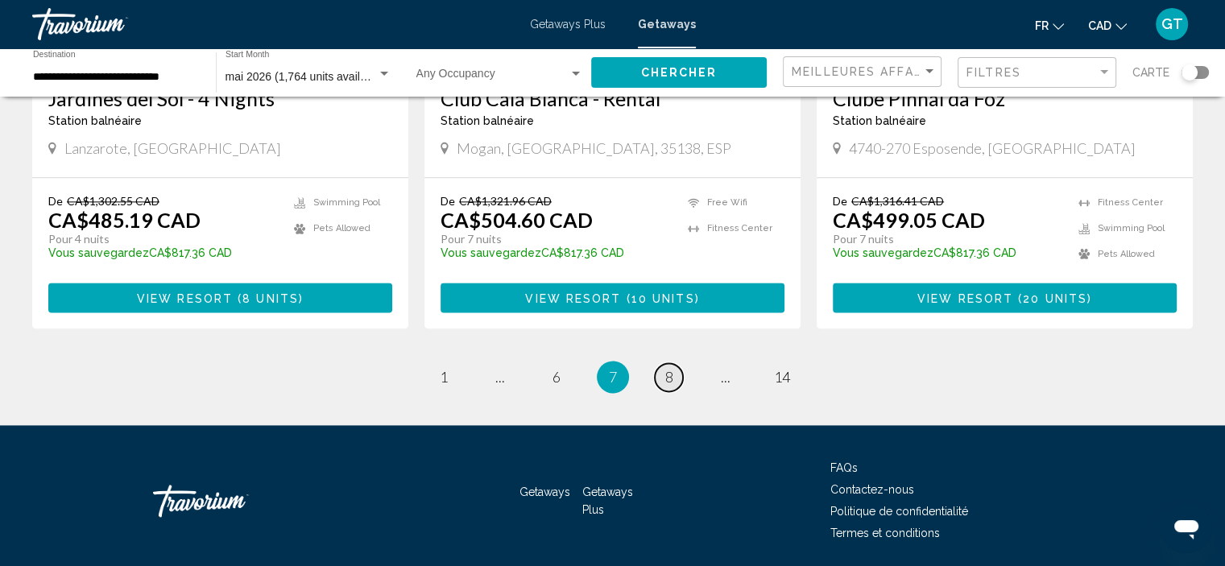
click at [671, 368] on span "8" at bounding box center [669, 377] width 8 height 18
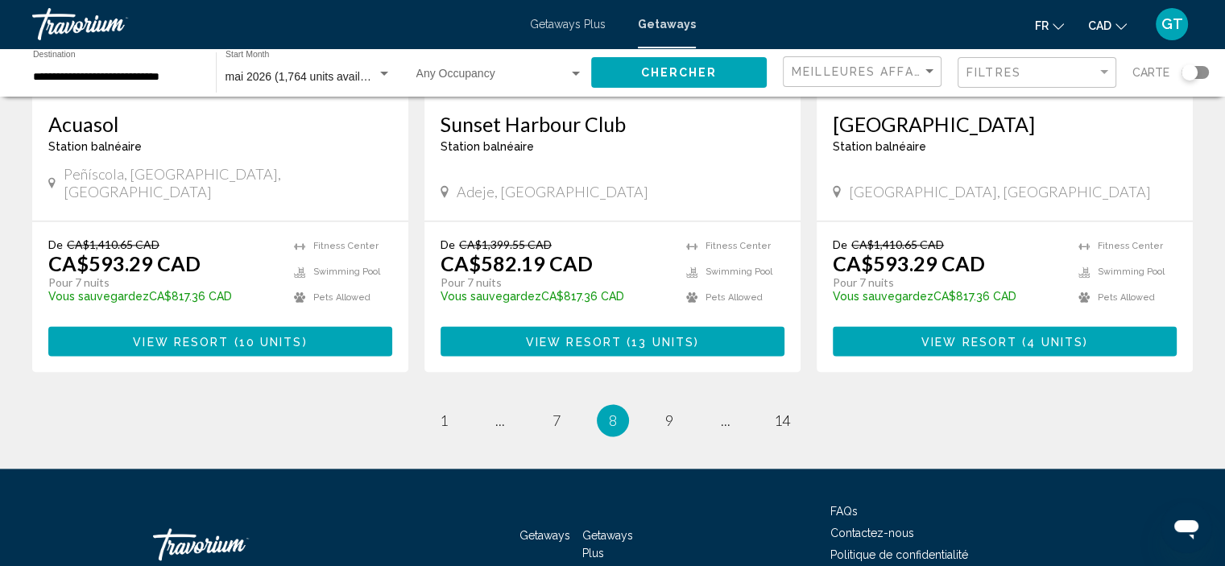
scroll to position [2104, 0]
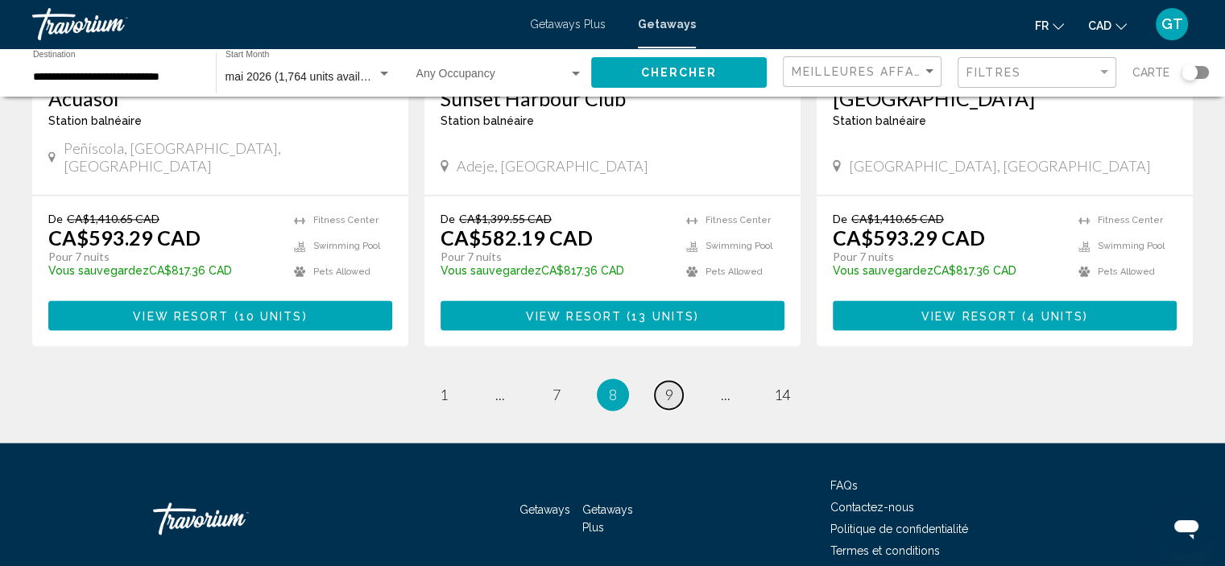
click at [676, 381] on link "page 9" at bounding box center [669, 395] width 28 height 28
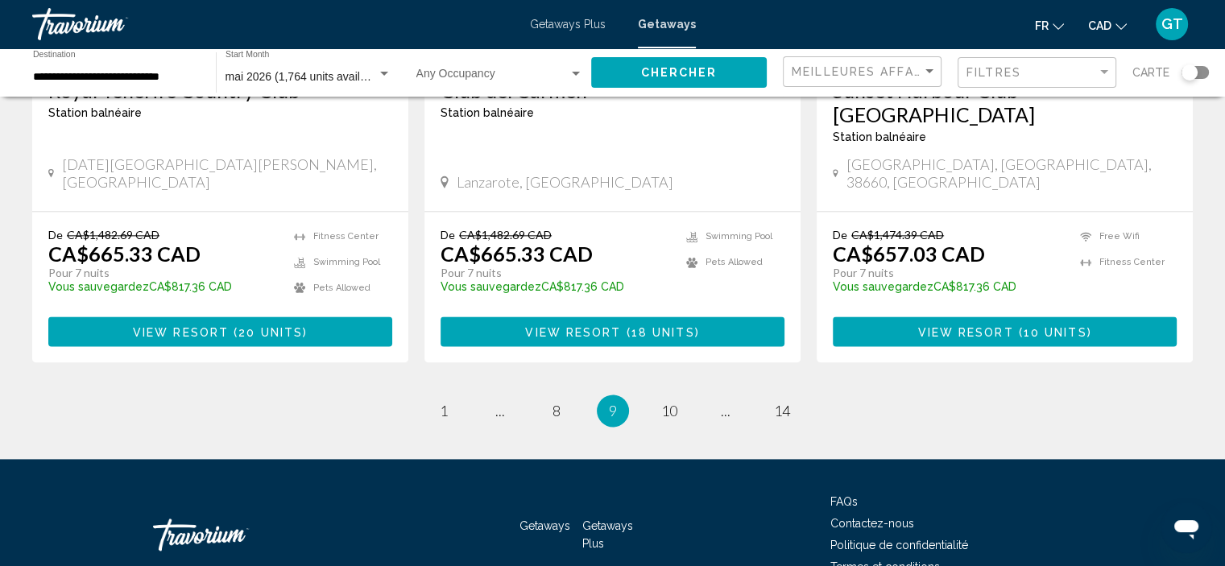
scroll to position [2093, 0]
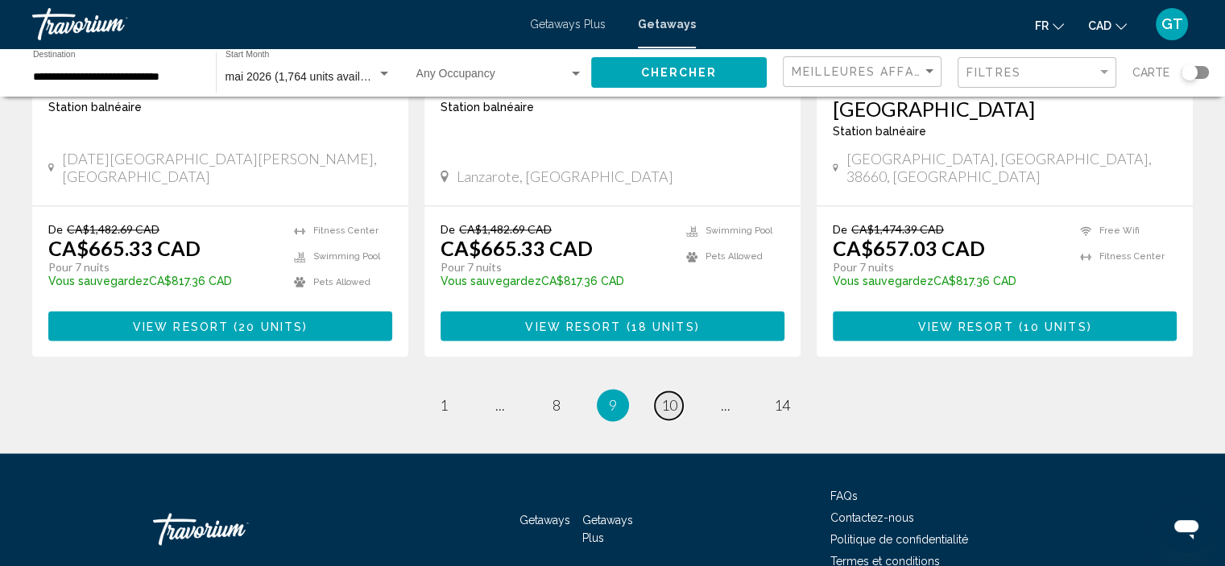
click at [666, 396] on span "10" at bounding box center [669, 405] width 16 height 18
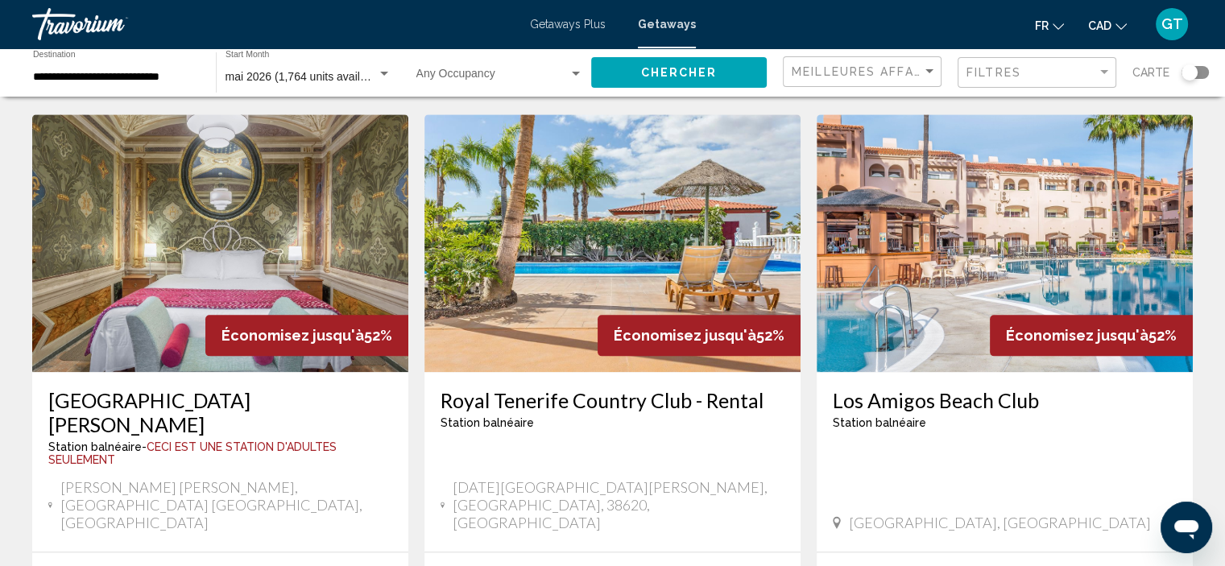
scroll to position [1852, 0]
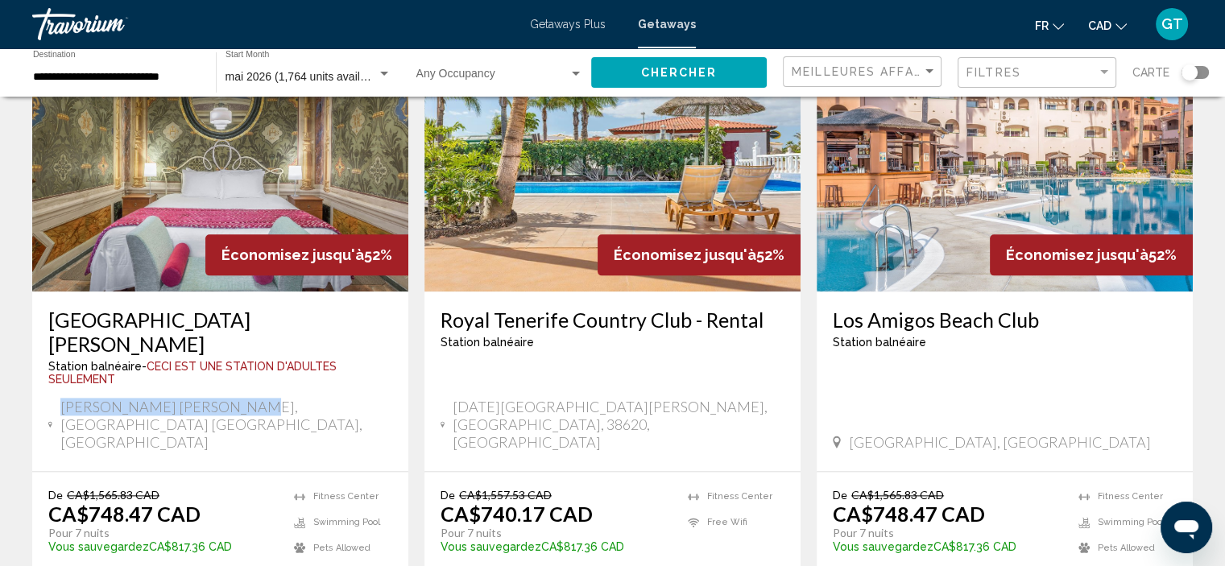
drag, startPoint x: 63, startPoint y: 308, endPoint x: 221, endPoint y: 308, distance: 157.8
click at [221, 398] on div "Soriano Nel Cimino, Lazio VT, Italy" at bounding box center [220, 424] width 344 height 53
copy span "Soriano Nel Cimino, Lazio"
